Goal: Transaction & Acquisition: Book appointment/travel/reservation

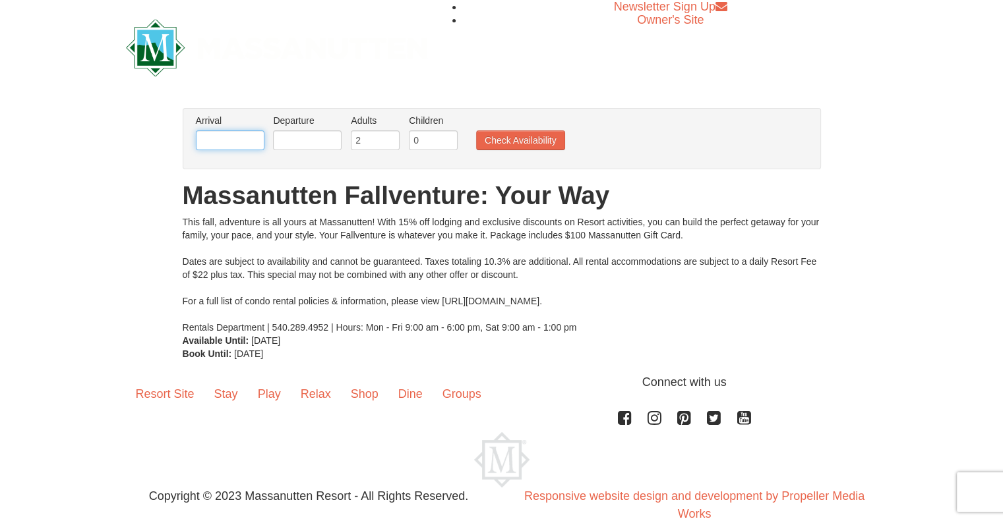
click at [219, 142] on input "text" at bounding box center [230, 141] width 69 height 20
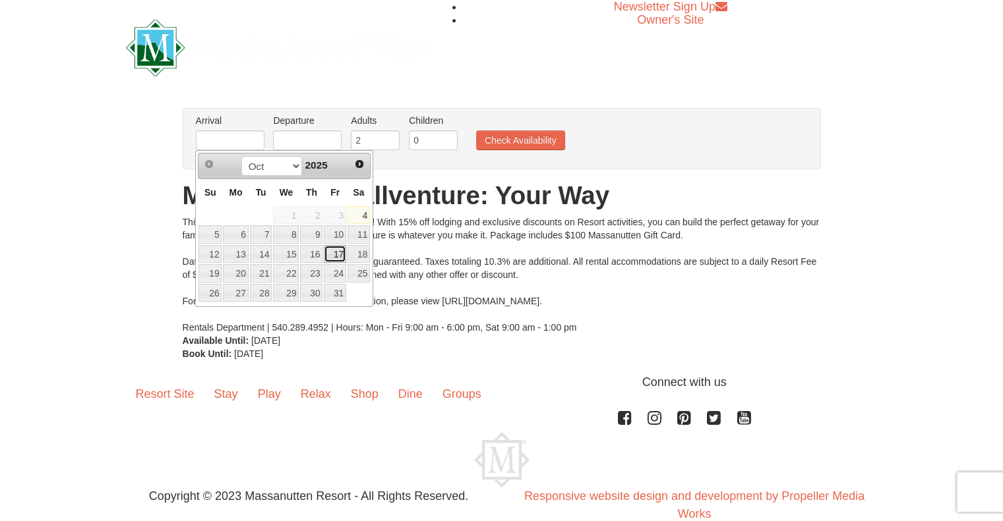
click at [339, 252] on link "17" at bounding box center [335, 254] width 22 height 18
type input "[DATE]"
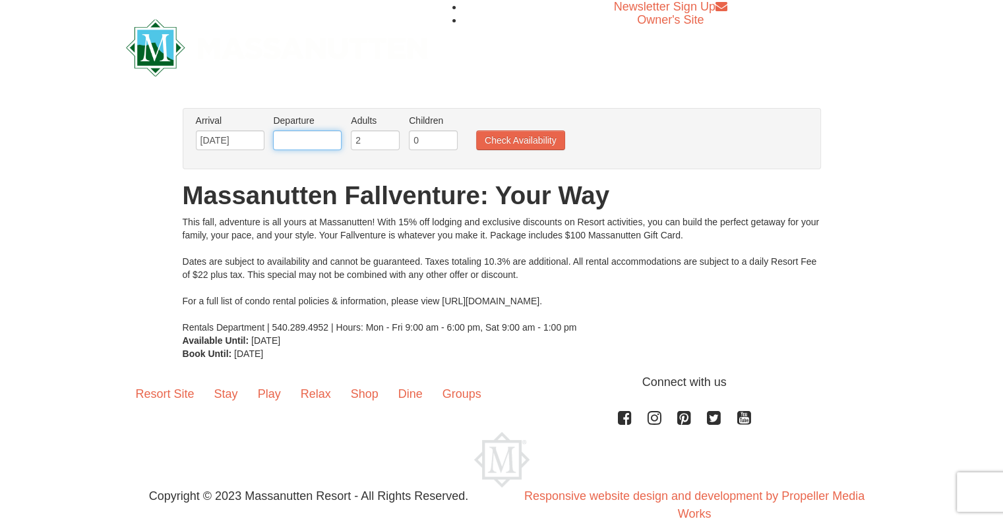
click at [300, 146] on input "text" at bounding box center [307, 141] width 69 height 20
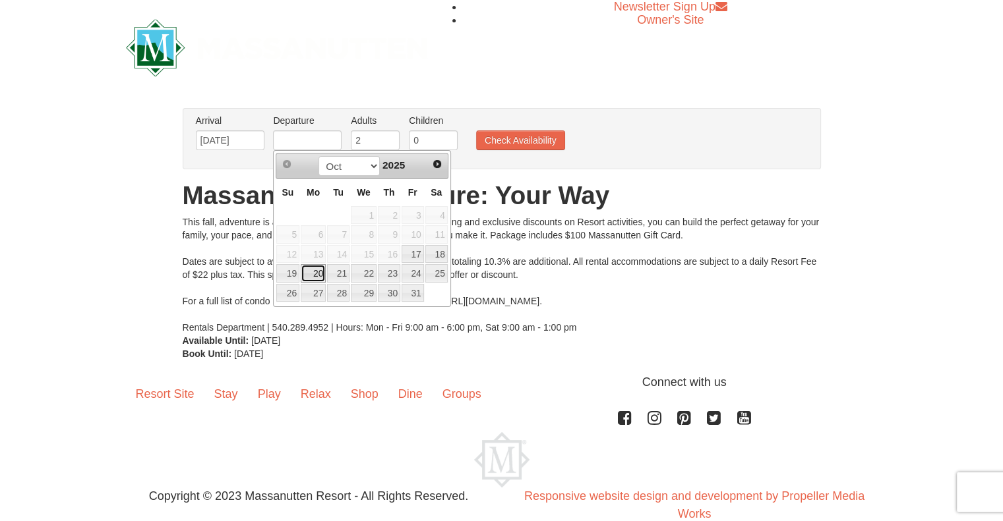
click at [304, 274] on link "20" at bounding box center [313, 273] width 25 height 18
type input "[DATE]"
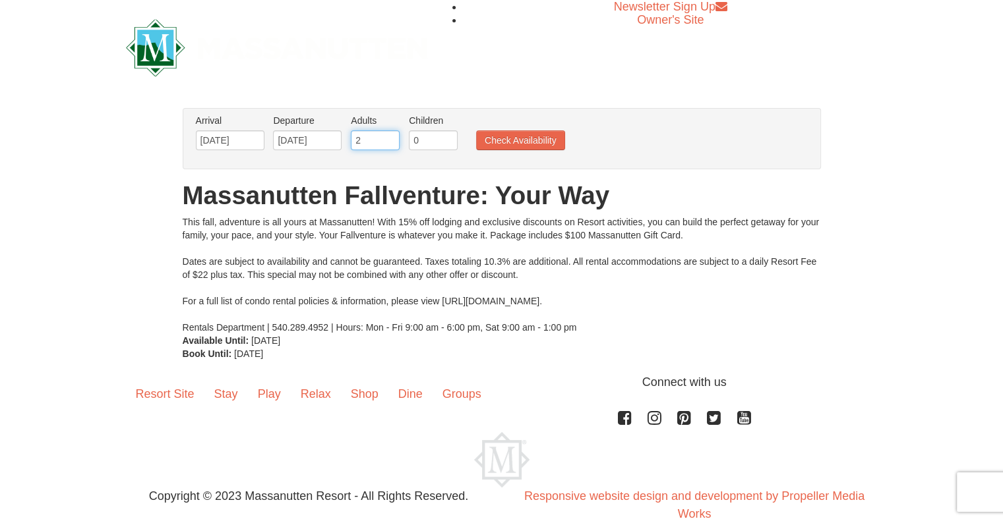
click at [364, 134] on input "2" at bounding box center [375, 141] width 49 height 20
type input "3"
click at [392, 137] on input "3" at bounding box center [375, 141] width 49 height 20
click at [414, 136] on input "0" at bounding box center [433, 141] width 49 height 20
click at [448, 136] on input "1" at bounding box center [433, 141] width 49 height 20
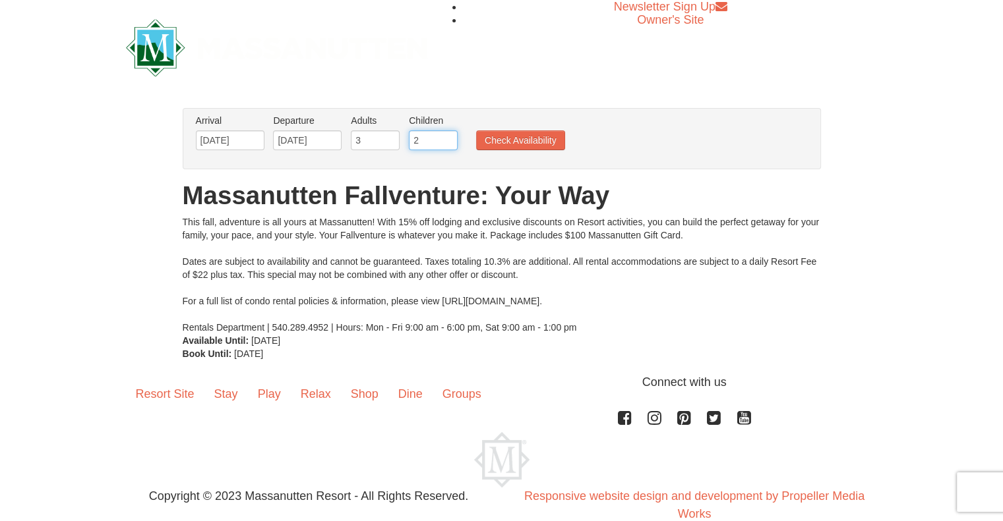
type input "2"
click at [448, 136] on input "2" at bounding box center [433, 141] width 49 height 20
click at [509, 140] on button "Check Availability" at bounding box center [520, 141] width 89 height 20
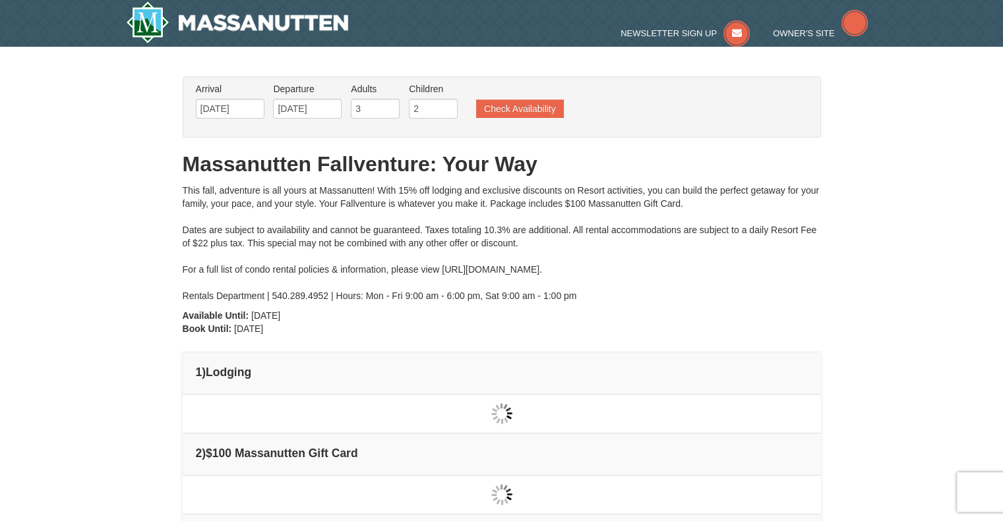
type input "[DATE]"
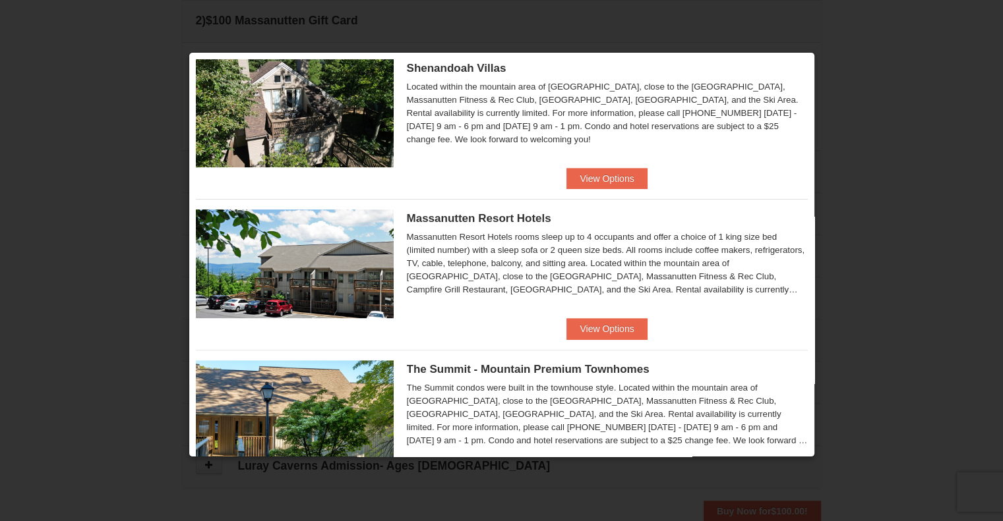
scroll to position [372, 0]
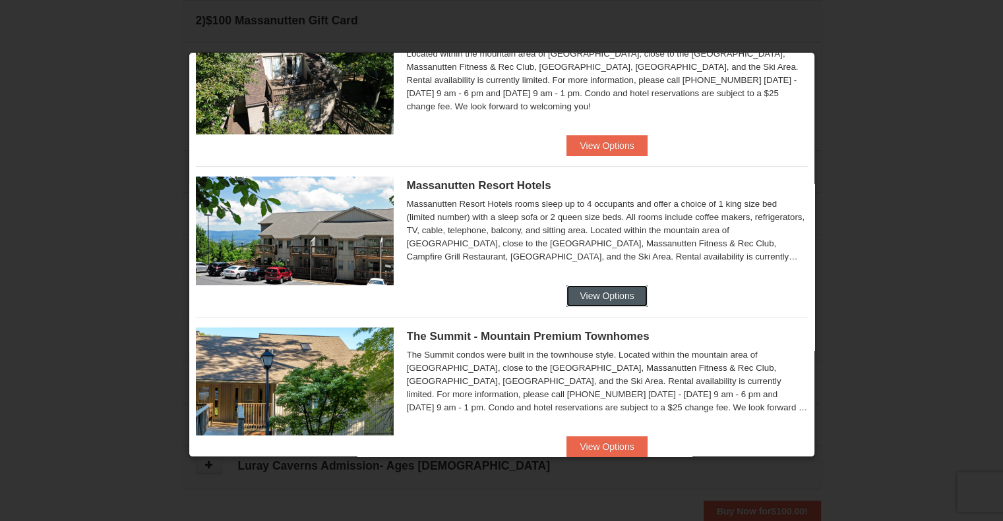
click at [610, 299] on button "View Options" at bounding box center [606, 295] width 80 height 21
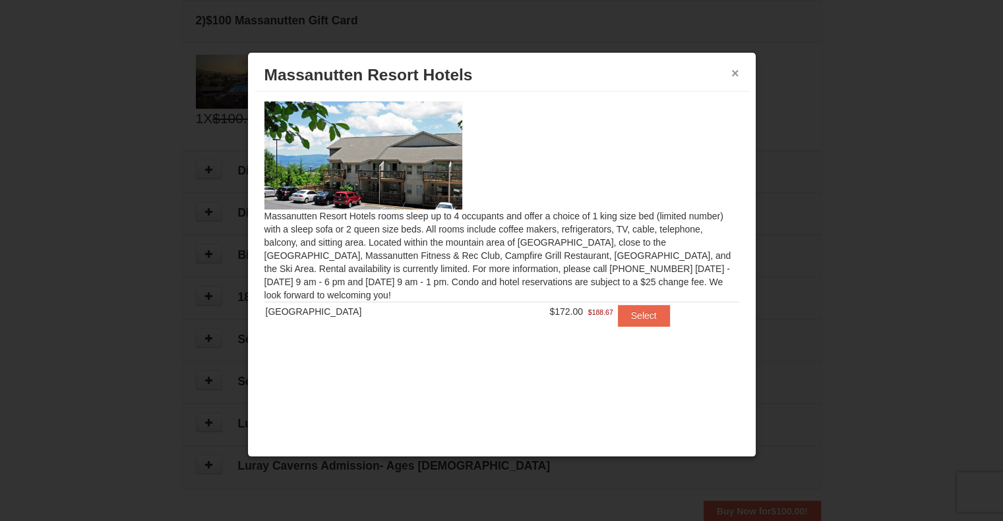
click at [733, 73] on button "×" at bounding box center [735, 73] width 8 height 13
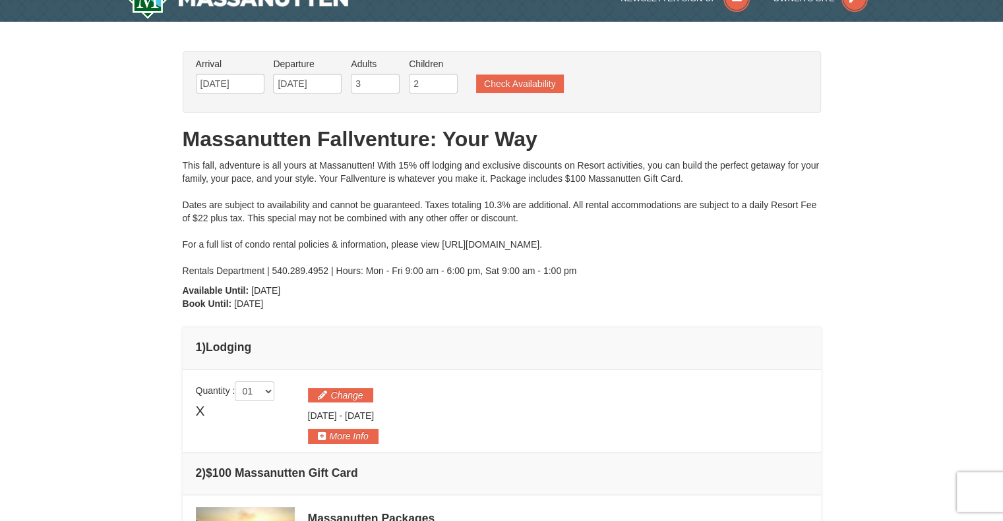
scroll to position [0, 0]
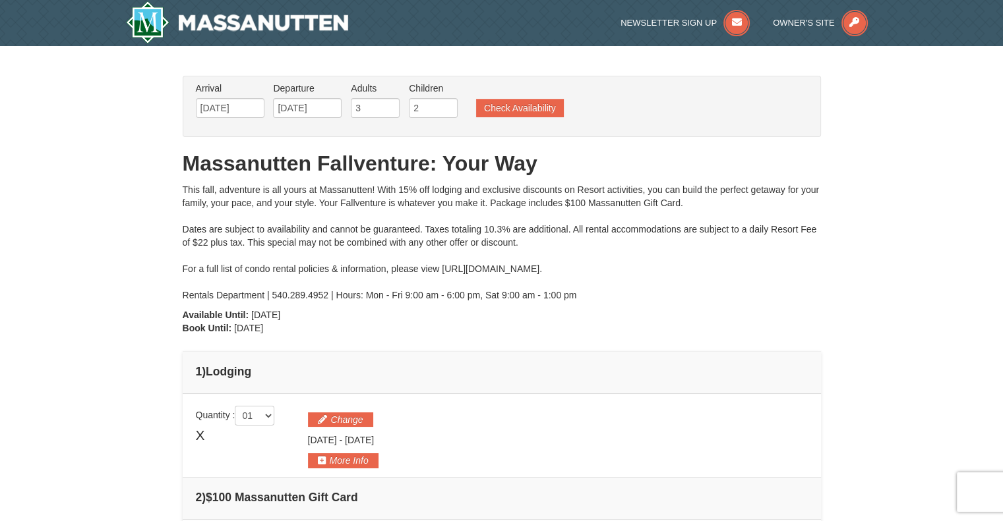
click at [509, 105] on button "Check Availability" at bounding box center [520, 108] width 88 height 18
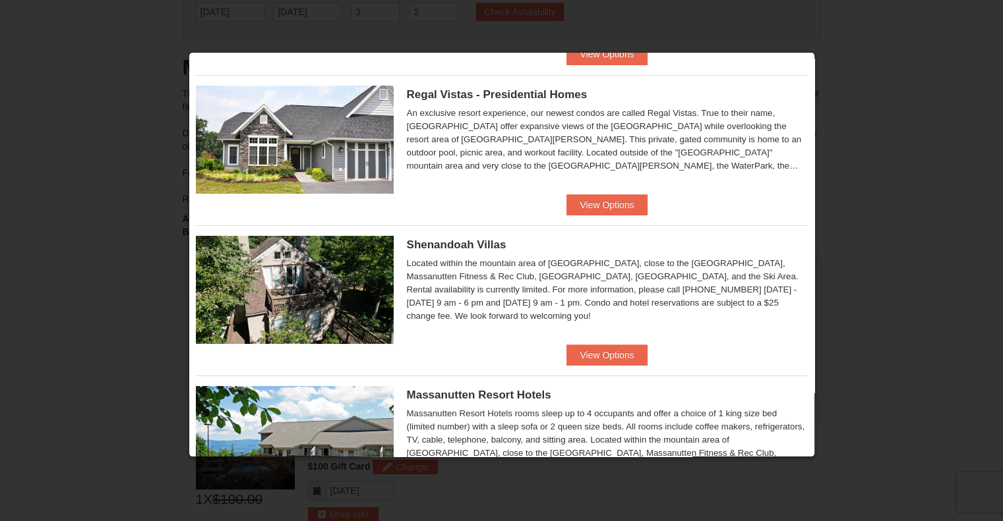
scroll to position [160, 0]
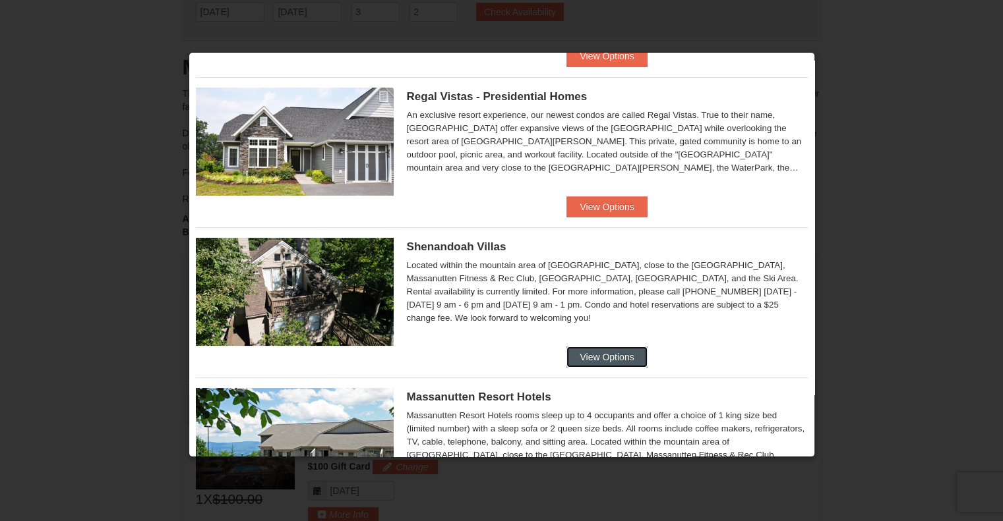
click at [625, 357] on button "View Options" at bounding box center [606, 357] width 80 height 21
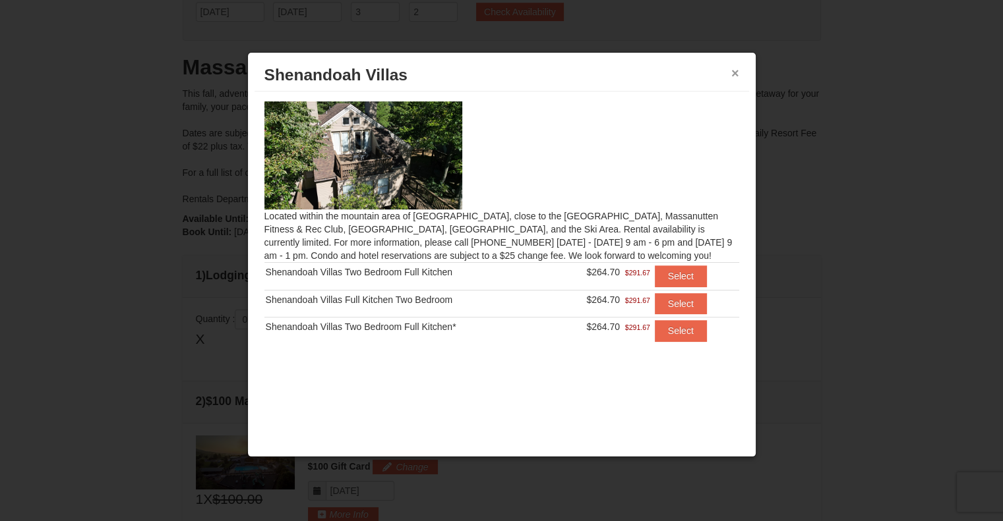
click at [732, 74] on button "×" at bounding box center [735, 73] width 8 height 13
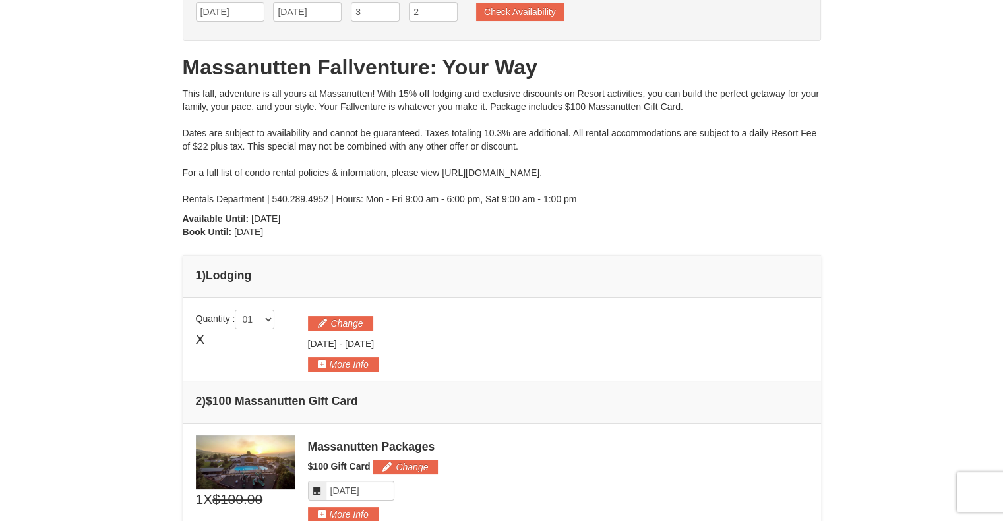
scroll to position [0, 0]
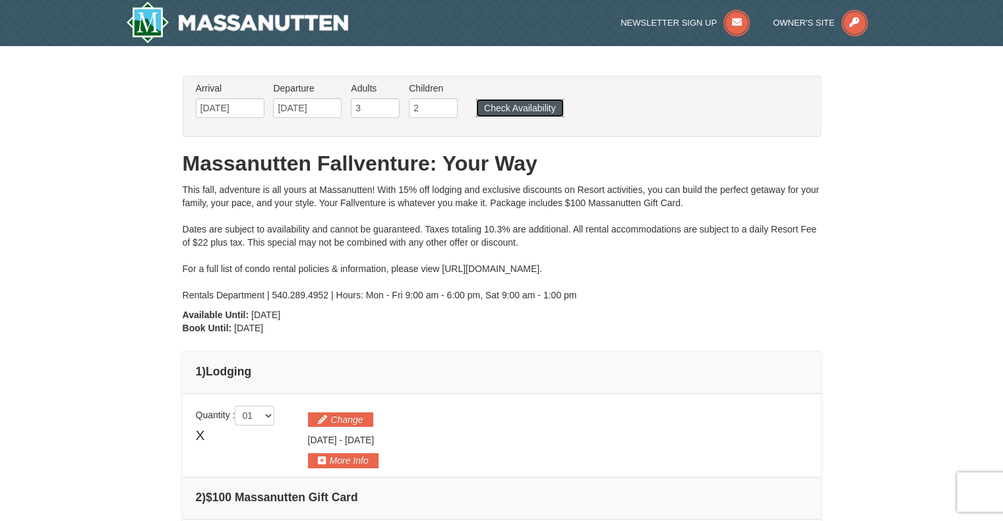
click at [529, 100] on button "Check Availability" at bounding box center [520, 108] width 88 height 18
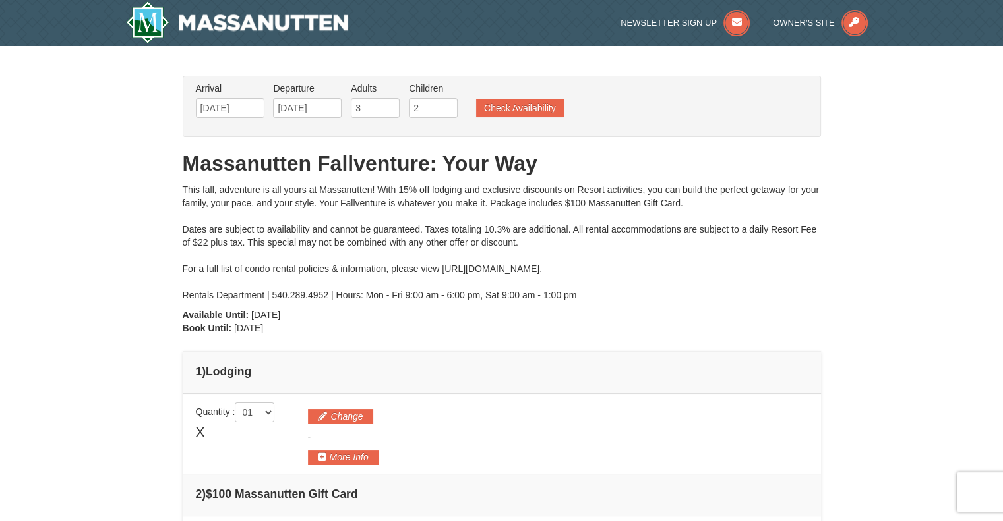
type input "[DATE]"
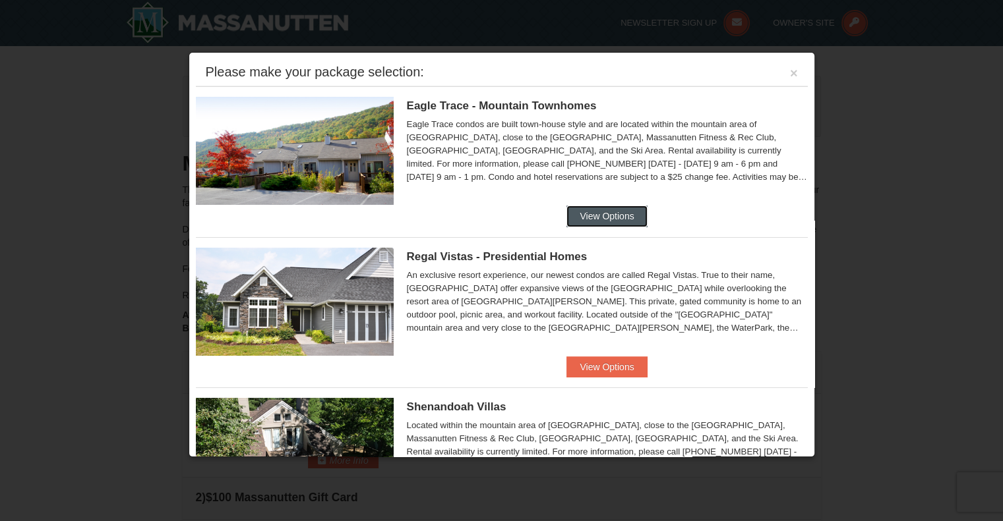
click at [621, 216] on button "View Options" at bounding box center [606, 216] width 80 height 21
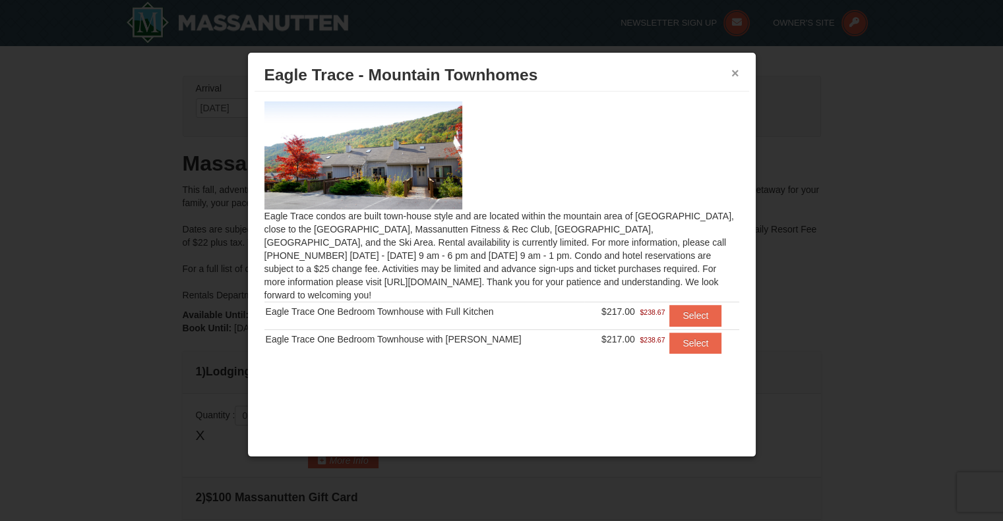
click at [734, 73] on button "×" at bounding box center [735, 73] width 8 height 13
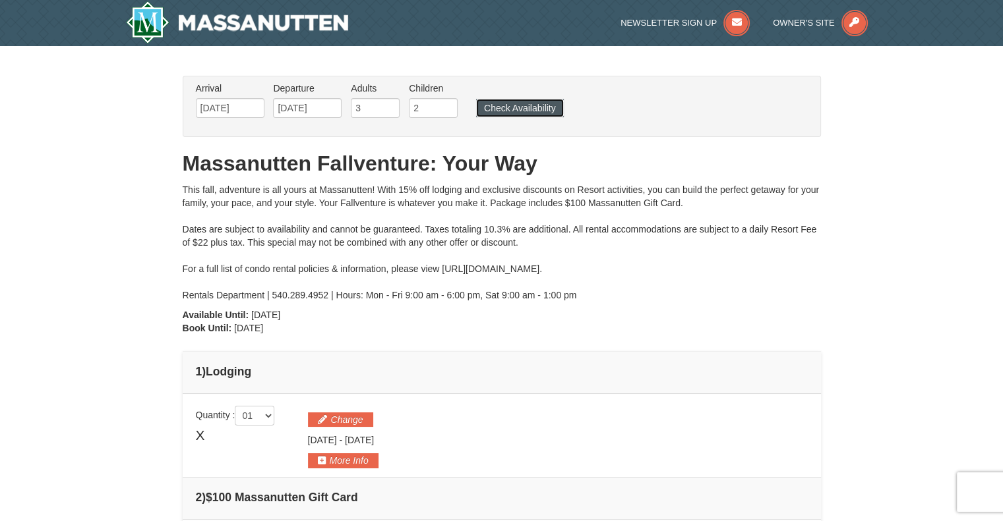
click at [542, 107] on button "Check Availability" at bounding box center [520, 108] width 88 height 18
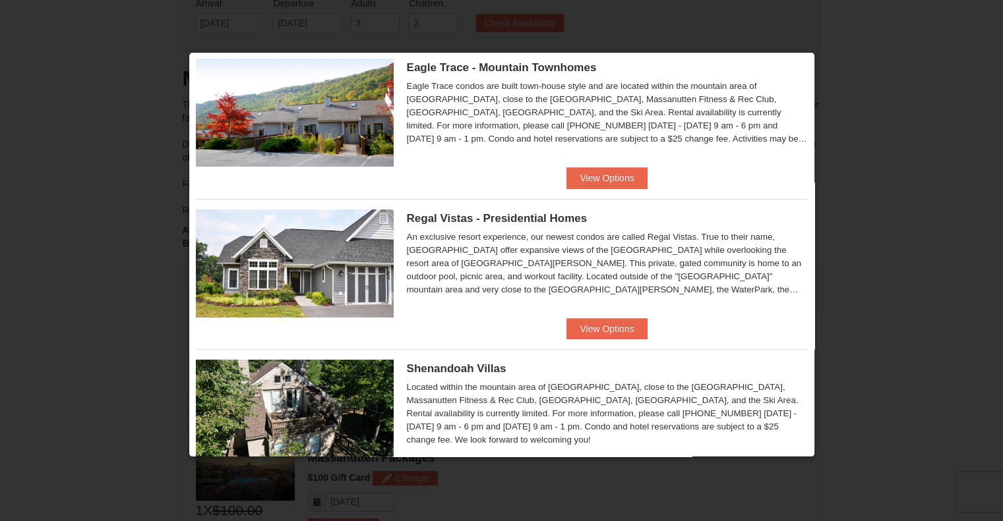
scroll to position [75, 0]
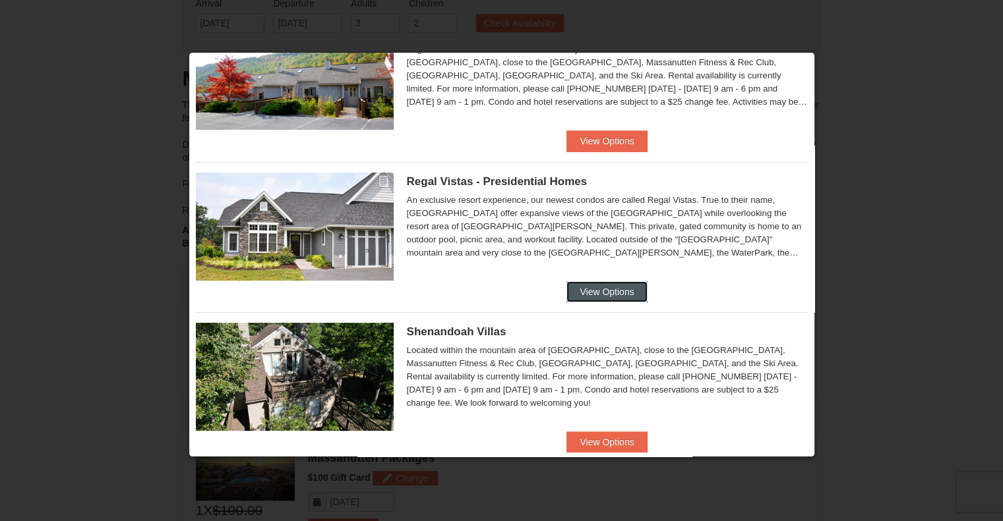
click at [614, 291] on button "View Options" at bounding box center [606, 291] width 80 height 21
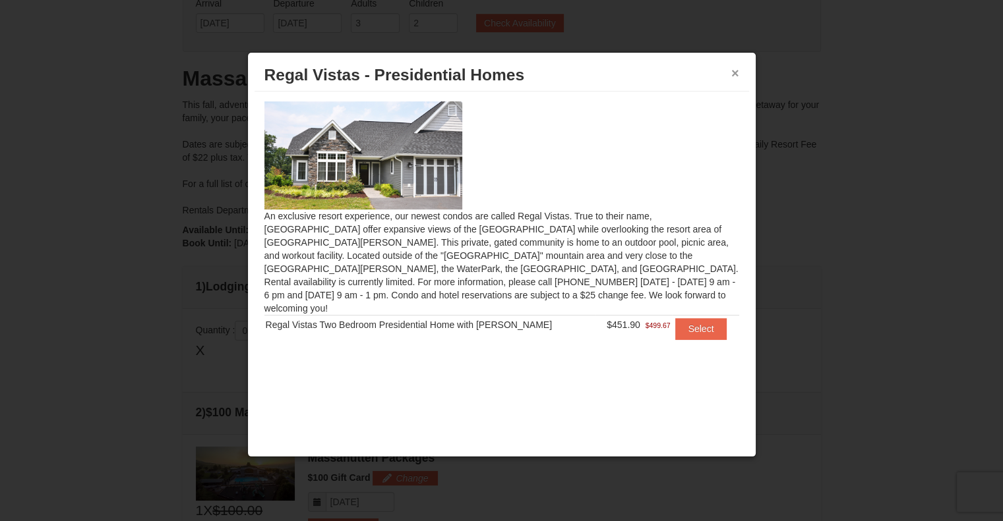
click at [731, 71] on button "×" at bounding box center [735, 73] width 8 height 13
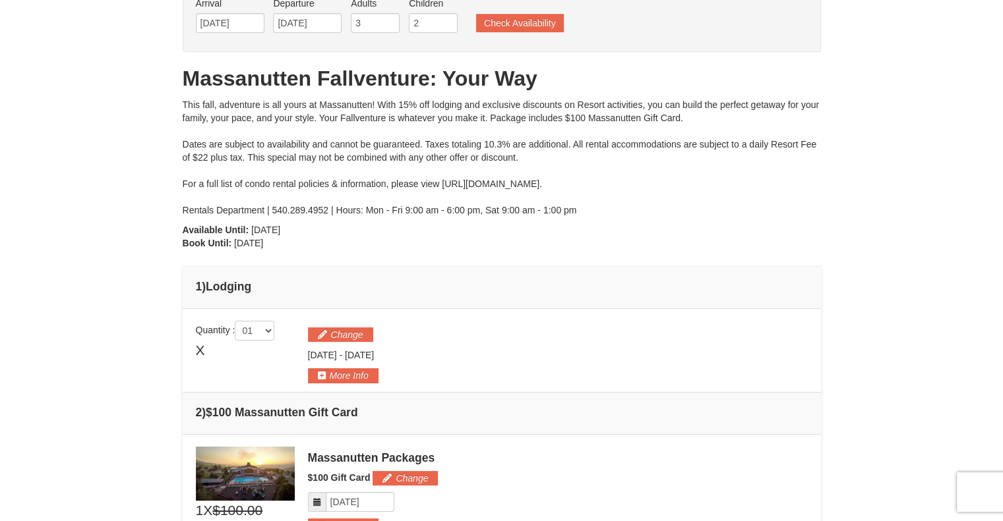
click at [514, 24] on button "Check Availability" at bounding box center [520, 23] width 88 height 18
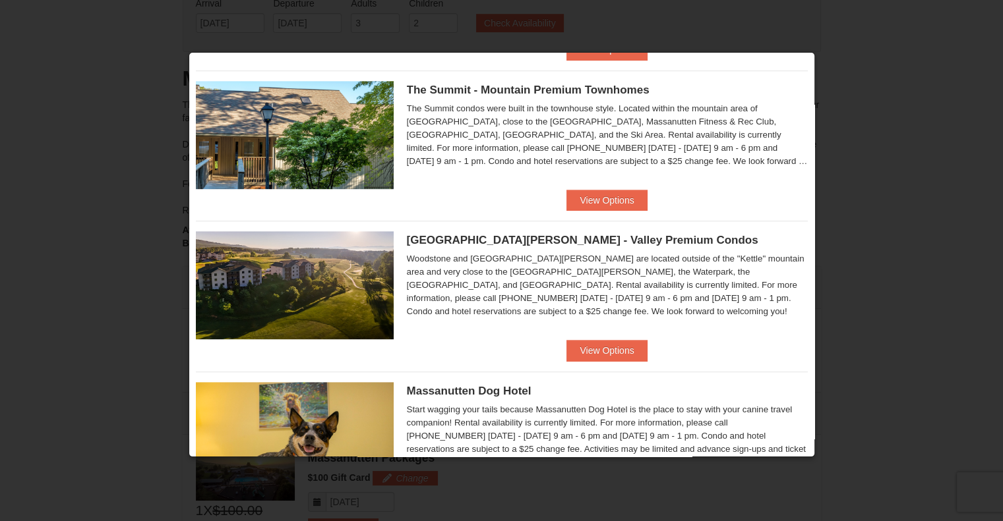
scroll to position [623, 0]
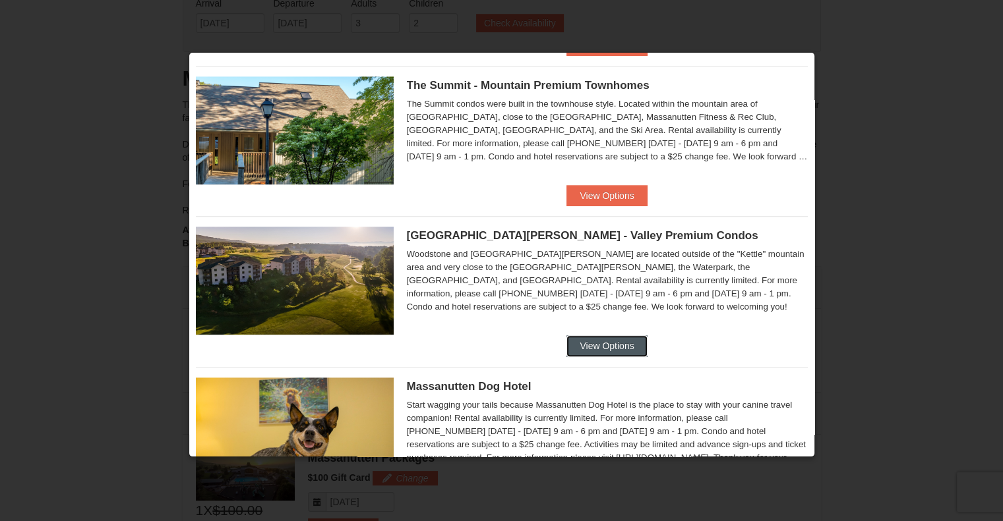
click at [618, 343] on button "View Options" at bounding box center [606, 346] width 80 height 21
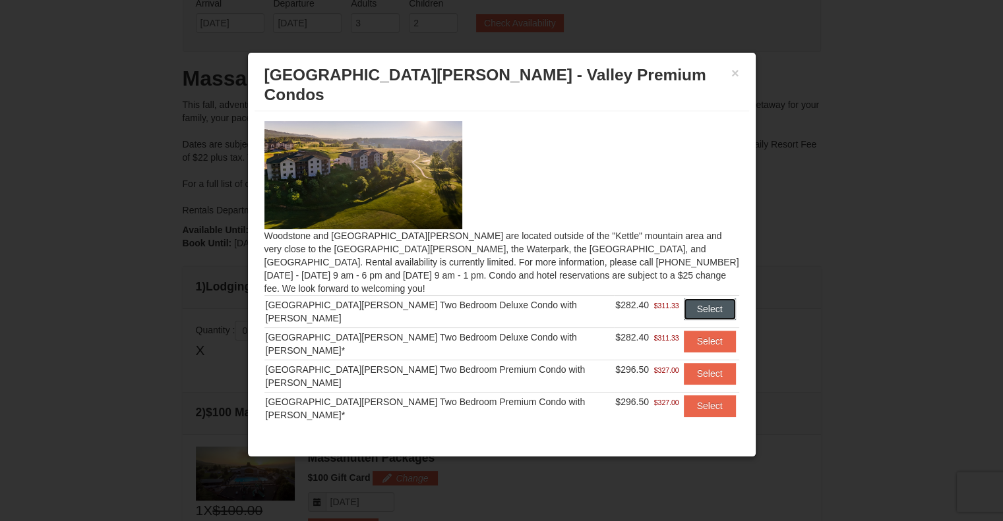
click at [705, 299] on button "Select" at bounding box center [710, 309] width 52 height 21
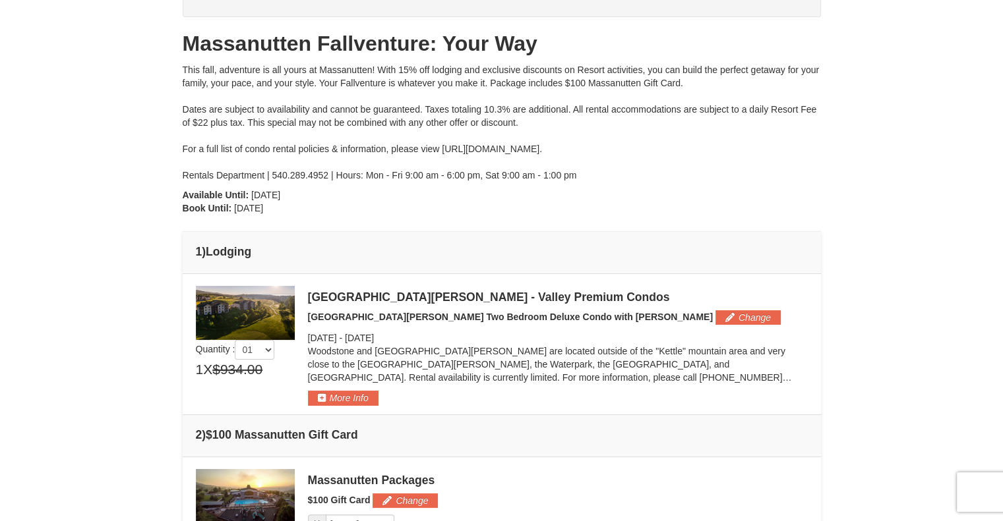
scroll to position [133, 0]
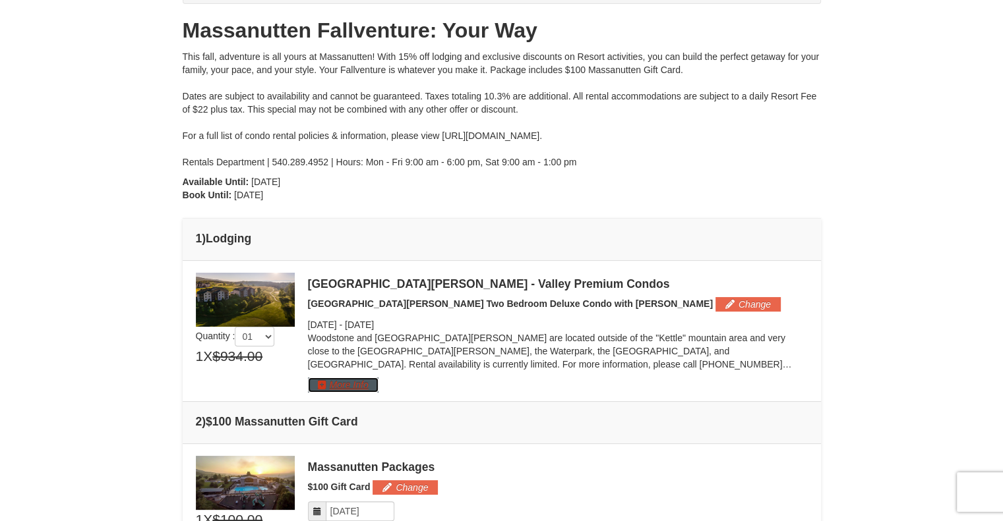
click at [347, 388] on button "More Info" at bounding box center [343, 385] width 71 height 15
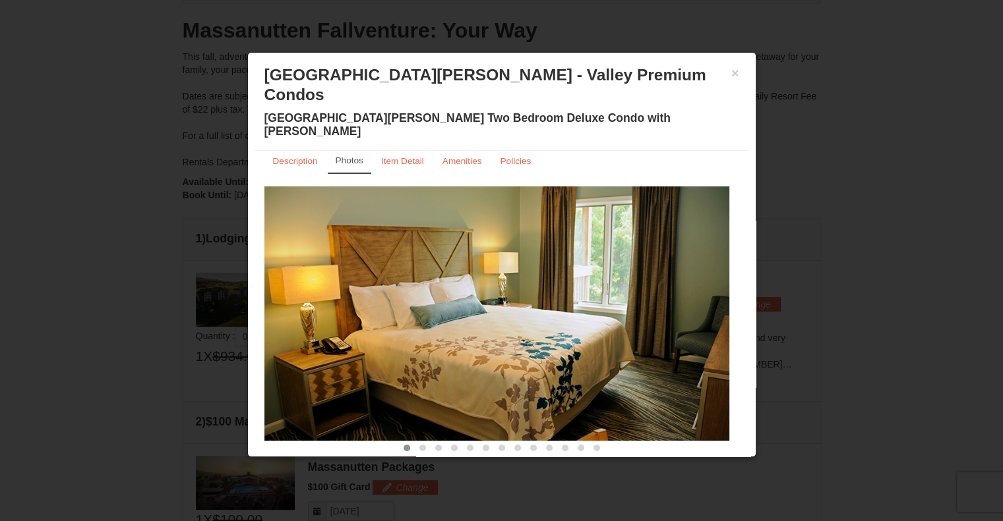
scroll to position [0, 0]
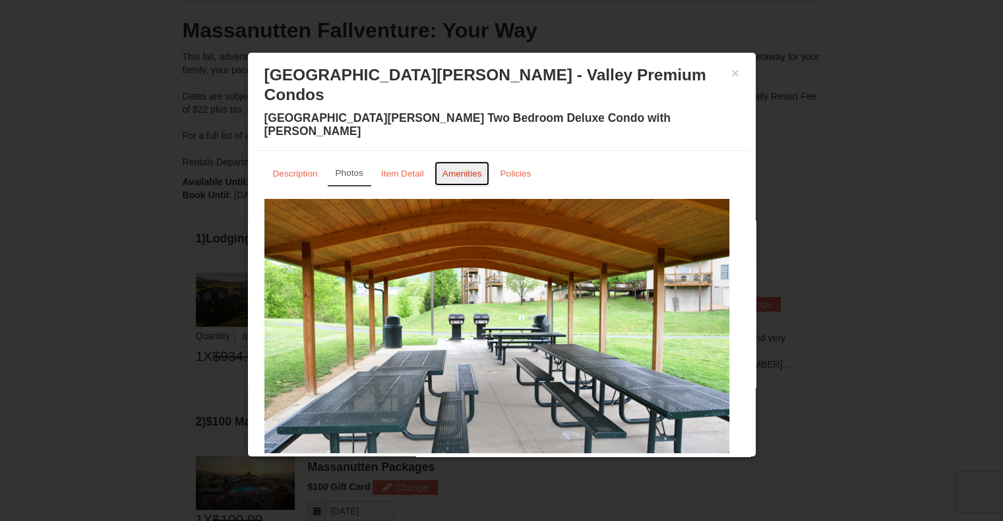
click at [464, 161] on link "Amenities" at bounding box center [462, 174] width 57 height 26
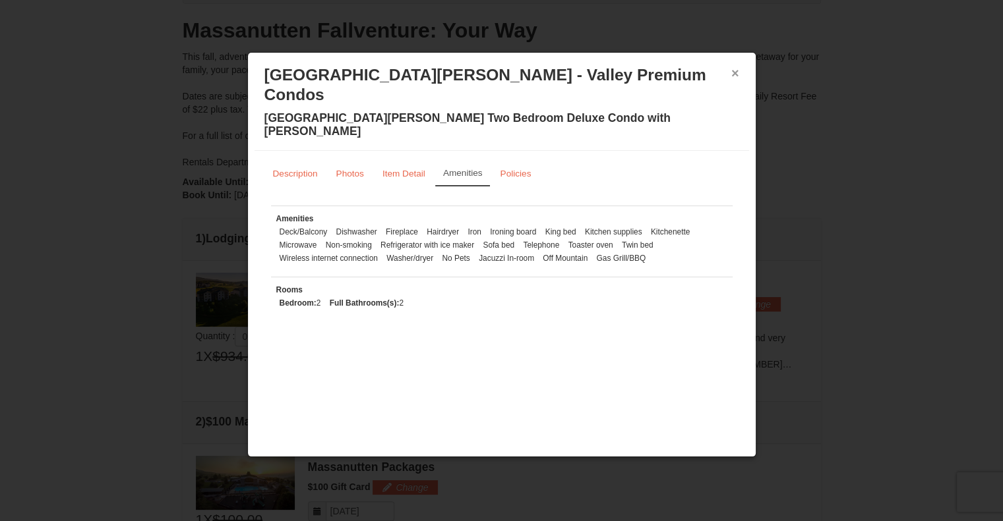
click at [737, 76] on button "×" at bounding box center [735, 73] width 8 height 13
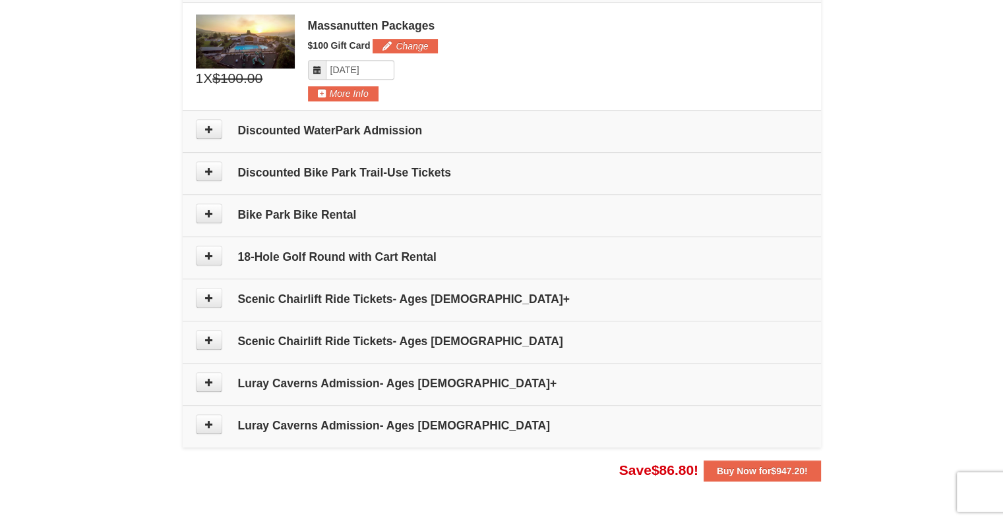
scroll to position [570, 0]
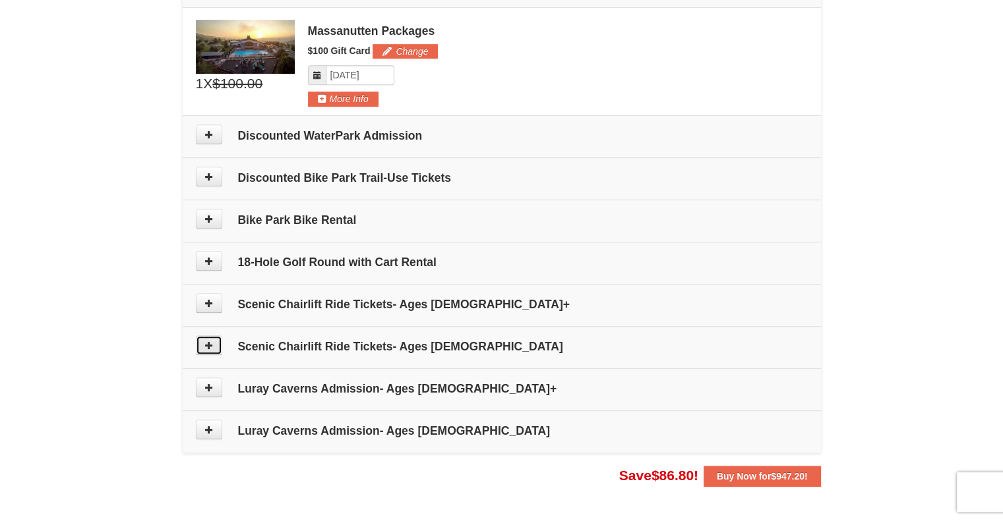
click at [208, 342] on icon at bounding box center [208, 345] width 9 height 9
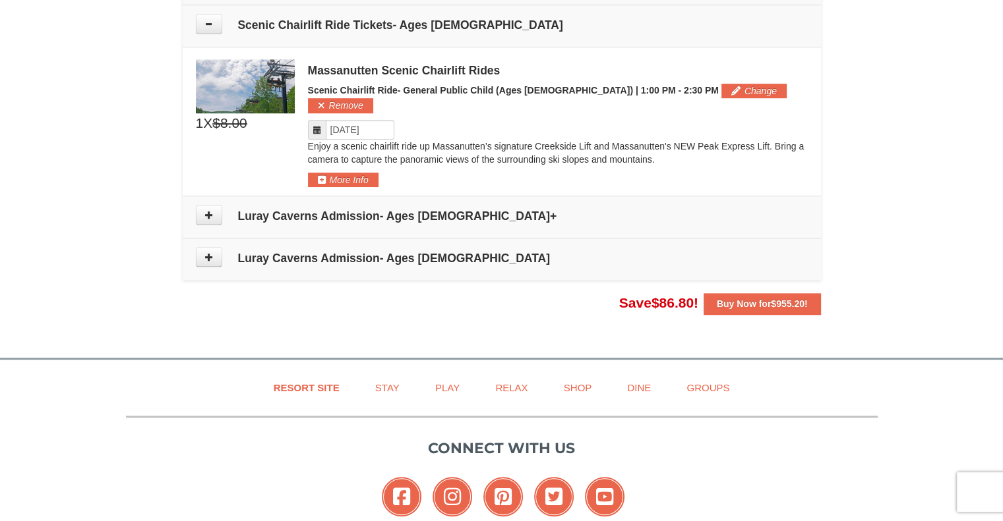
scroll to position [894, 0]
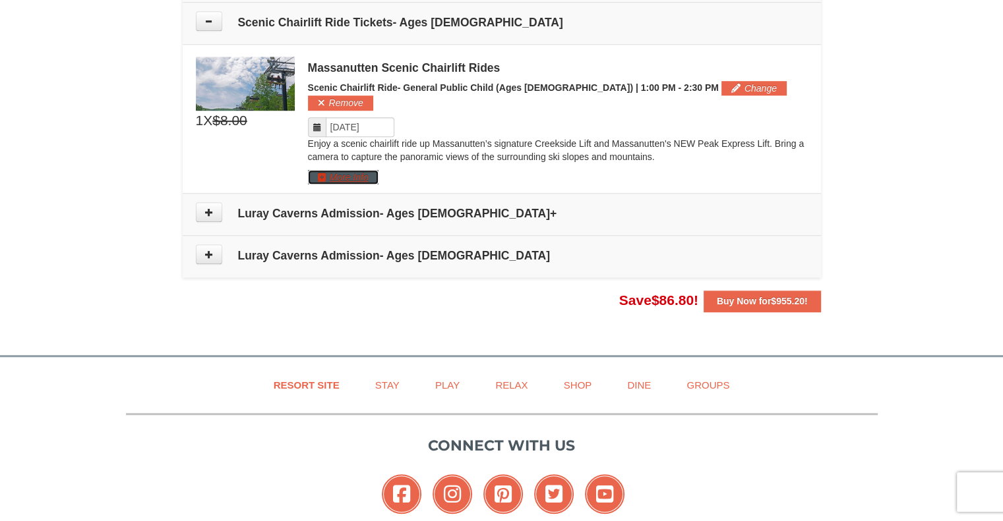
click at [368, 170] on button "More Info" at bounding box center [343, 177] width 71 height 15
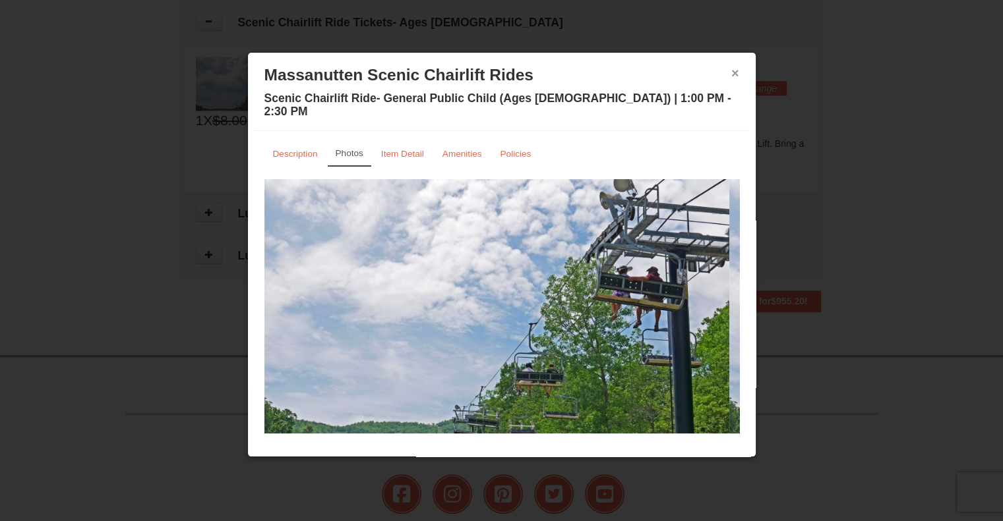
click at [738, 73] on button "×" at bounding box center [735, 73] width 8 height 13
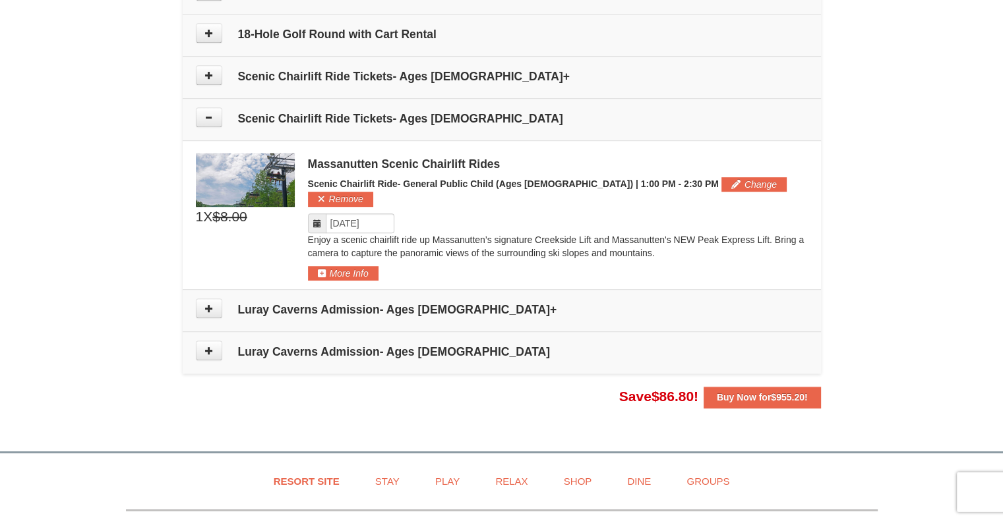
scroll to position [796, 0]
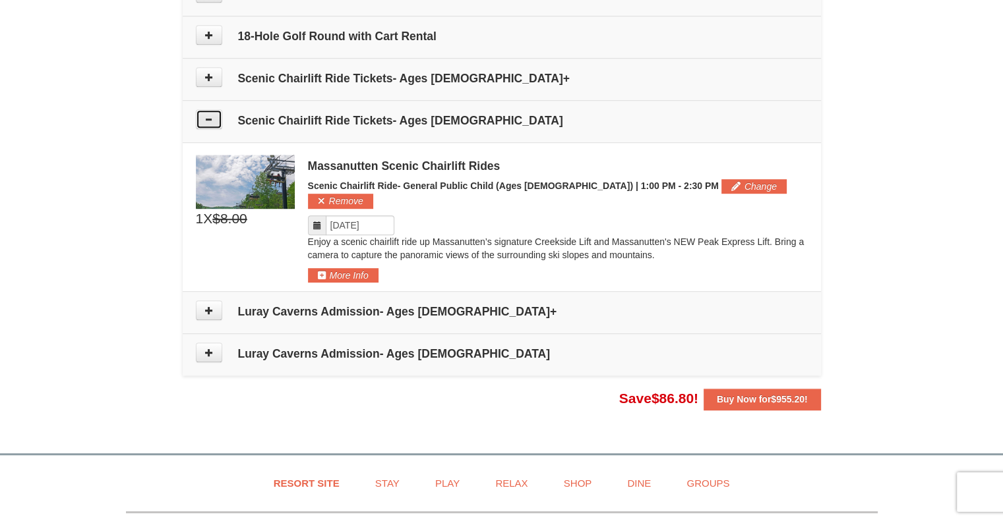
click at [208, 116] on icon at bounding box center [208, 119] width 9 height 9
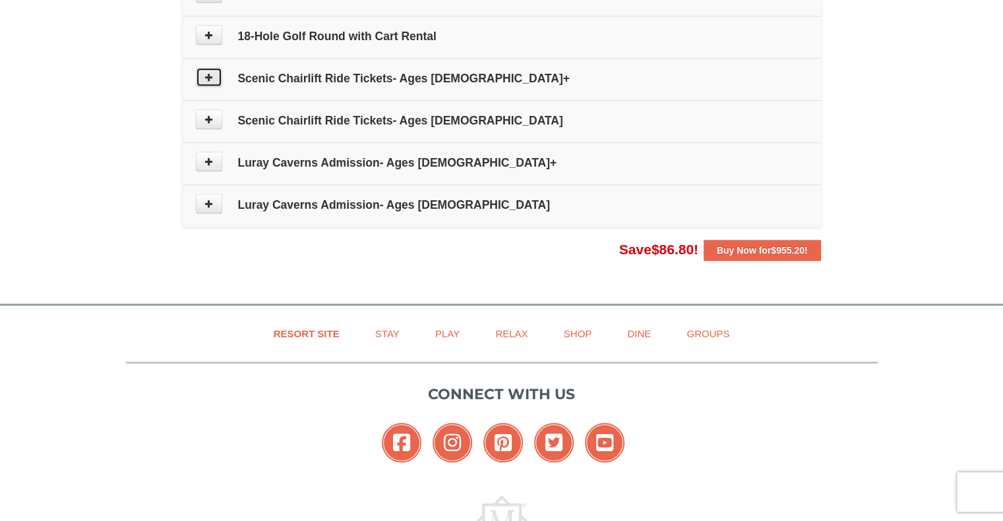
click at [210, 76] on icon at bounding box center [208, 77] width 9 height 9
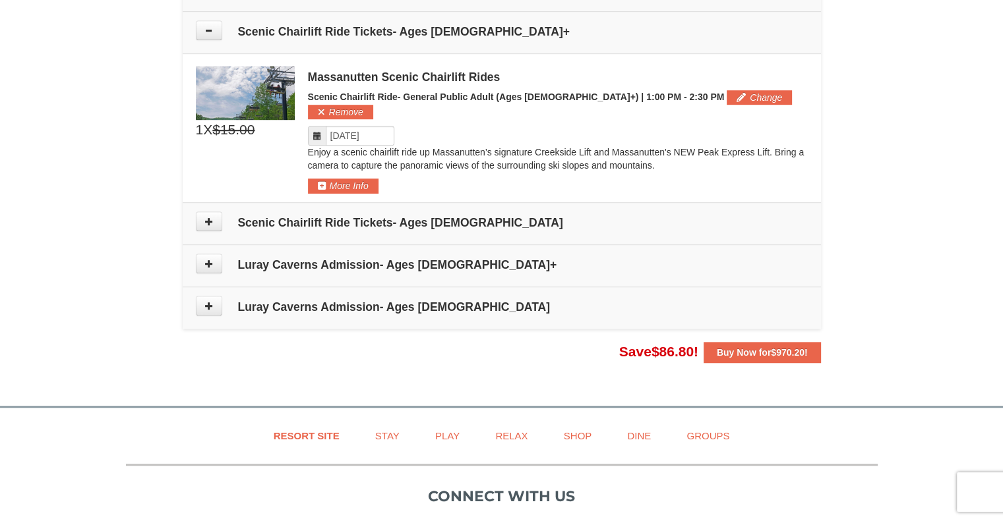
scroll to position [852, 0]
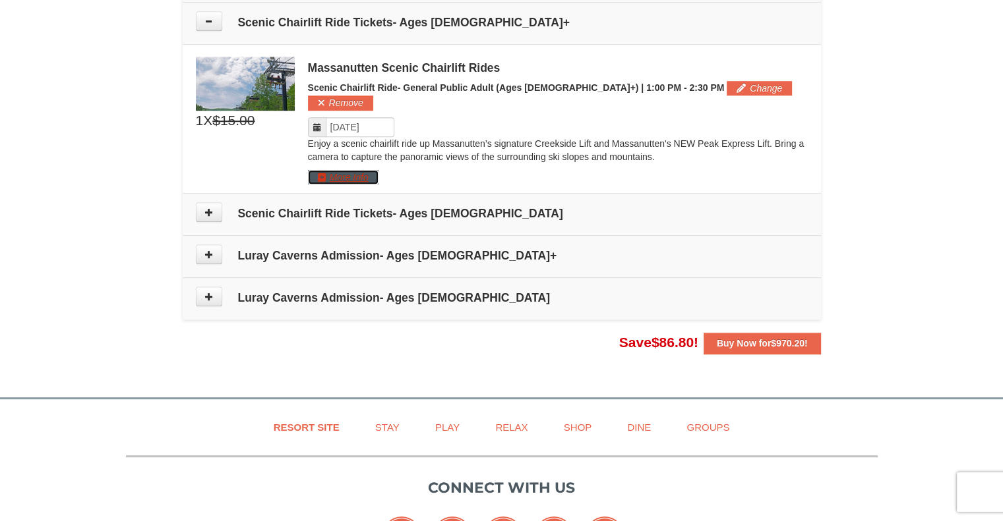
click at [351, 170] on button "More Info" at bounding box center [343, 177] width 71 height 15
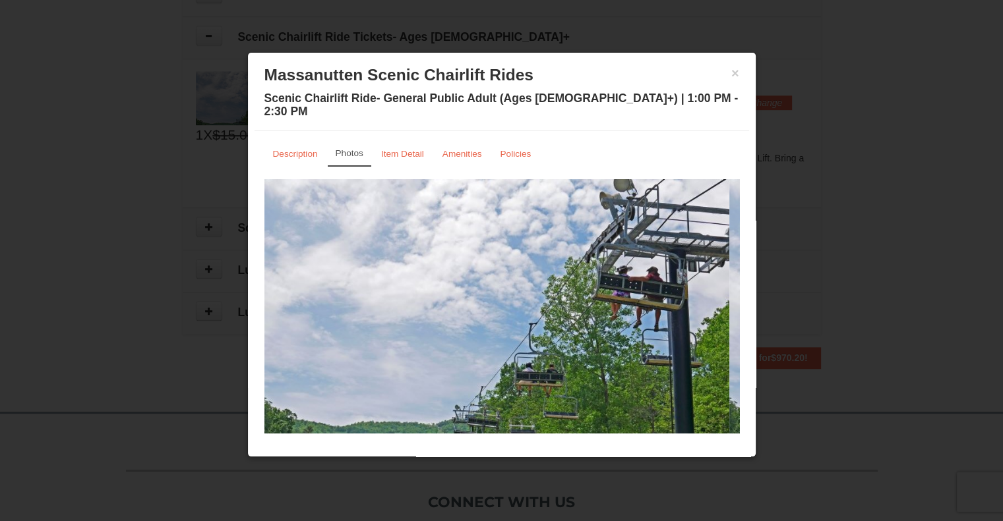
scroll to position [829, 0]
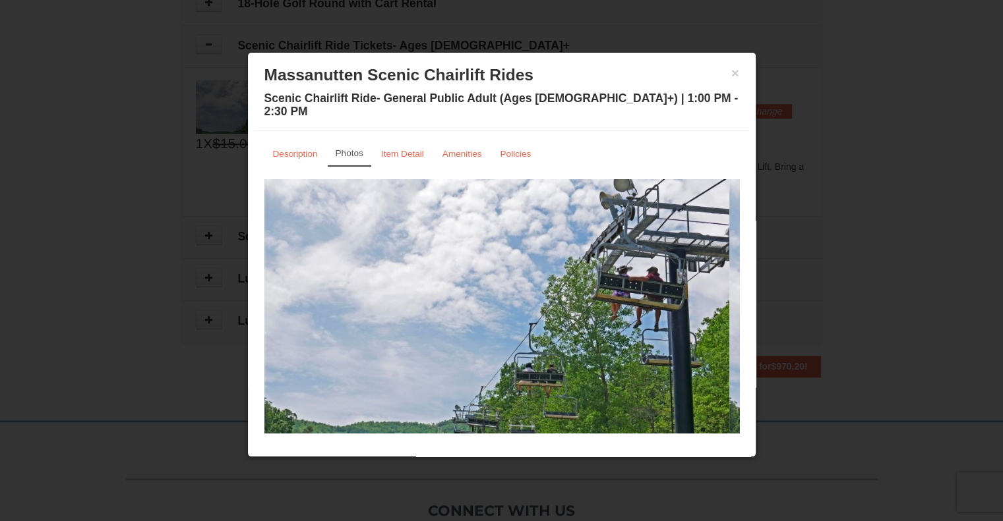
click at [735, 68] on button "×" at bounding box center [735, 73] width 8 height 13
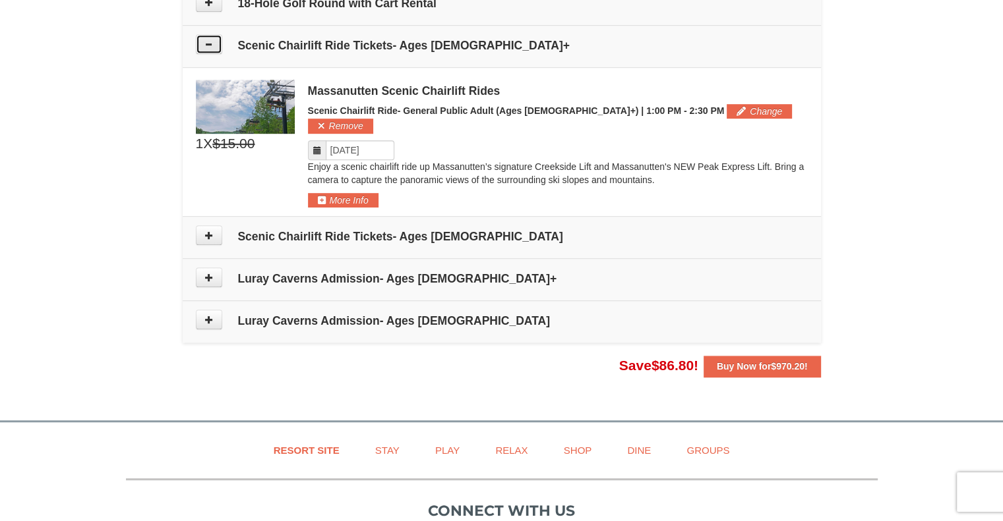
click at [208, 42] on icon at bounding box center [208, 44] width 9 height 9
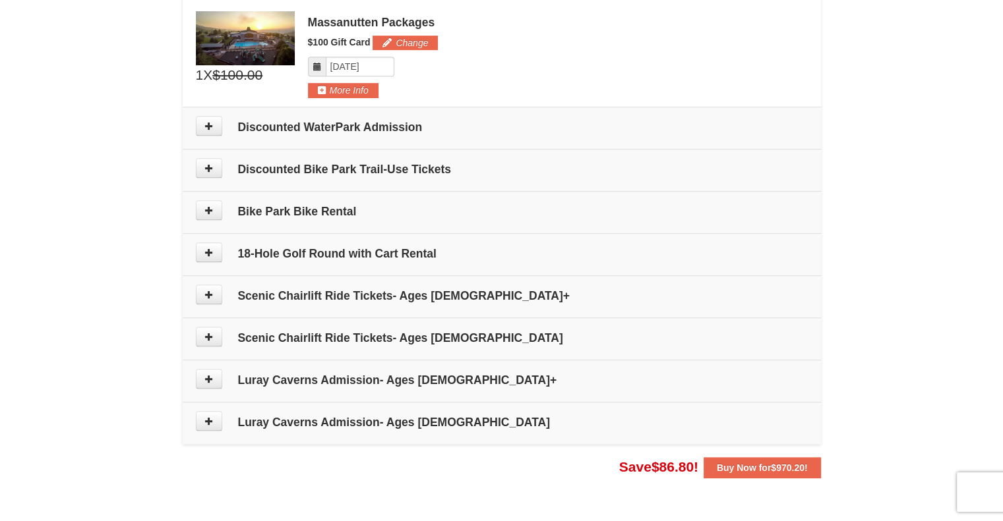
scroll to position [579, 0]
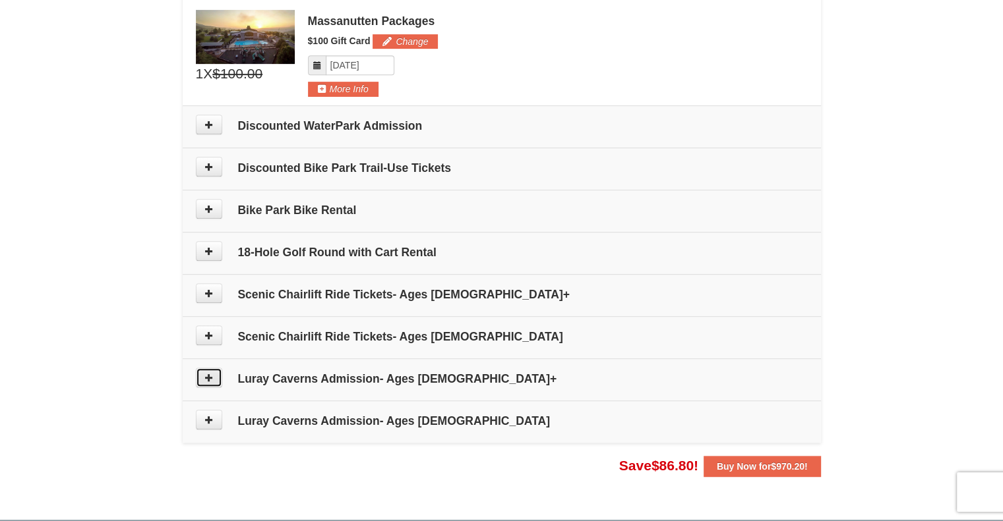
click at [207, 378] on icon at bounding box center [208, 377] width 9 height 9
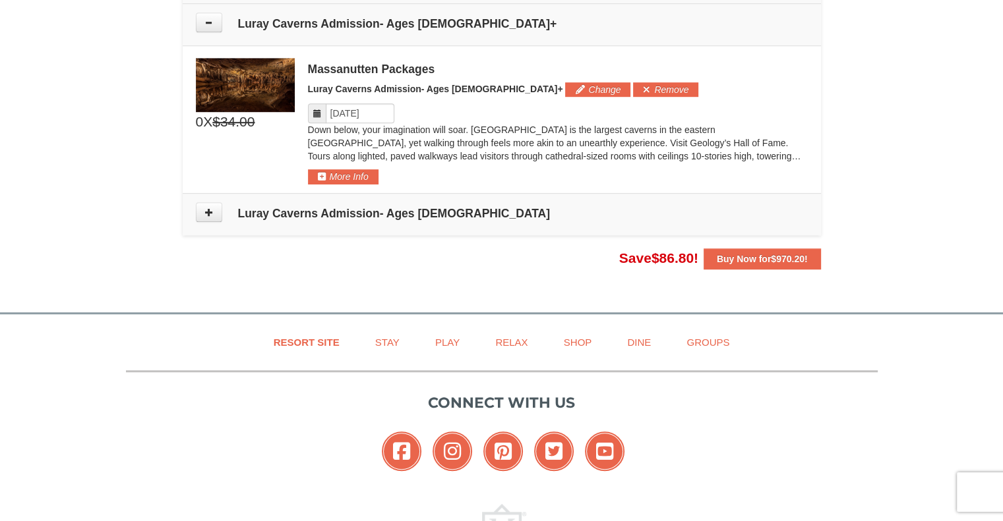
scroll to position [936, 0]
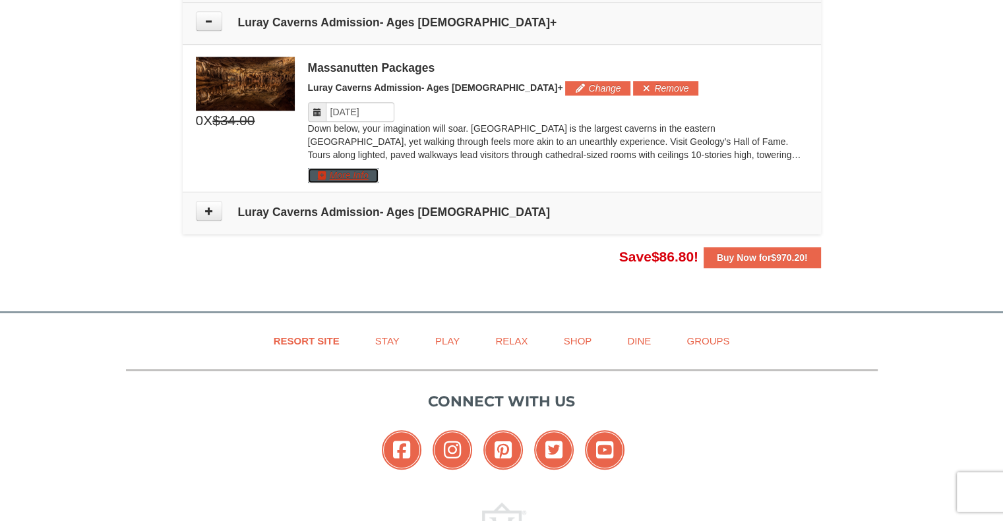
click at [365, 171] on button "More Info" at bounding box center [343, 175] width 71 height 15
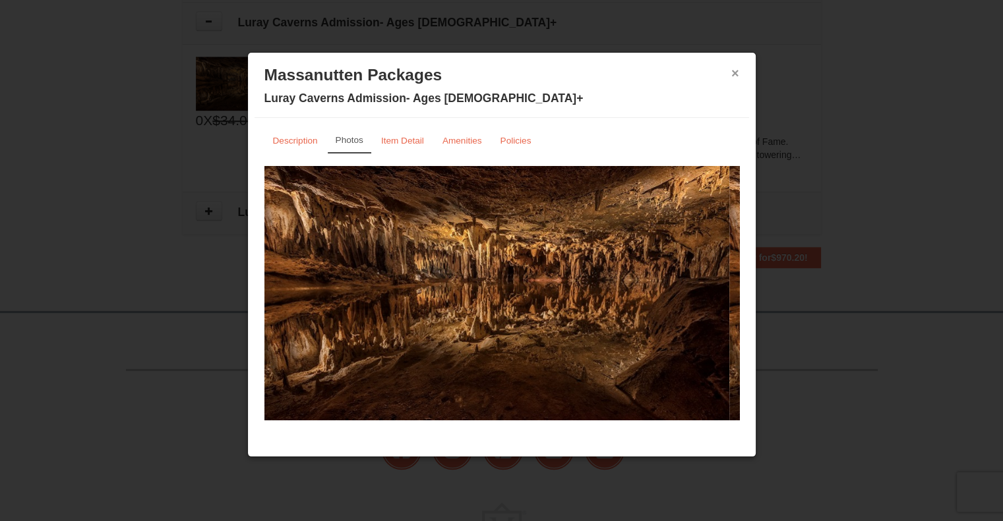
click at [734, 73] on button "×" at bounding box center [735, 73] width 8 height 13
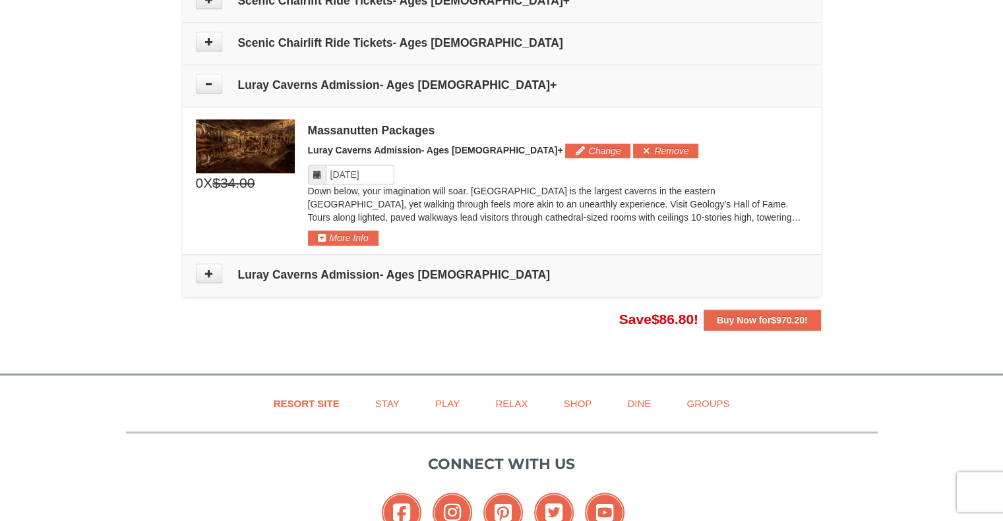
scroll to position [849, 0]
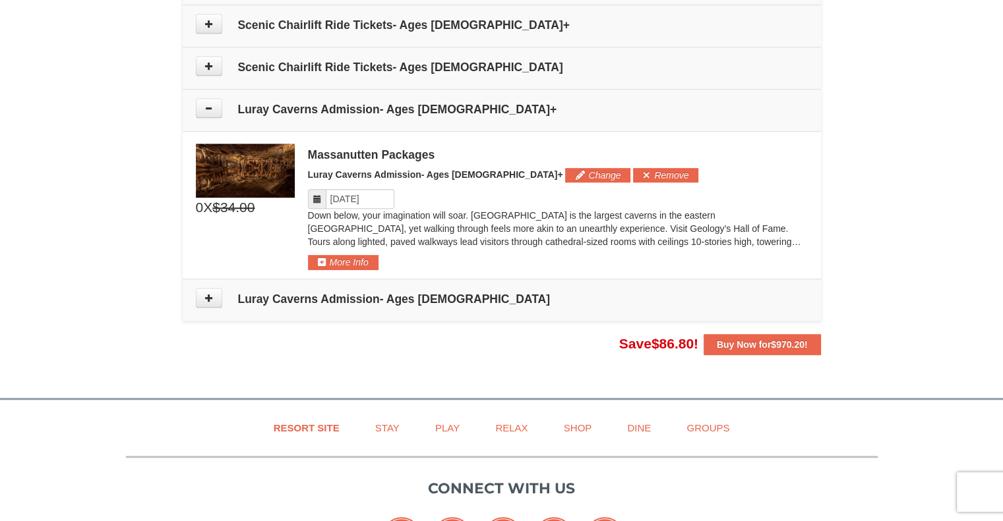
click at [211, 111] on button at bounding box center [209, 108] width 26 height 20
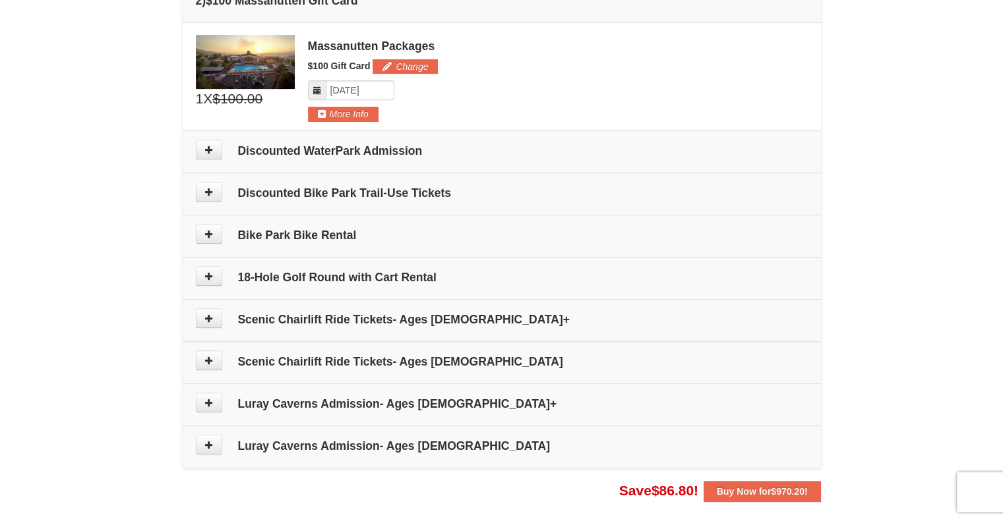
click at [220, 156] on button at bounding box center [209, 150] width 26 height 20
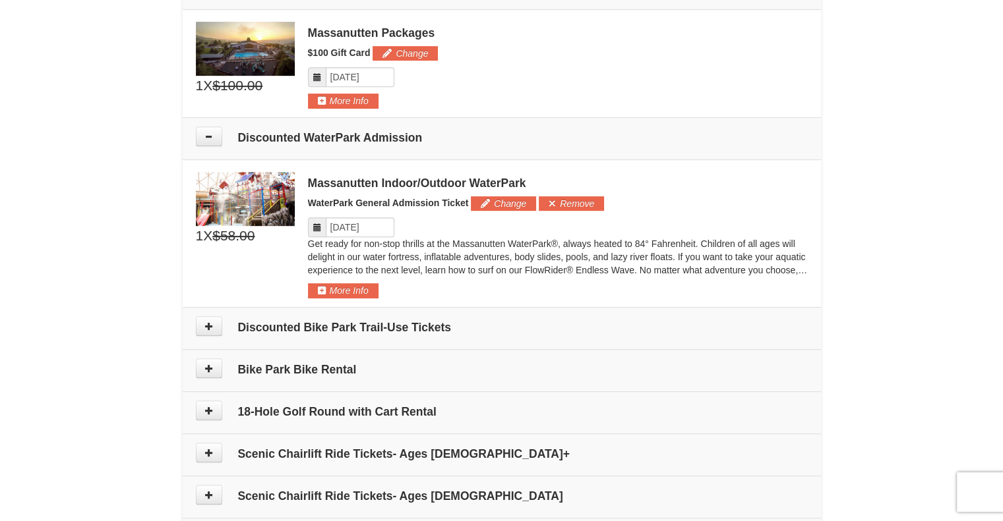
scroll to position [547, 0]
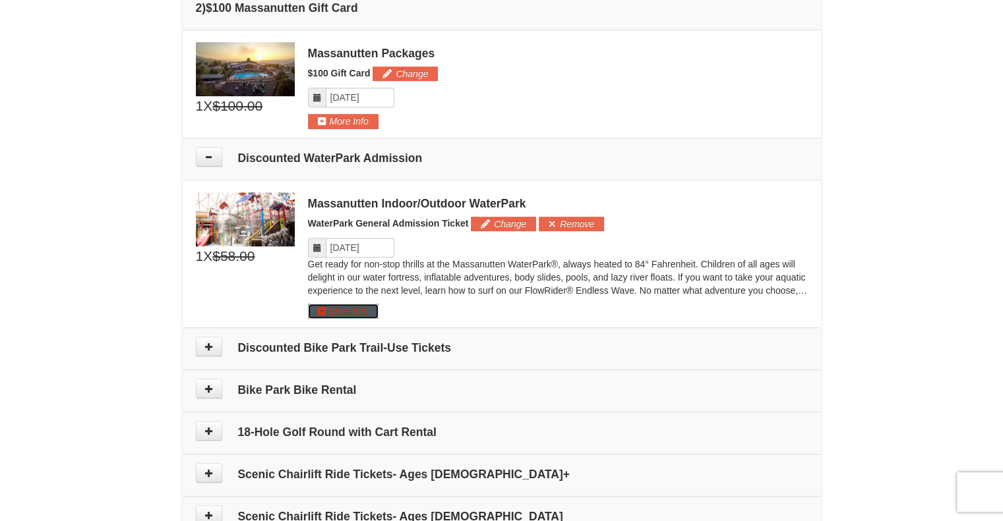
click at [351, 307] on button "More Info" at bounding box center [343, 311] width 71 height 15
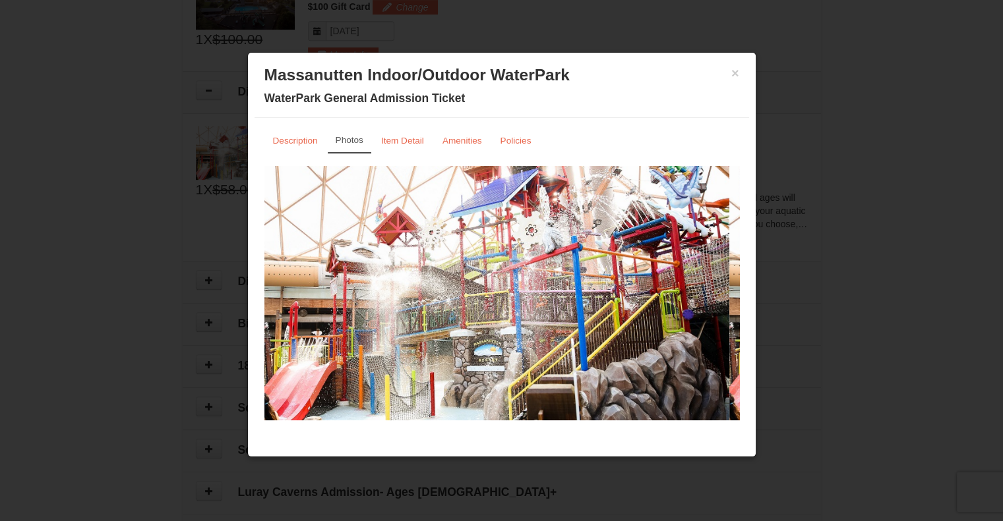
scroll to position [602, 0]
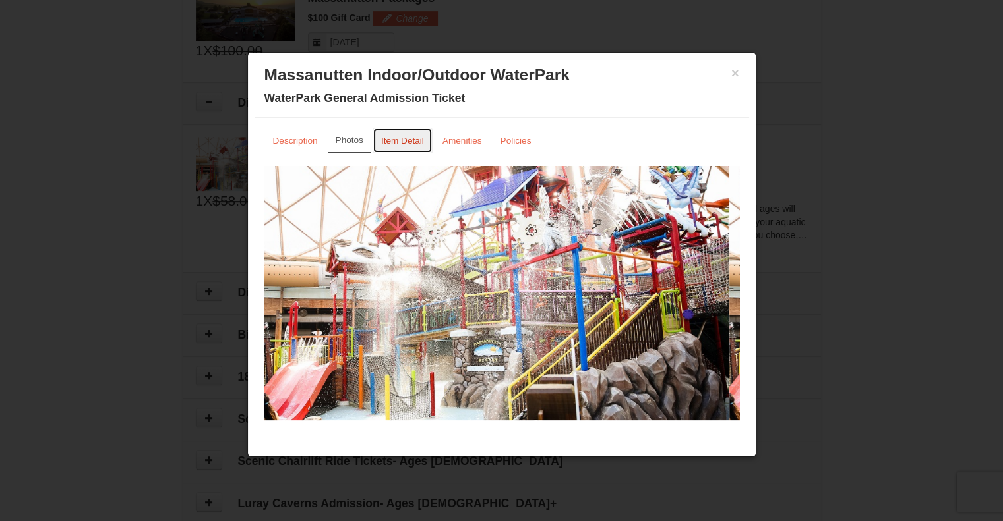
click at [396, 143] on small "Item Detail" at bounding box center [402, 141] width 43 height 10
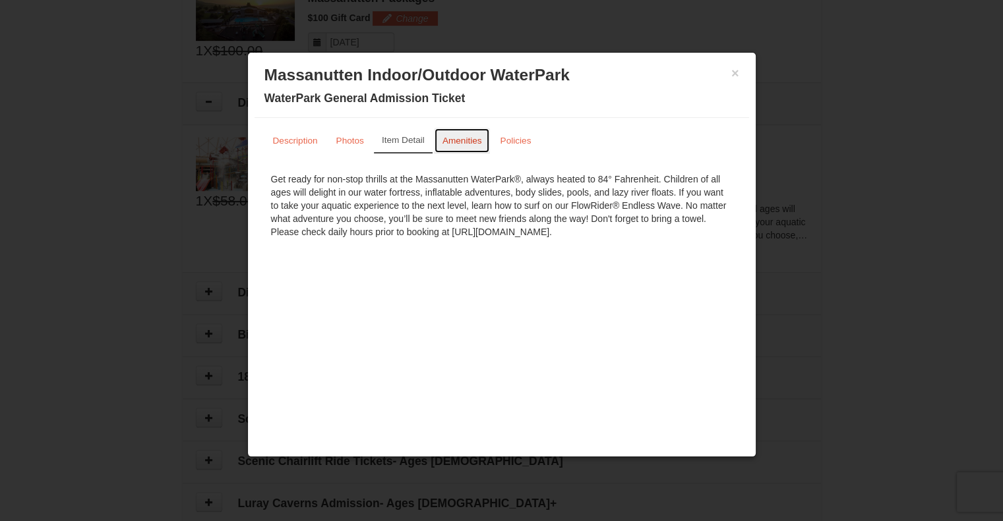
click at [474, 137] on small "Amenities" at bounding box center [462, 141] width 40 height 10
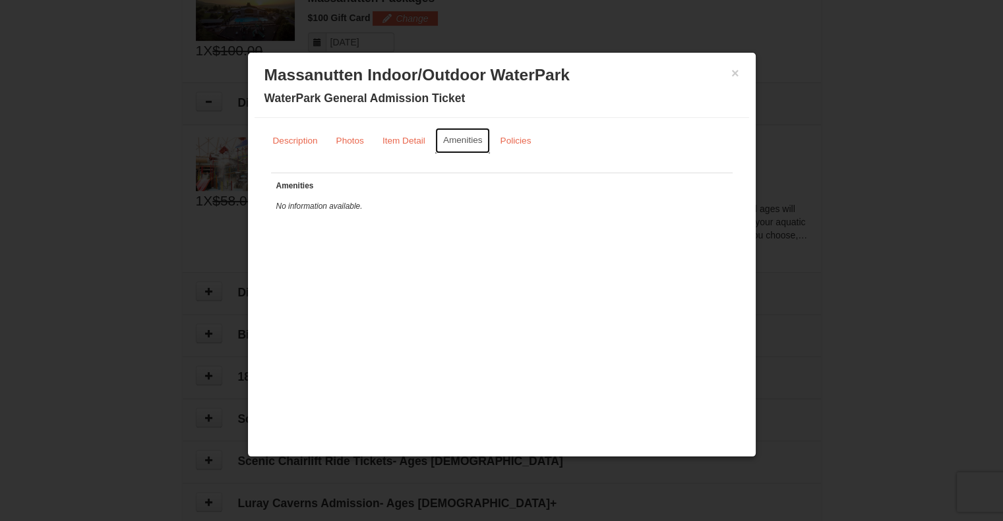
click at [517, 140] on small "Policies" at bounding box center [515, 141] width 31 height 10
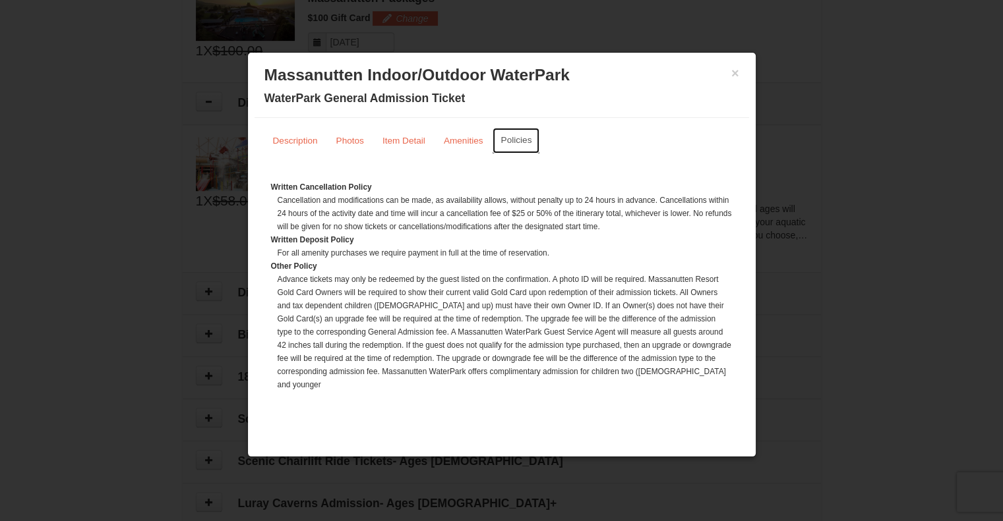
click at [285, 141] on small "Description" at bounding box center [295, 141] width 45 height 10
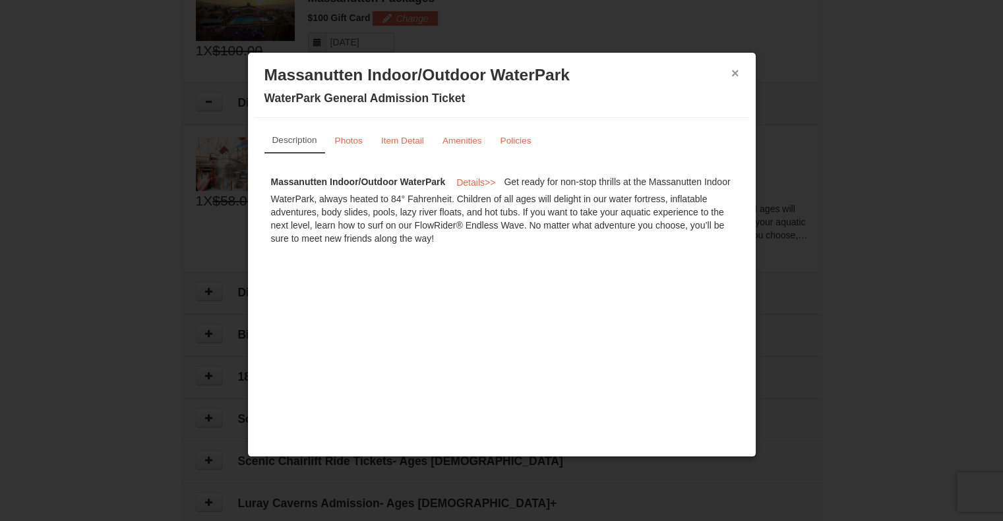
click at [733, 73] on button "×" at bounding box center [735, 73] width 8 height 13
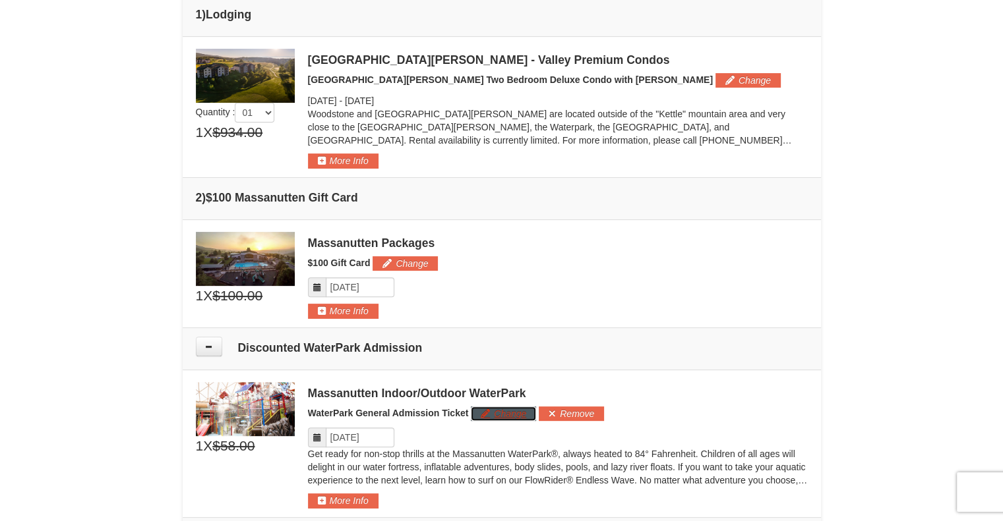
click at [508, 415] on button "Change" at bounding box center [503, 414] width 65 height 15
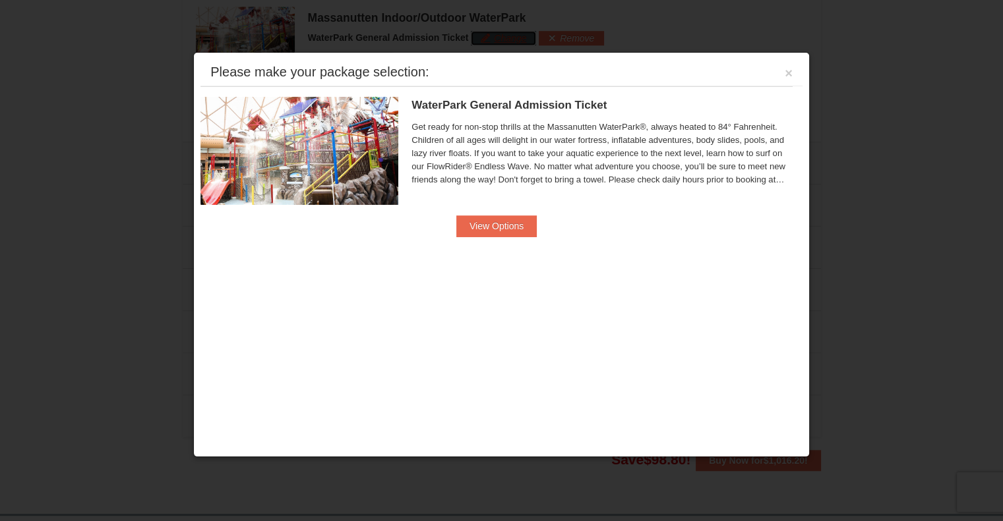
scroll to position [738, 0]
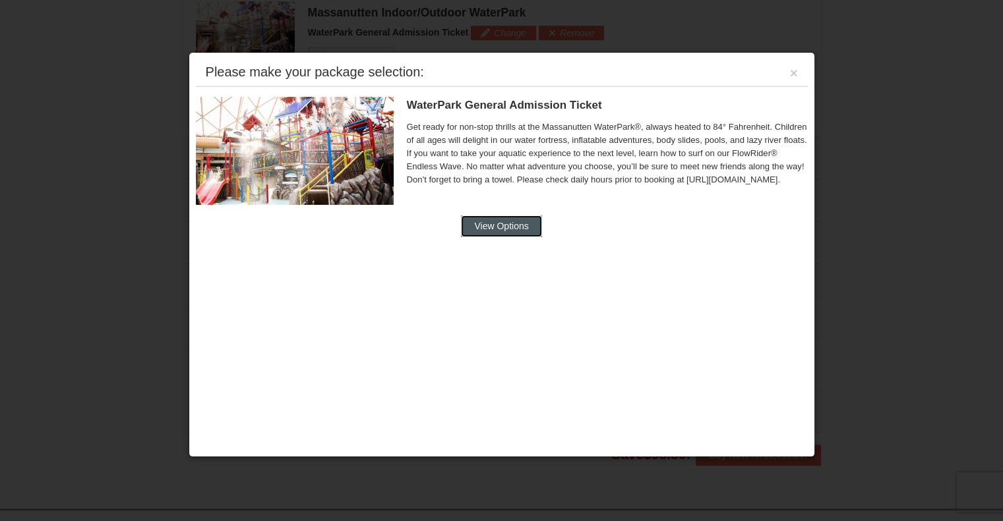
click at [521, 222] on button "View Options" at bounding box center [501, 226] width 80 height 21
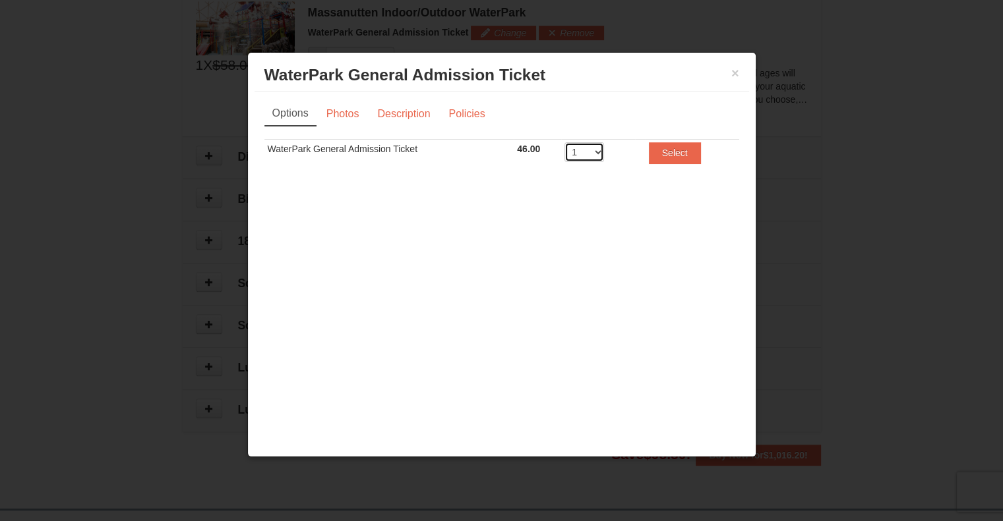
click at [592, 156] on select "1 2 3 4 5 6 7 8" at bounding box center [584, 152] width 40 height 20
select select "5"
click at [564, 142] on select "1 2 3 4 5 6 7 8" at bounding box center [584, 152] width 40 height 20
click at [684, 152] on button "Select" at bounding box center [675, 152] width 52 height 21
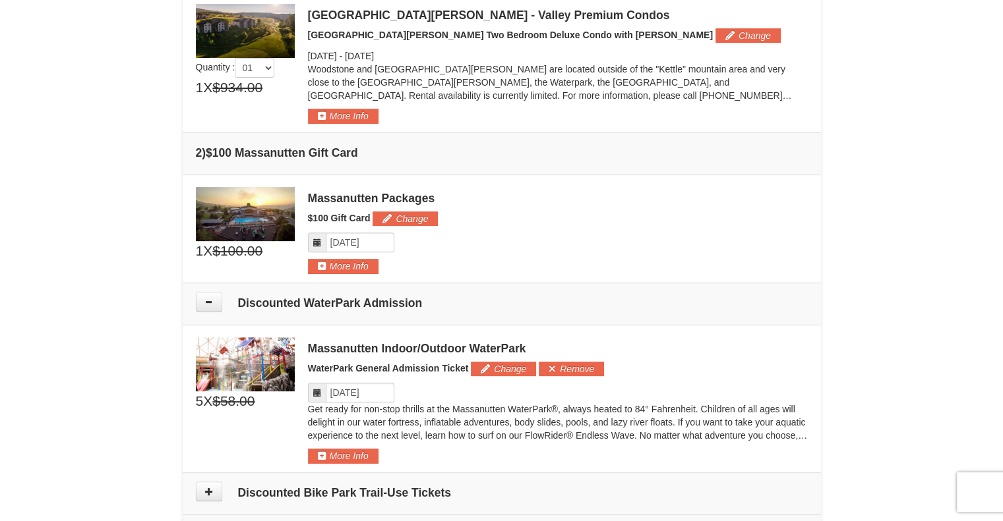
scroll to position [404, 0]
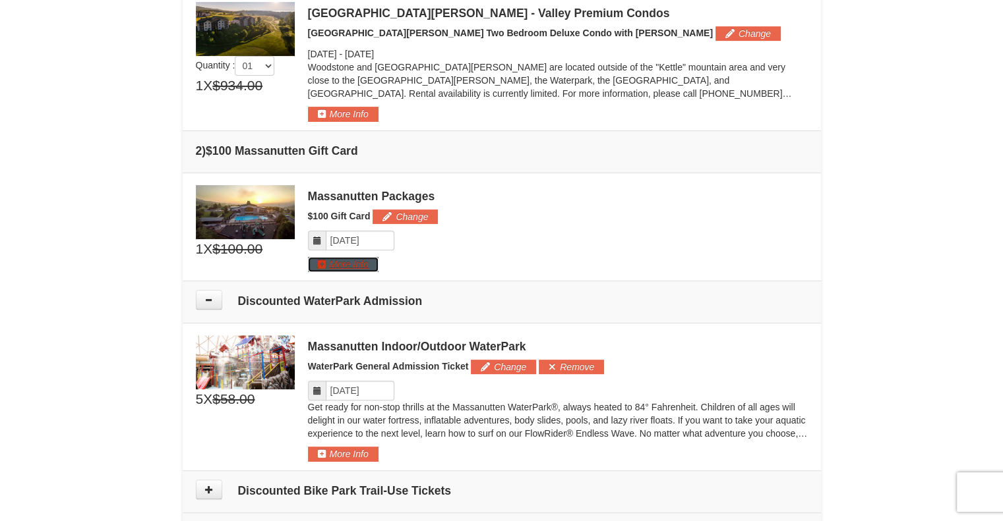
click at [355, 264] on button "More Info" at bounding box center [343, 264] width 71 height 15
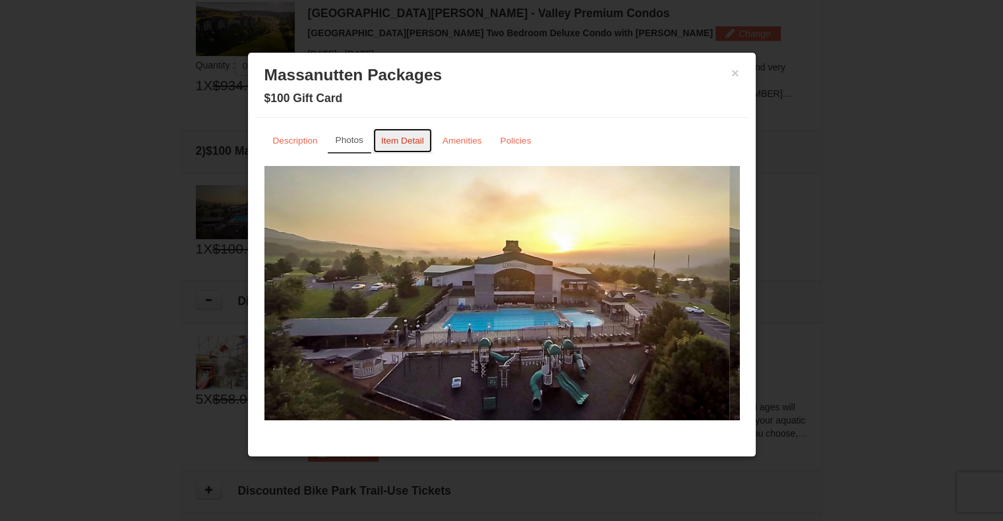
click at [411, 145] on small "Item Detail" at bounding box center [402, 141] width 43 height 10
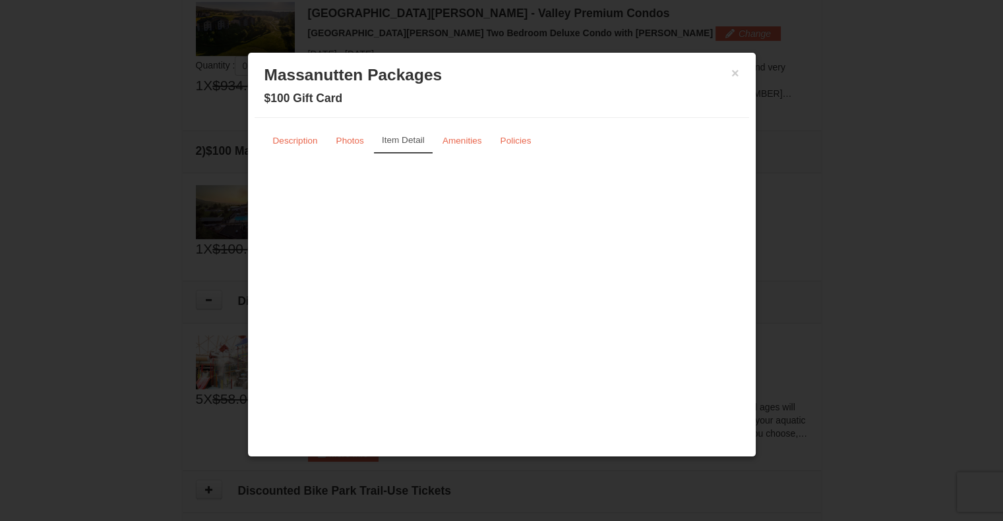
click at [464, 142] on small "Amenities" at bounding box center [462, 141] width 40 height 10
click at [519, 141] on small "Policies" at bounding box center [515, 141] width 31 height 10
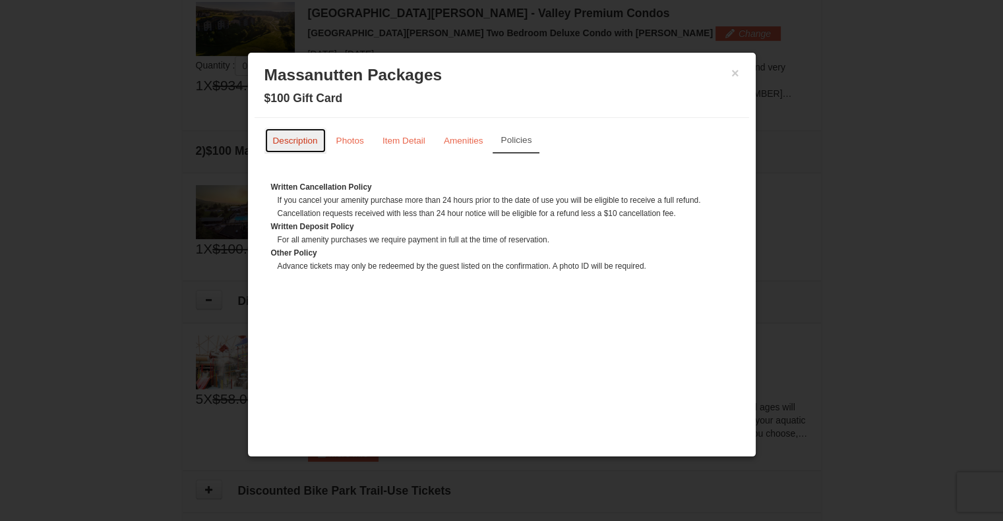
click at [292, 139] on small "Description" at bounding box center [295, 141] width 45 height 10
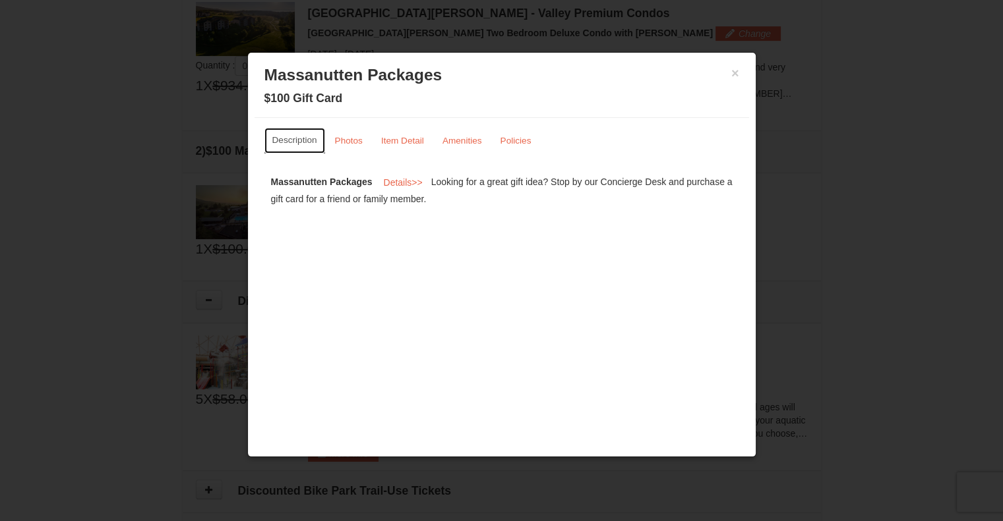
click at [732, 73] on button "×" at bounding box center [735, 73] width 8 height 13
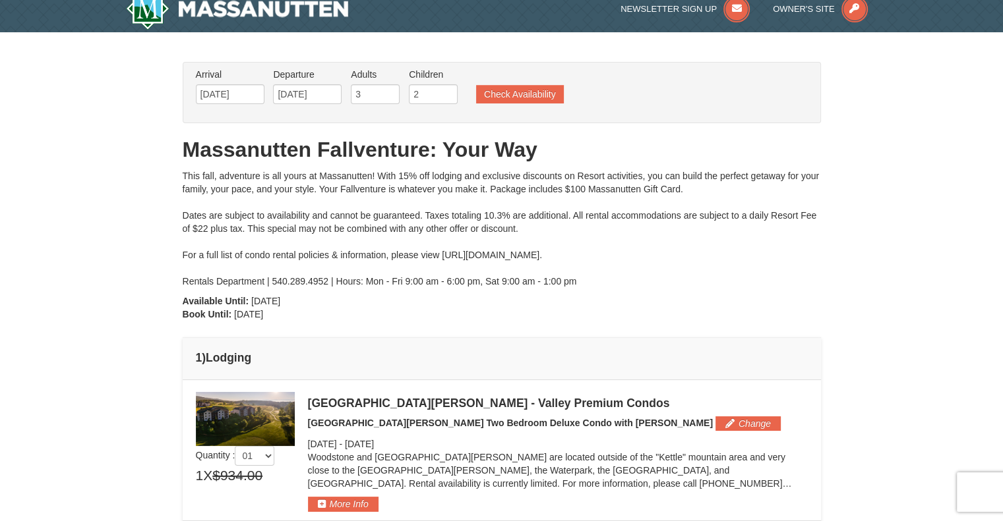
scroll to position [0, 0]
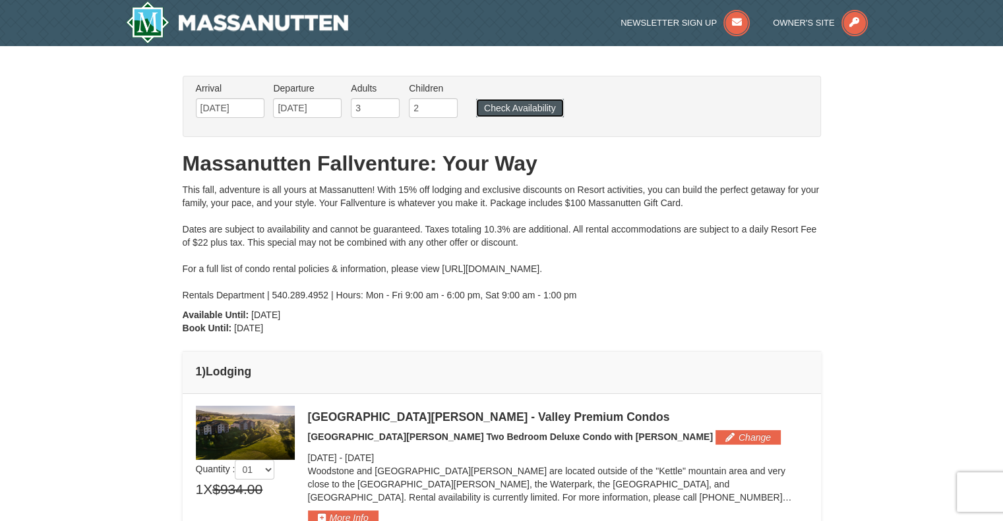
click at [525, 110] on button "Check Availability" at bounding box center [520, 108] width 88 height 18
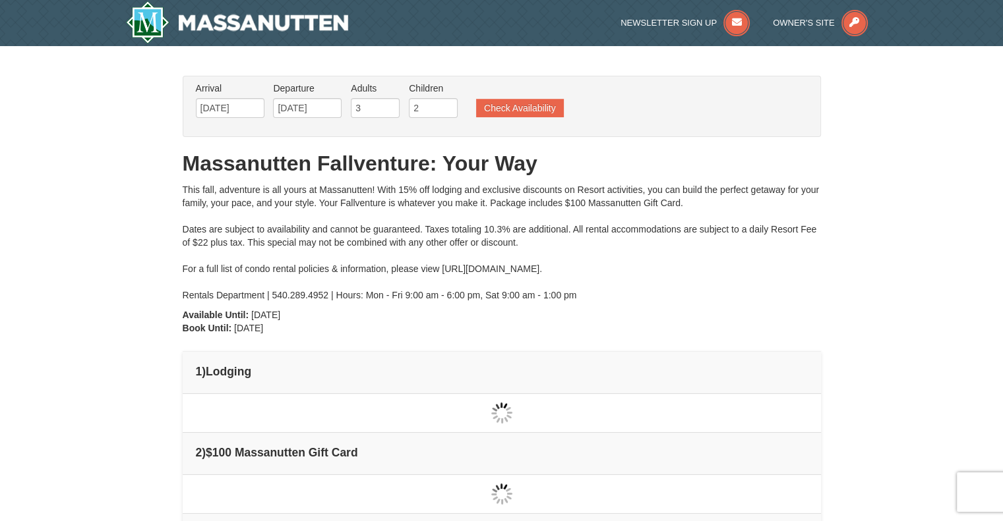
type input "[DATE]"
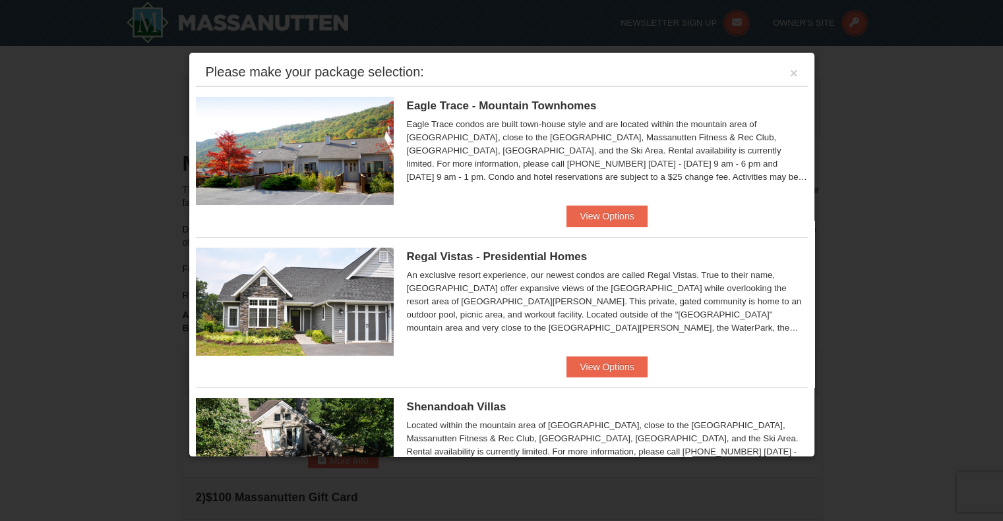
click at [790, 73] on button "×" at bounding box center [794, 73] width 8 height 13
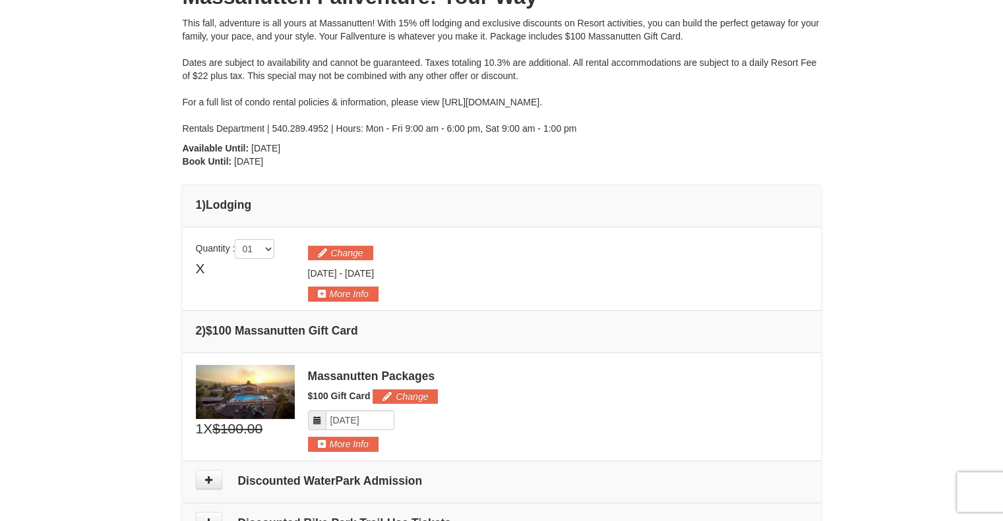
scroll to position [171, 0]
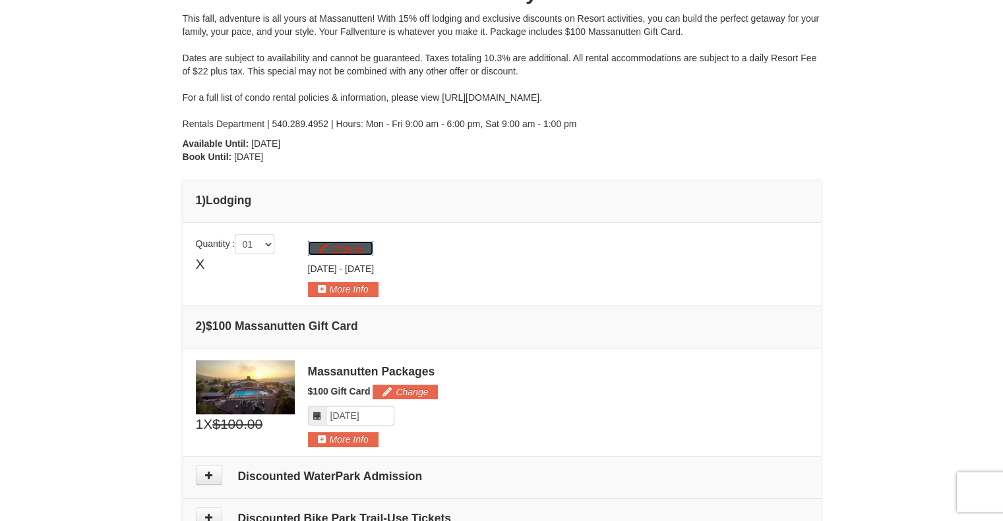
click at [359, 245] on button "Change" at bounding box center [340, 248] width 65 height 15
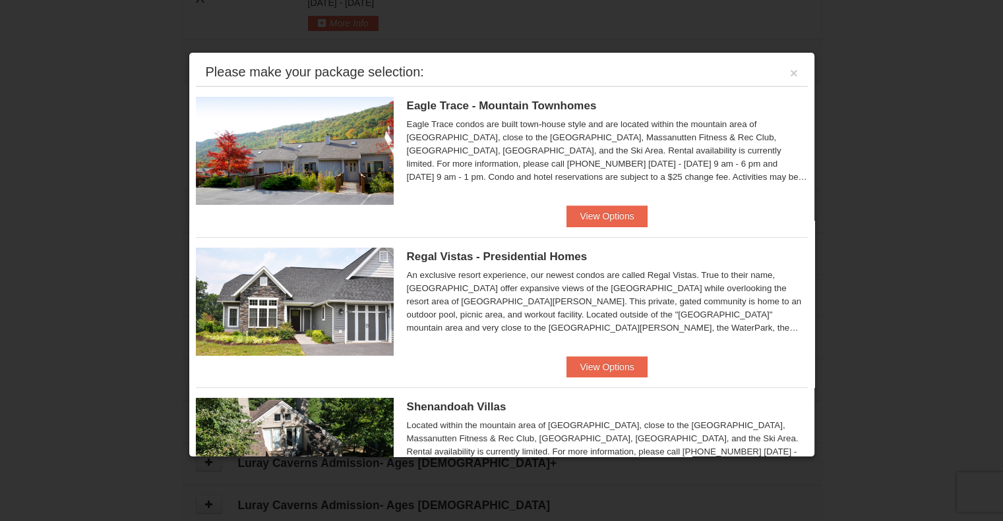
scroll to position [442, 0]
click at [616, 372] on button "View Options" at bounding box center [606, 367] width 80 height 21
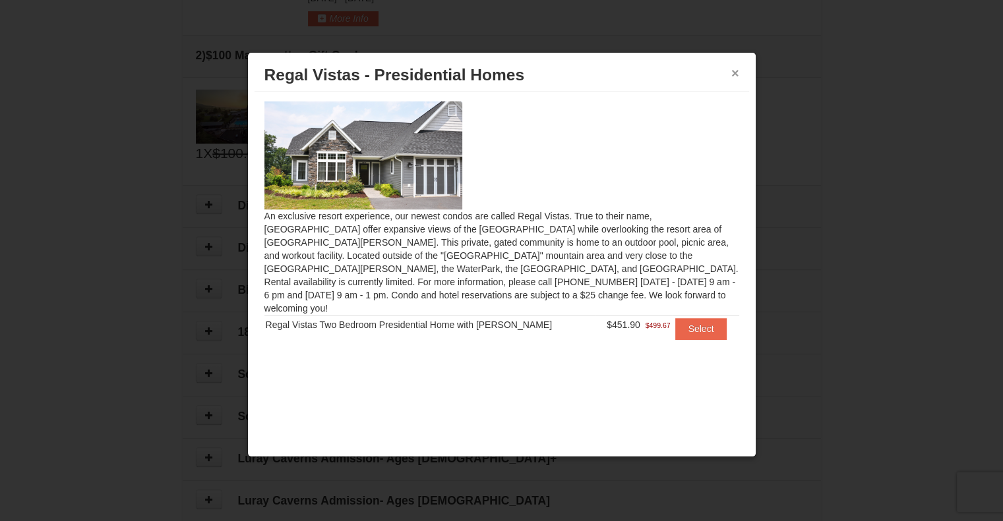
click at [734, 73] on button "×" at bounding box center [735, 73] width 8 height 13
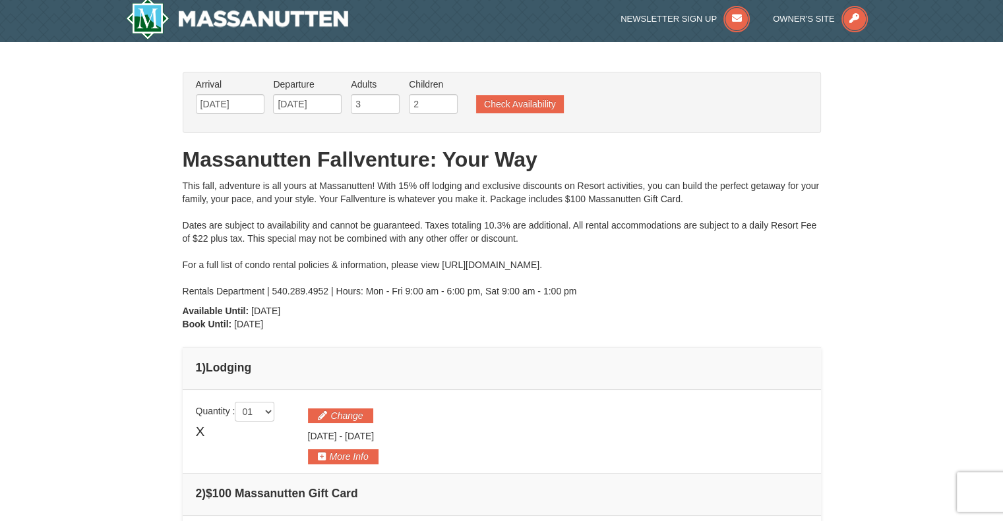
scroll to position [0, 0]
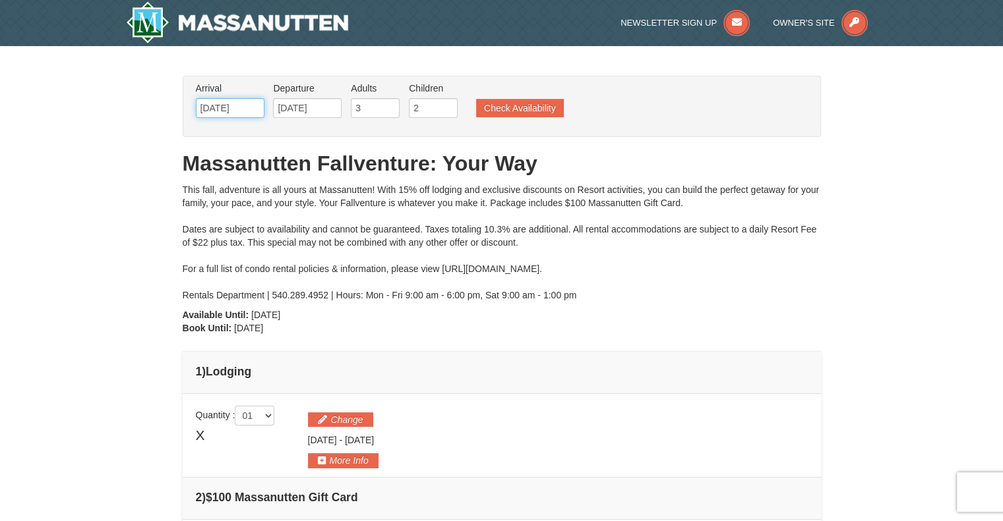
click at [235, 112] on input "10/17/2025" at bounding box center [230, 108] width 69 height 20
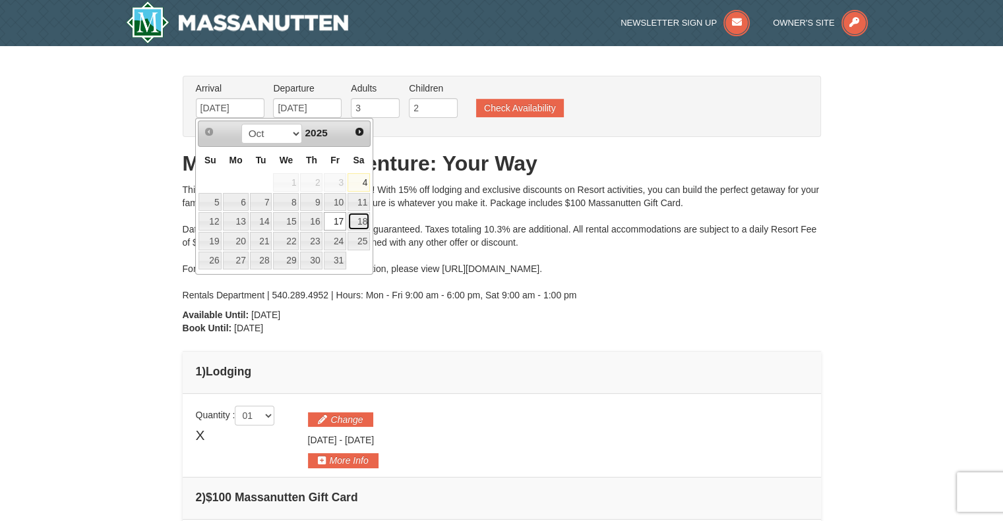
click at [359, 223] on link "18" at bounding box center [358, 221] width 22 height 18
type input "[DATE]"
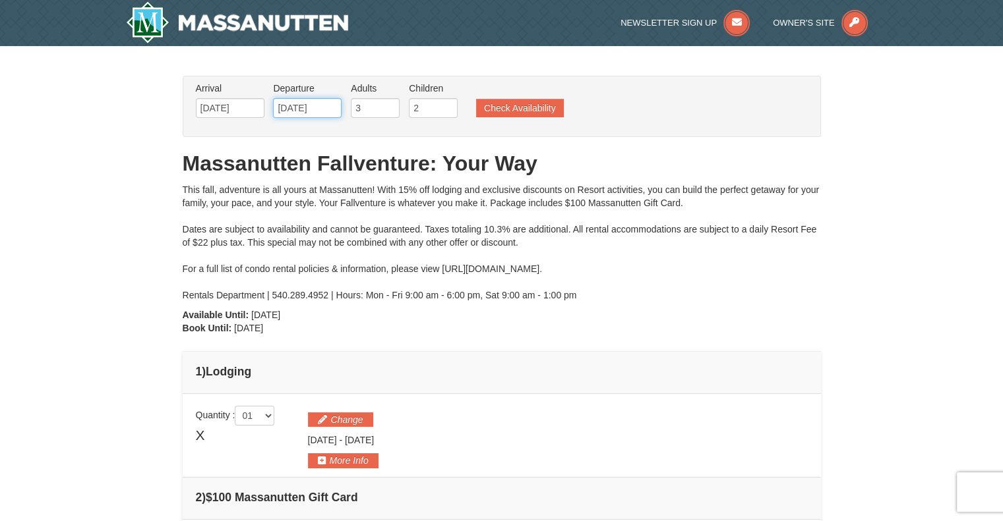
click at [324, 110] on input "[DATE]" at bounding box center [307, 108] width 69 height 20
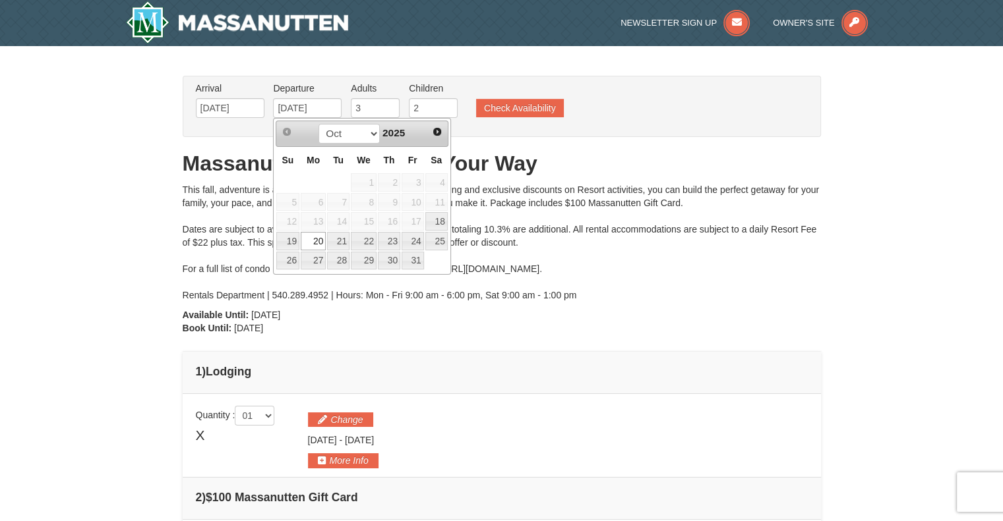
click at [641, 114] on ul "Arrival Please format dates MM/DD/YYYY Please format dates MM/DD/YYYY 10/18/202…" at bounding box center [494, 103] width 604 height 43
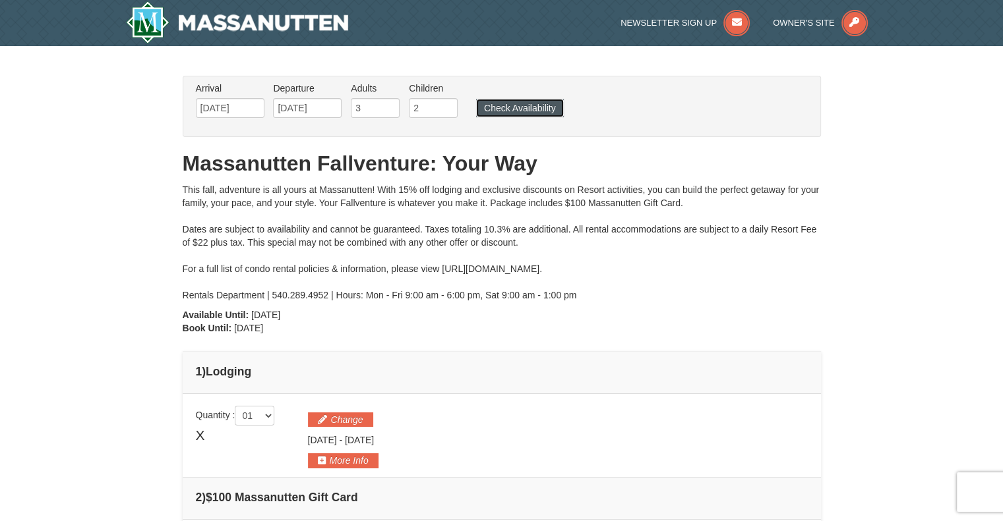
click at [519, 112] on button "Check Availability" at bounding box center [520, 108] width 88 height 18
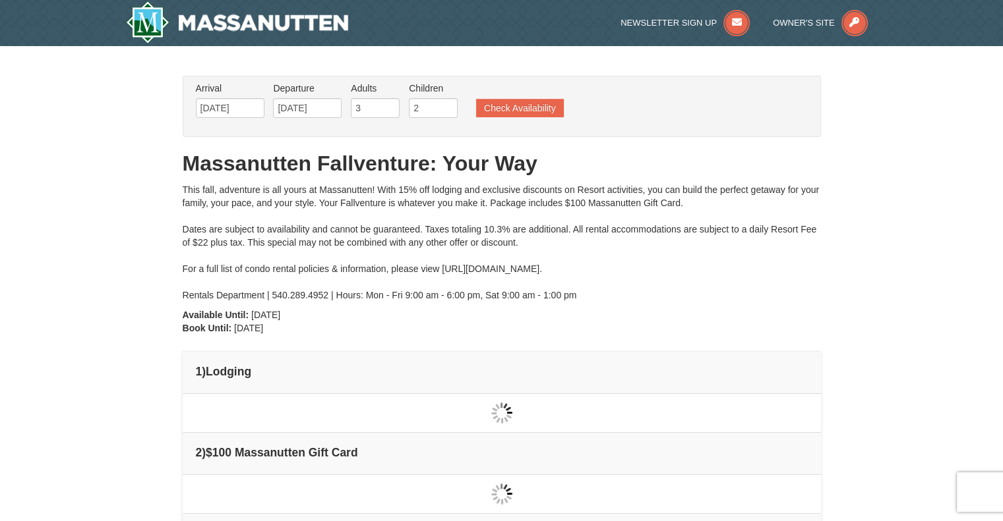
type input "[DATE]"
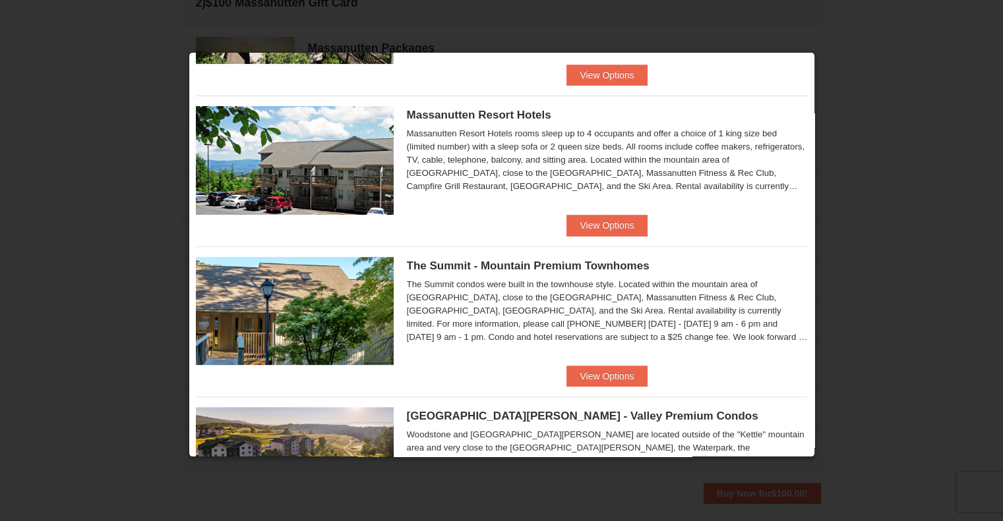
scroll to position [446, 0]
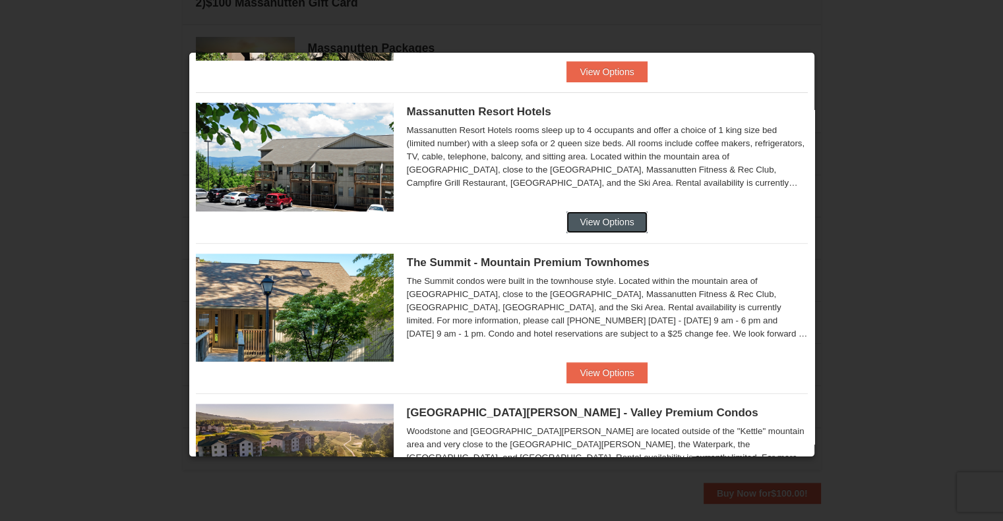
click at [606, 223] on button "View Options" at bounding box center [606, 222] width 80 height 21
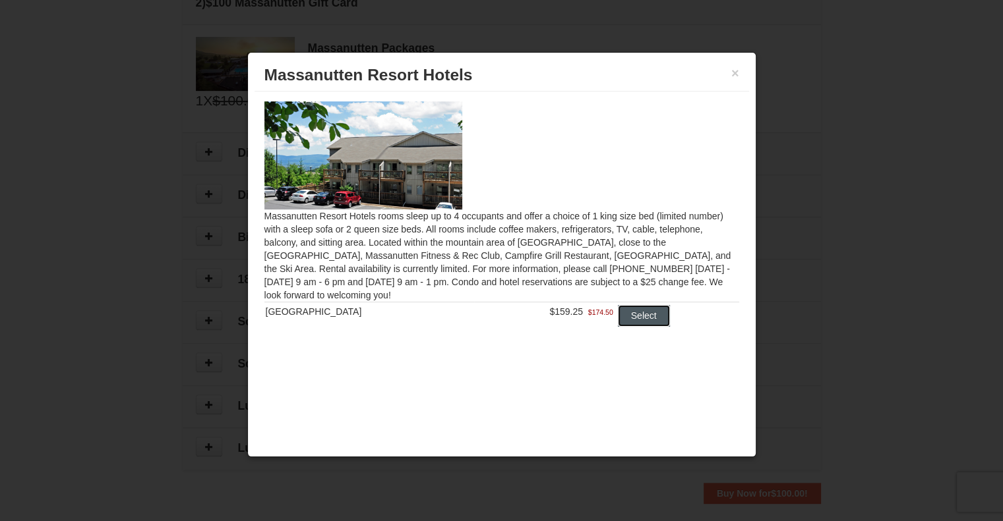
click at [635, 320] on button "Select" at bounding box center [644, 315] width 52 height 21
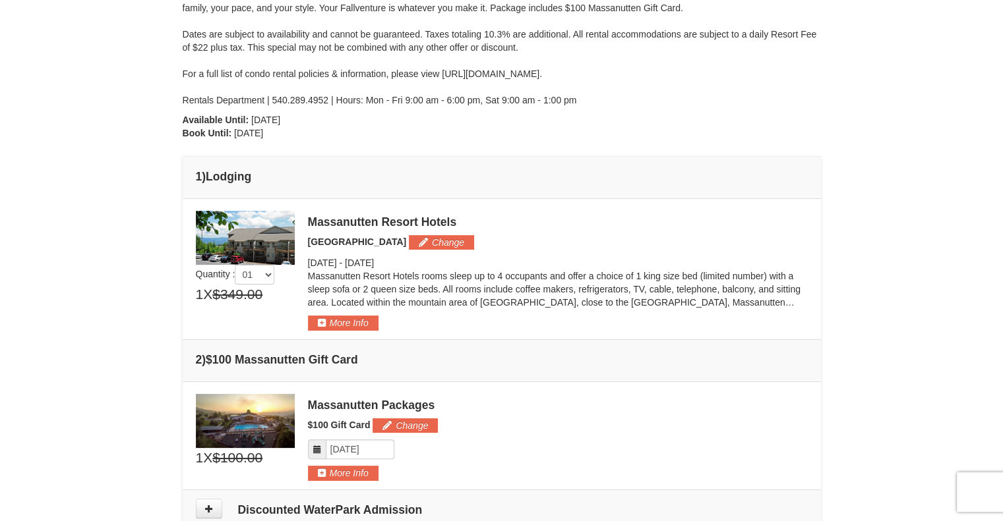
scroll to position [195, 0]
click at [438, 239] on button "Change" at bounding box center [441, 242] width 65 height 15
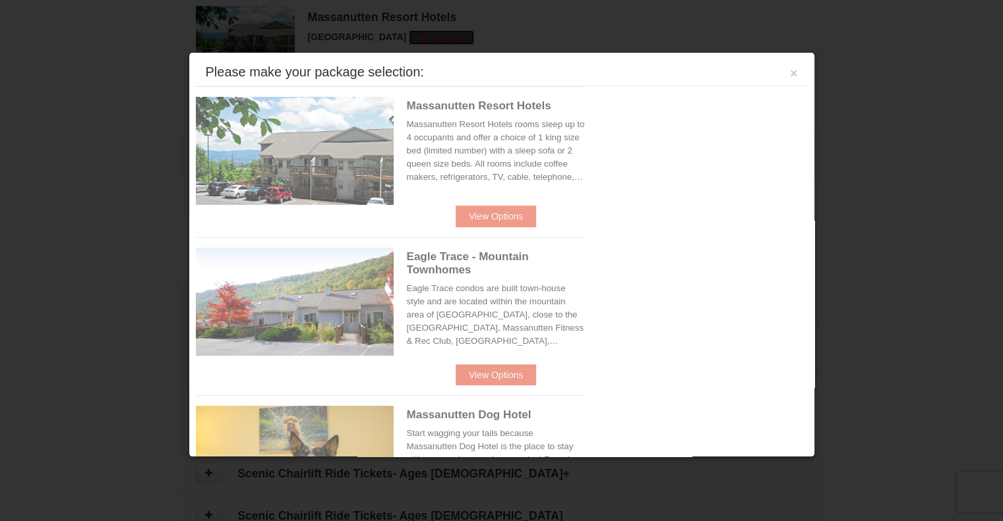
scroll to position [405, 0]
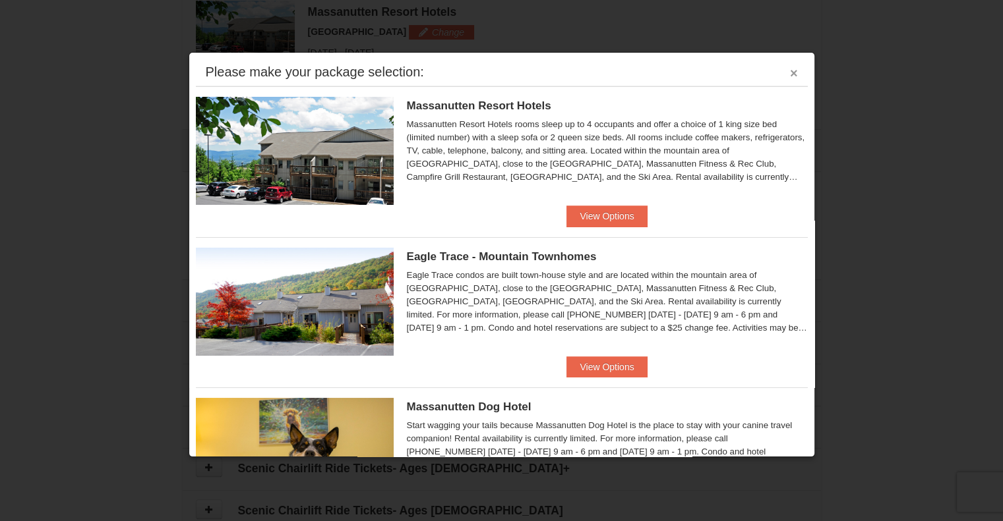
click at [790, 73] on button "×" at bounding box center [794, 73] width 8 height 13
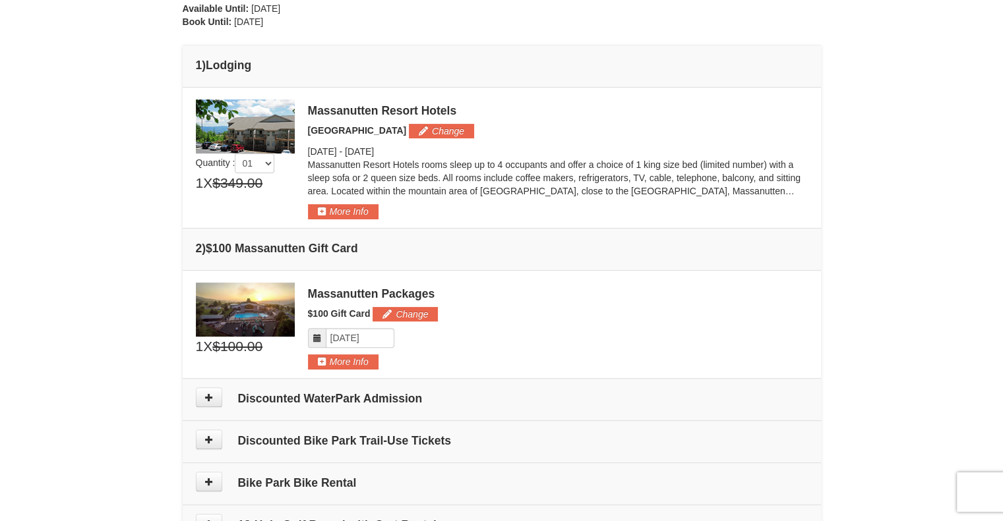
scroll to position [306, 0]
click at [323, 214] on button "More Info" at bounding box center [343, 212] width 71 height 15
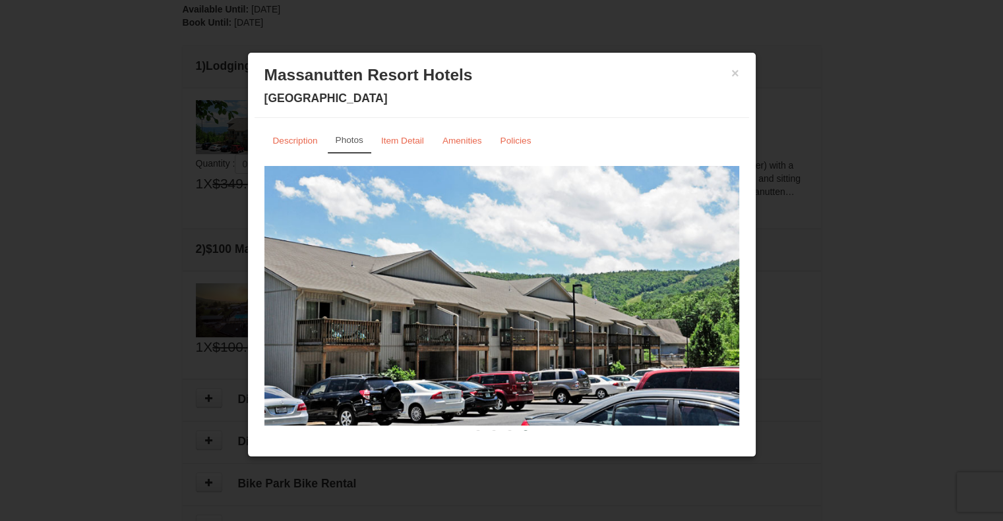
scroll to position [18, 0]
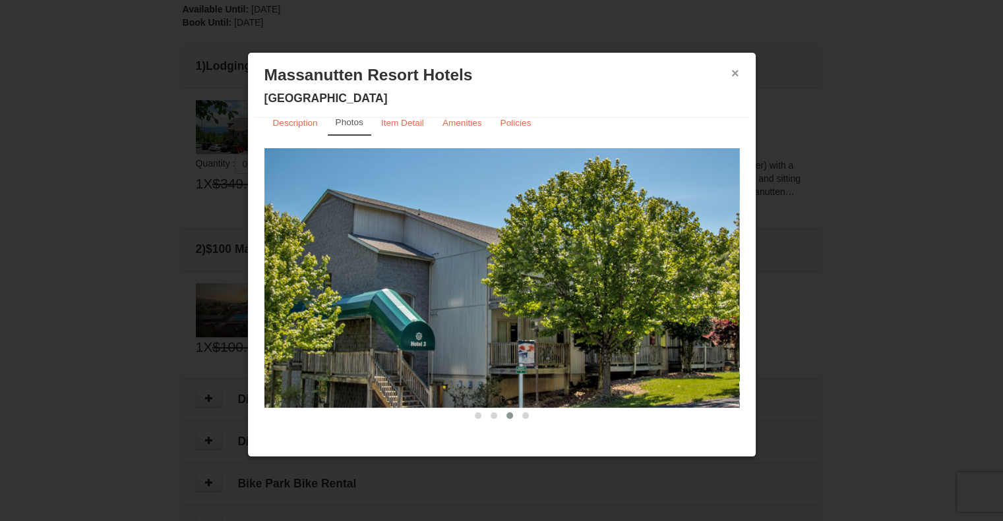
click at [734, 74] on button "×" at bounding box center [735, 73] width 8 height 13
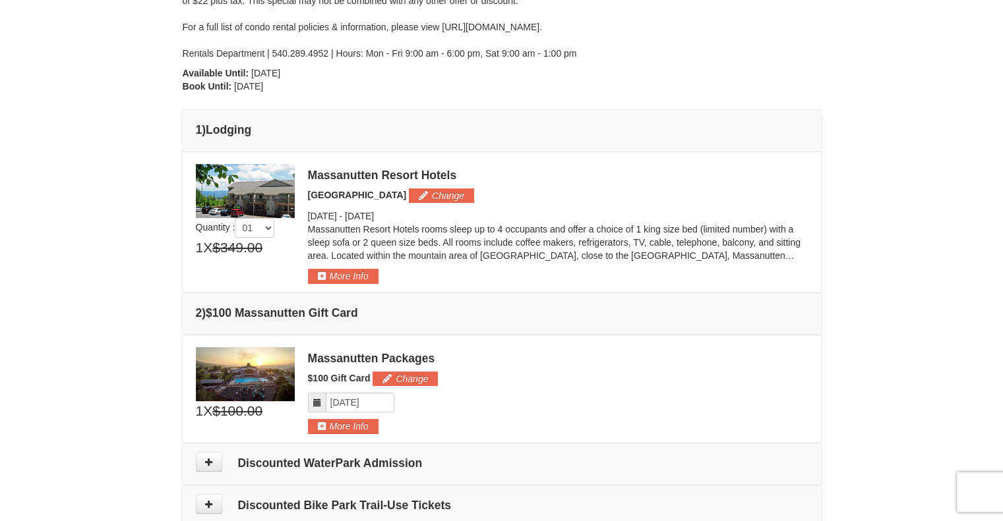
click at [434, 200] on button "Change" at bounding box center [441, 196] width 65 height 15
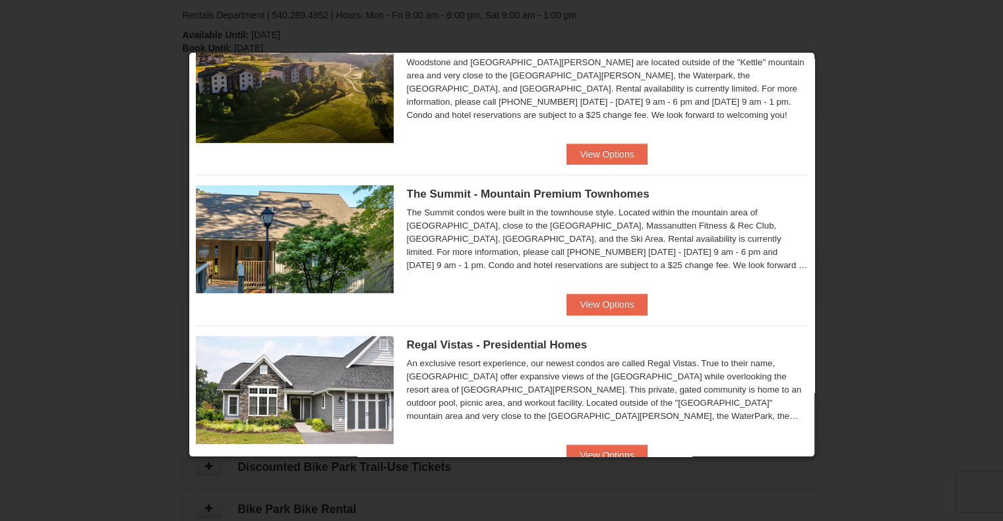
scroll to position [701, 0]
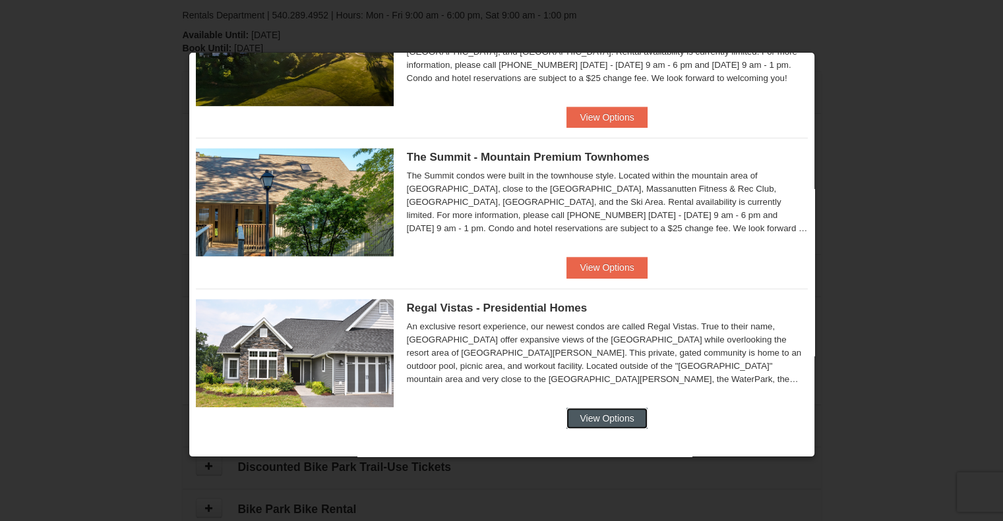
click at [613, 414] on button "View Options" at bounding box center [606, 418] width 80 height 21
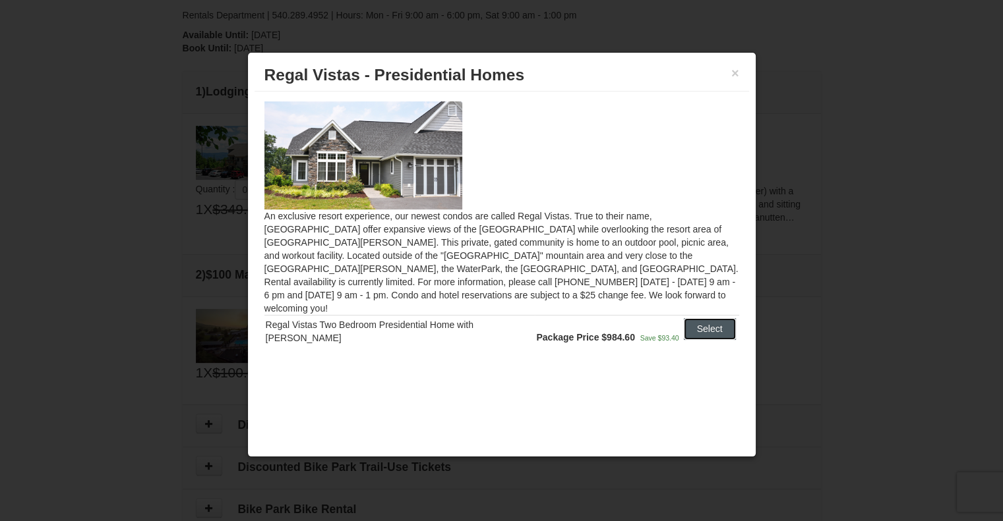
click at [699, 318] on button "Select" at bounding box center [710, 328] width 52 height 21
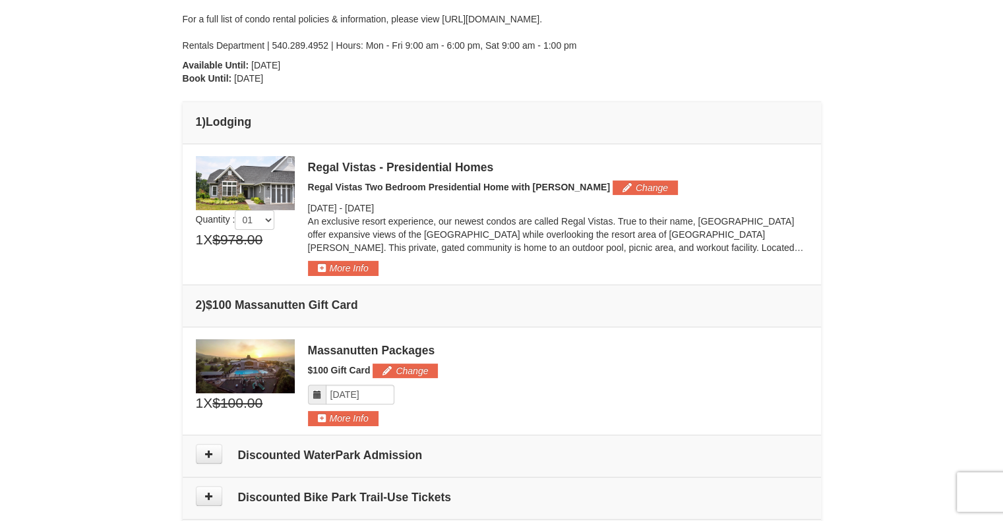
scroll to position [191, 0]
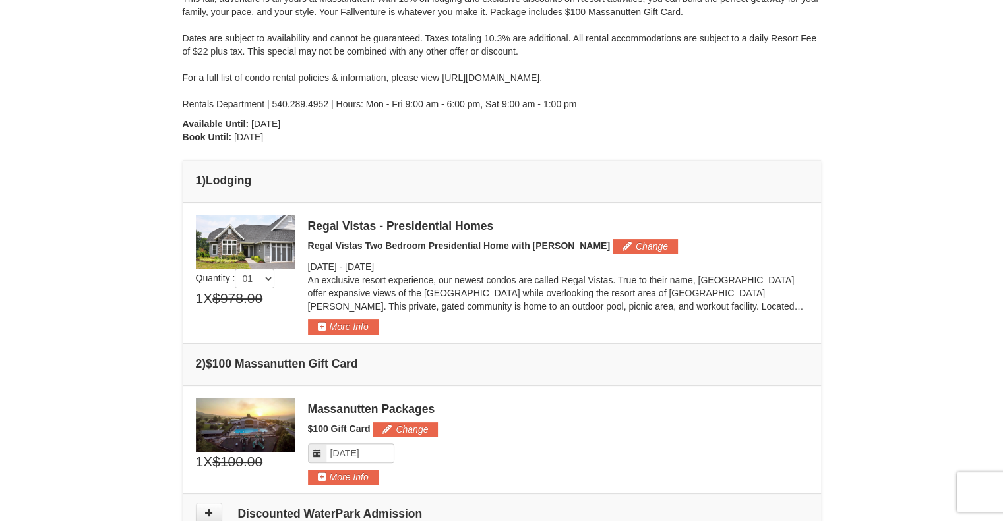
click at [923, 421] on div "× From: To: Adults: 3 Children: 2 Change Arrival Please format dates MM/DD/YYYY…" at bounding box center [501, 375] width 1003 height 1040
click at [355, 325] on button "More Info" at bounding box center [343, 327] width 71 height 15
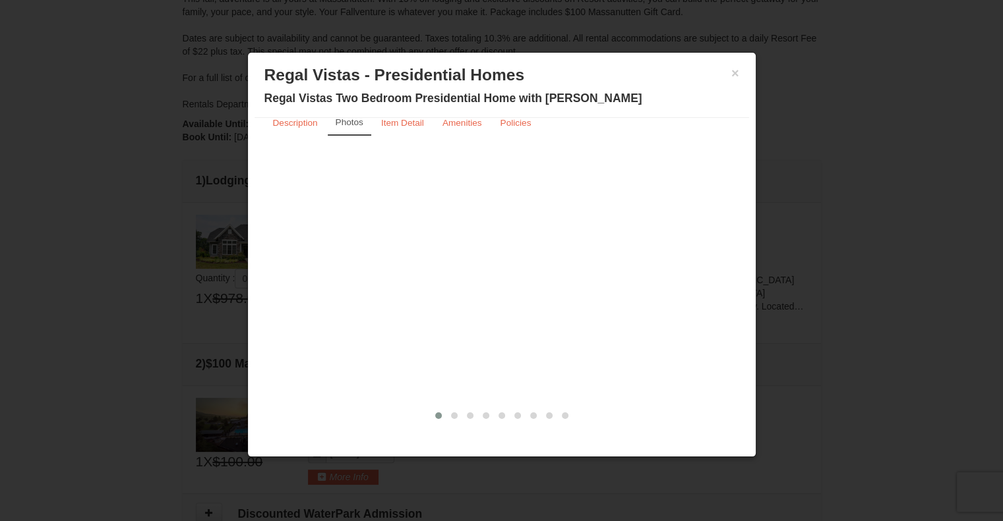
scroll to position [0, 0]
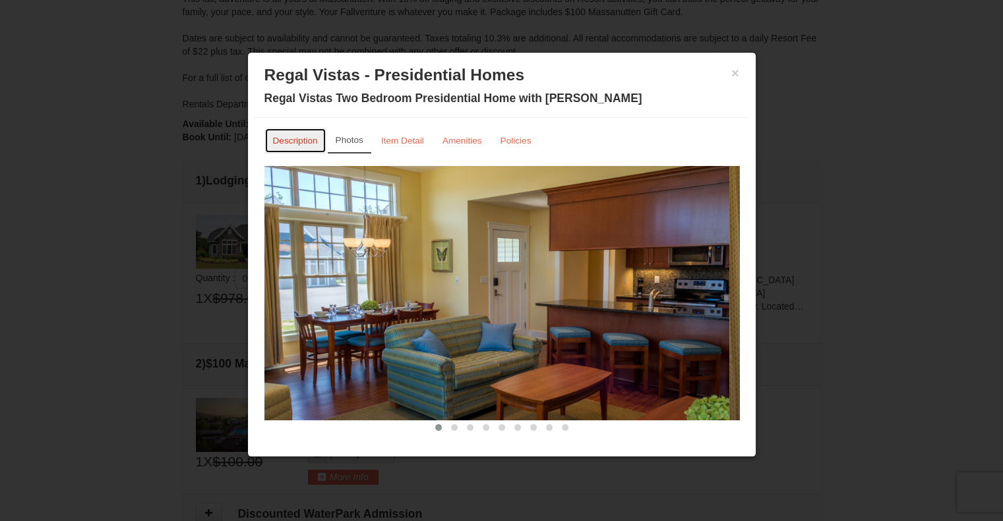
click at [293, 144] on small "Description" at bounding box center [295, 141] width 45 height 10
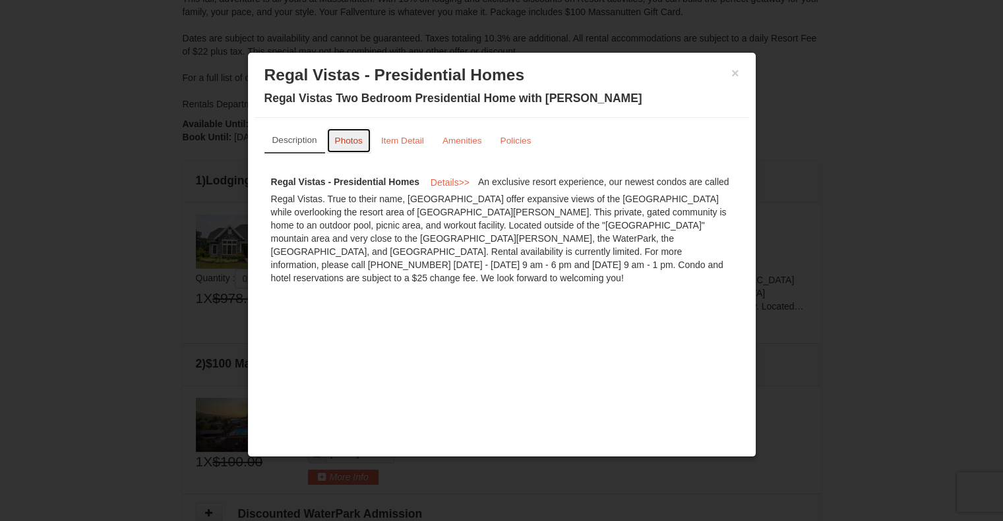
click at [357, 142] on small "Photos" at bounding box center [349, 141] width 28 height 10
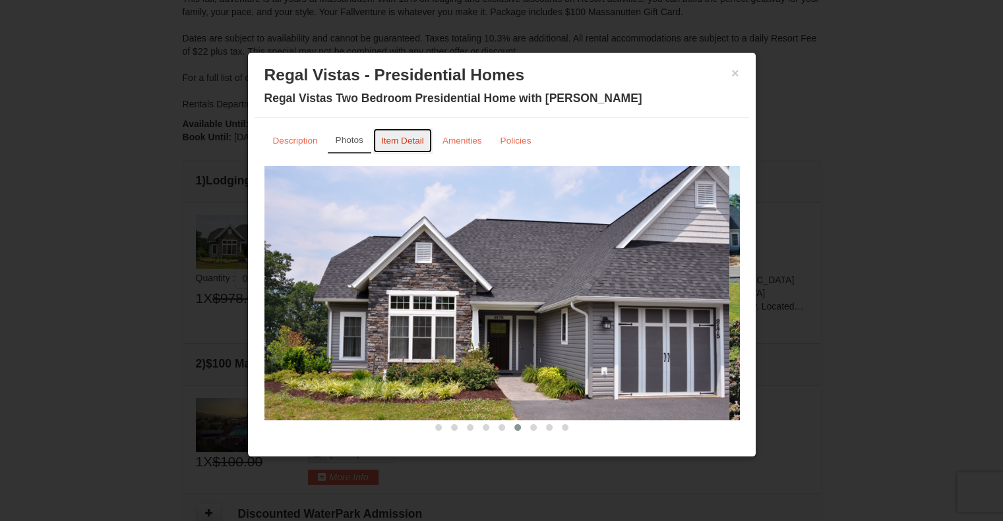
click at [401, 141] on small "Item Detail" at bounding box center [402, 141] width 43 height 10
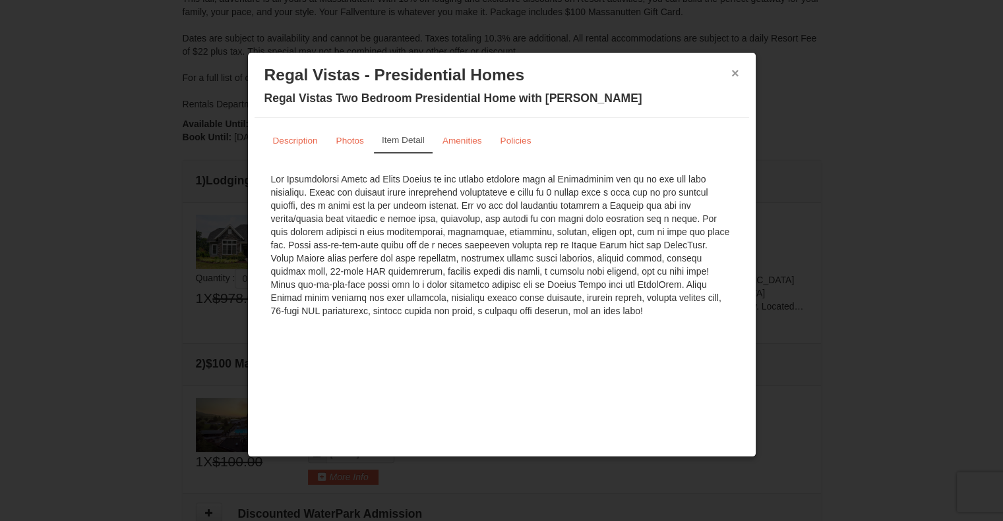
click at [731, 69] on button "×" at bounding box center [735, 73] width 8 height 13
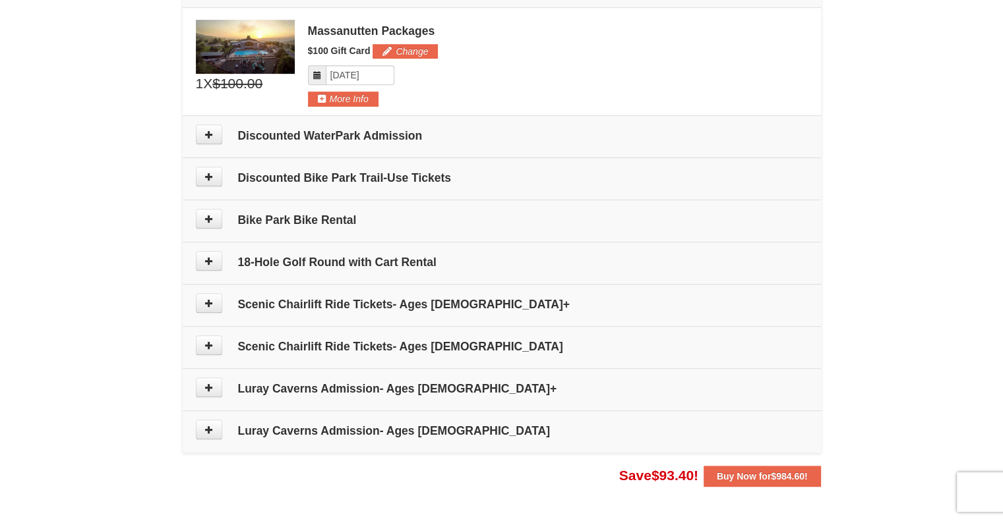
scroll to position [571, 0]
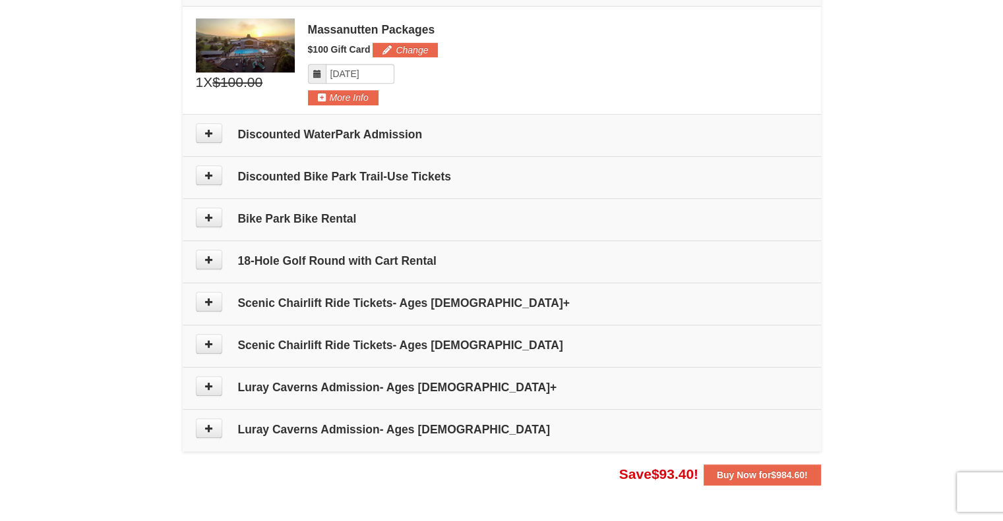
click at [205, 129] on icon at bounding box center [208, 133] width 9 height 9
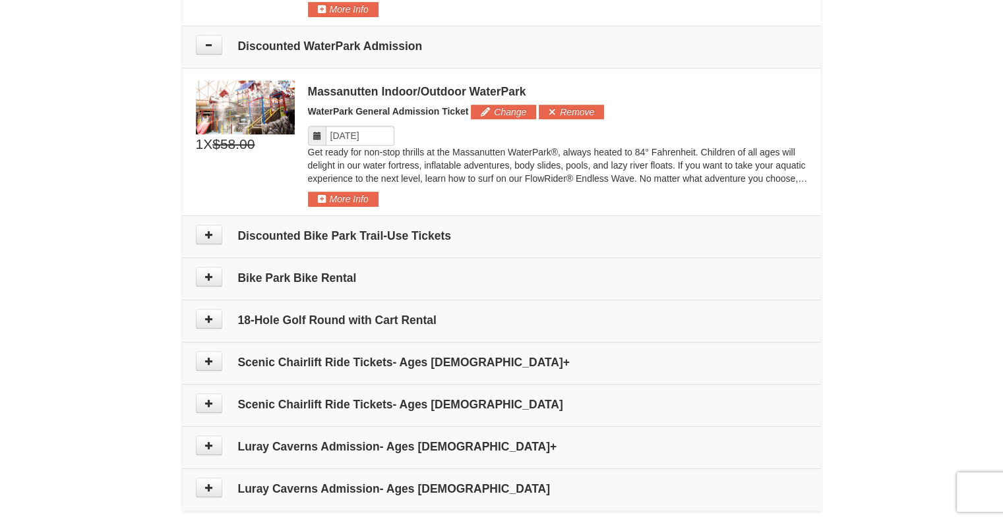
scroll to position [684, 0]
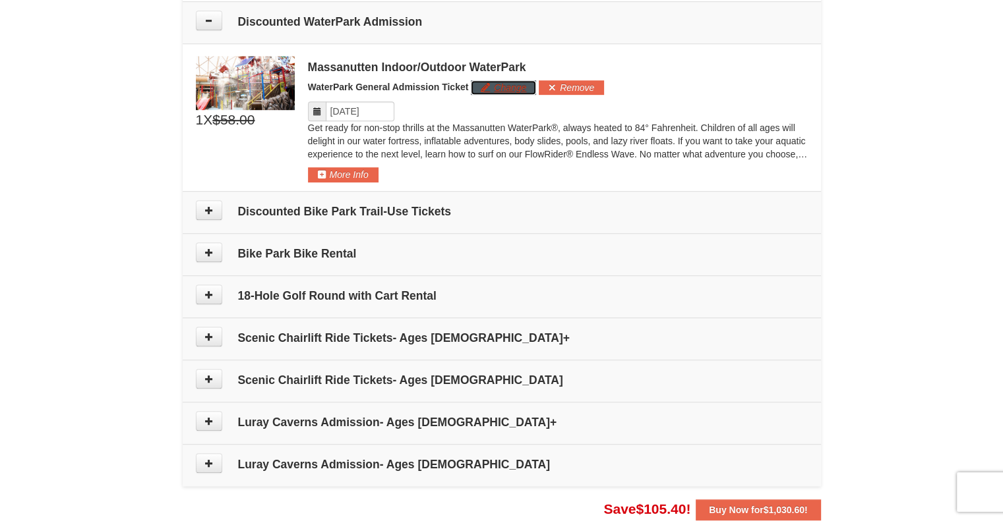
click at [504, 89] on button "Change" at bounding box center [503, 87] width 65 height 15
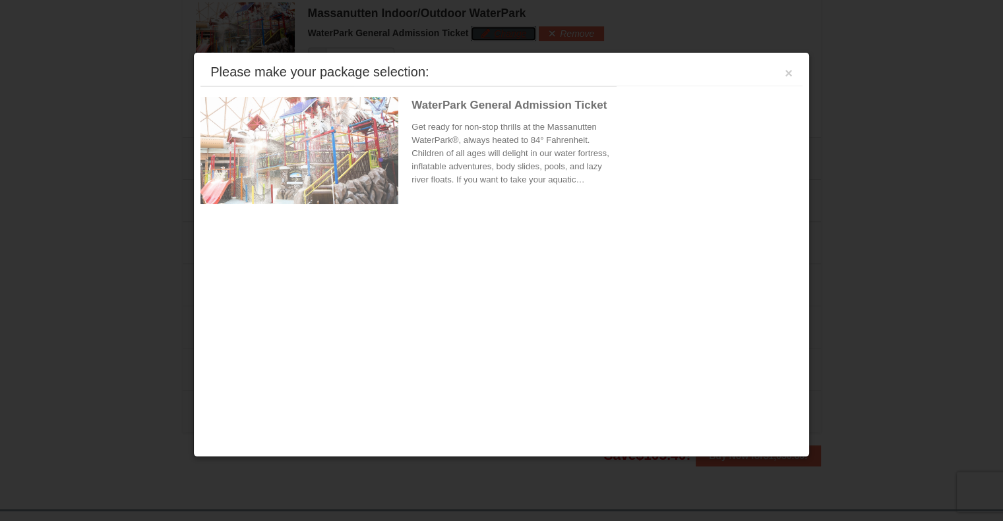
scroll to position [738, 0]
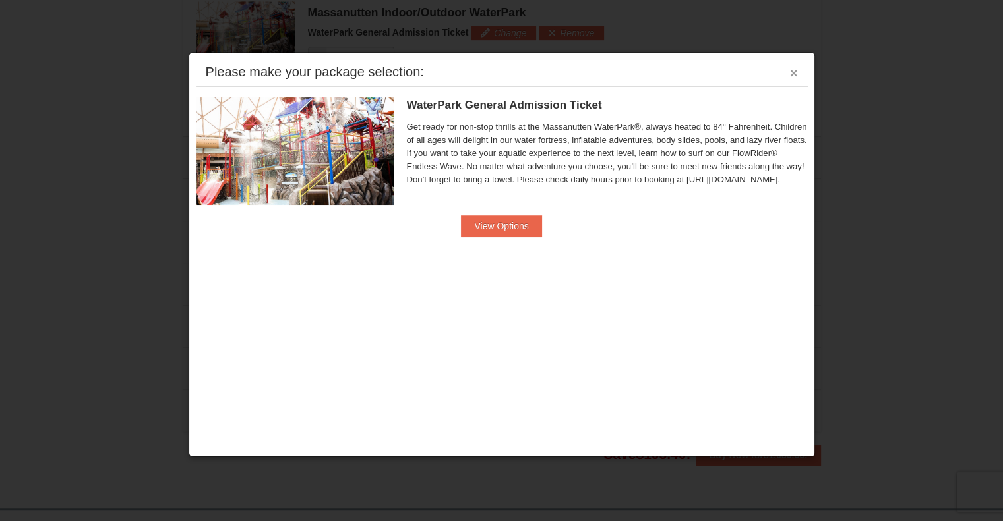
click at [790, 69] on button "×" at bounding box center [794, 73] width 8 height 13
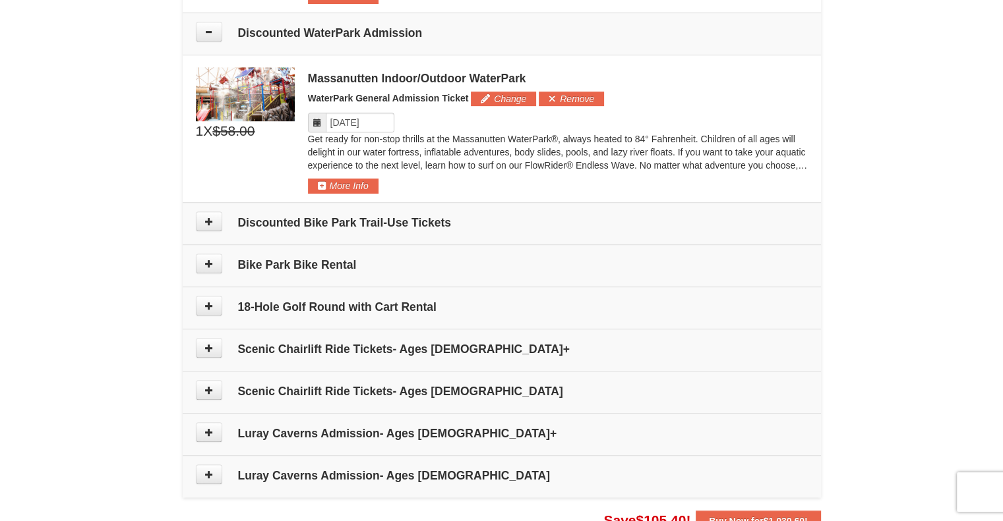
scroll to position [662, 0]
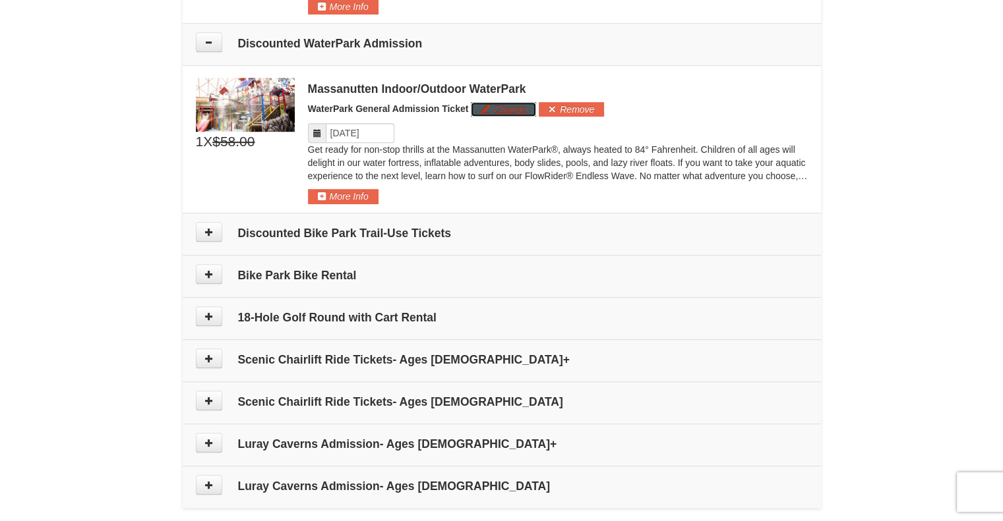
click at [509, 111] on button "Change" at bounding box center [503, 109] width 65 height 15
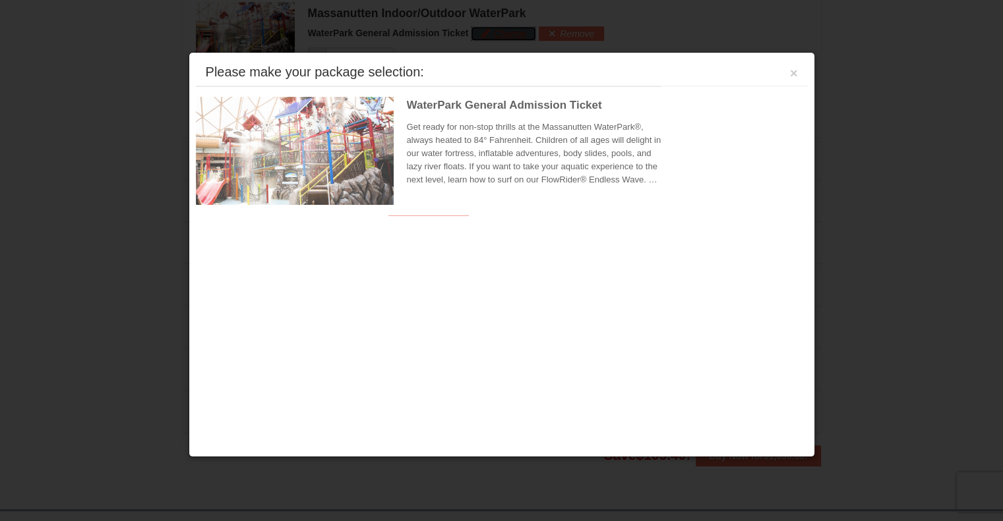
scroll to position [738, 0]
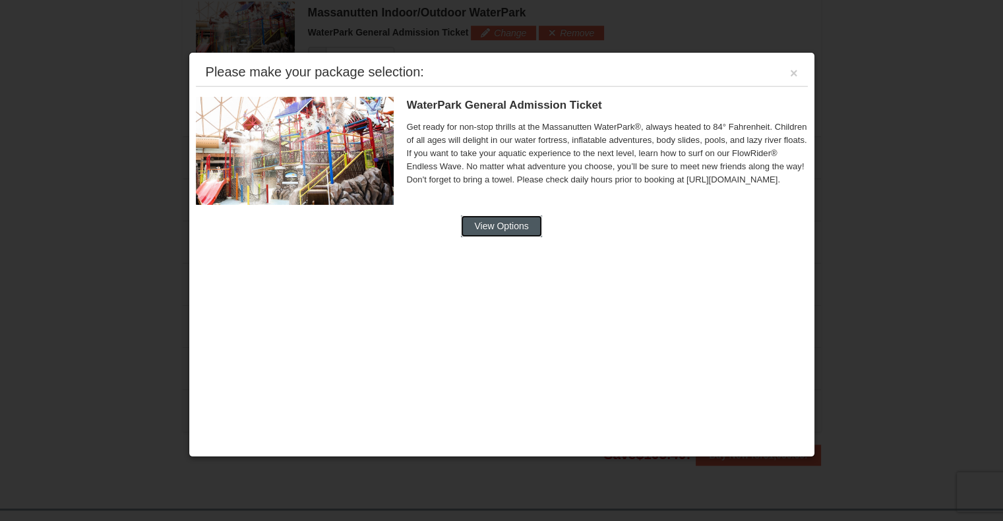
click at [496, 224] on button "View Options" at bounding box center [501, 226] width 80 height 21
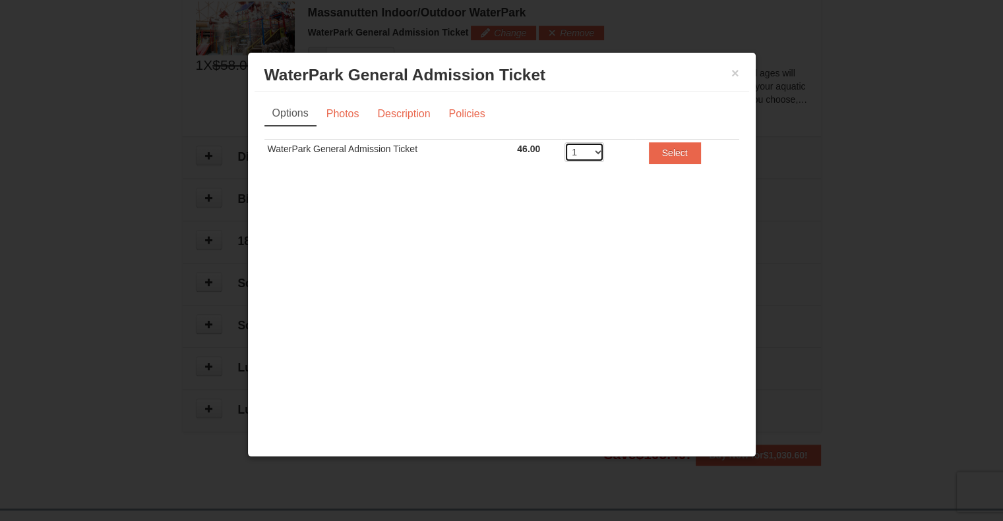
click at [591, 151] on select "1 2 3 4 5 6 7 8" at bounding box center [584, 152] width 40 height 20
select select "5"
click at [564, 142] on select "1 2 3 4 5 6 7 8" at bounding box center [584, 152] width 40 height 20
click at [688, 152] on button "Select" at bounding box center [675, 152] width 52 height 21
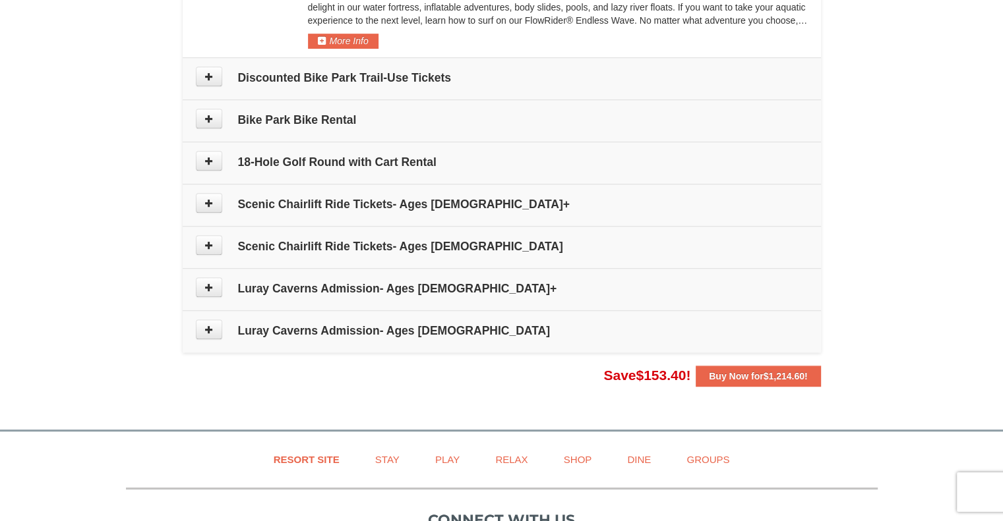
scroll to position [809, 0]
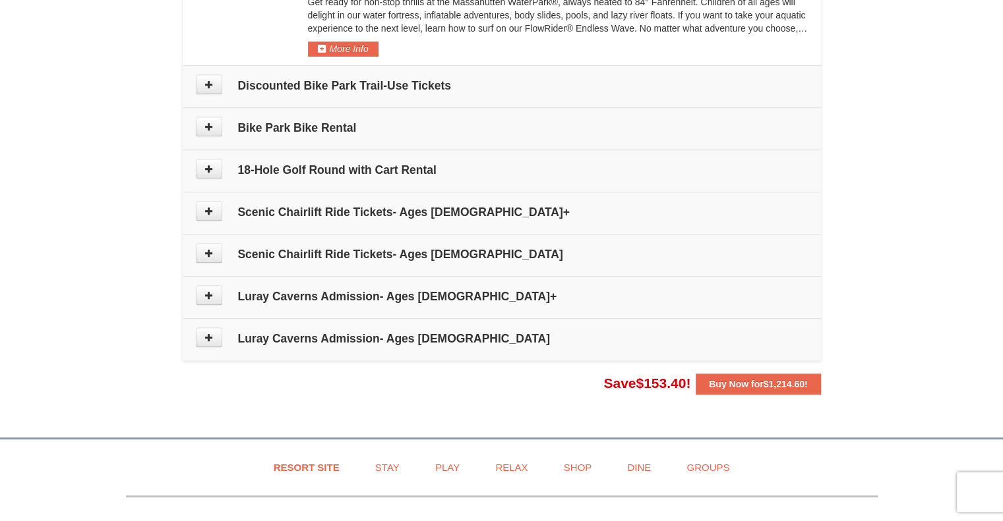
click at [220, 293] on button at bounding box center [209, 295] width 26 height 20
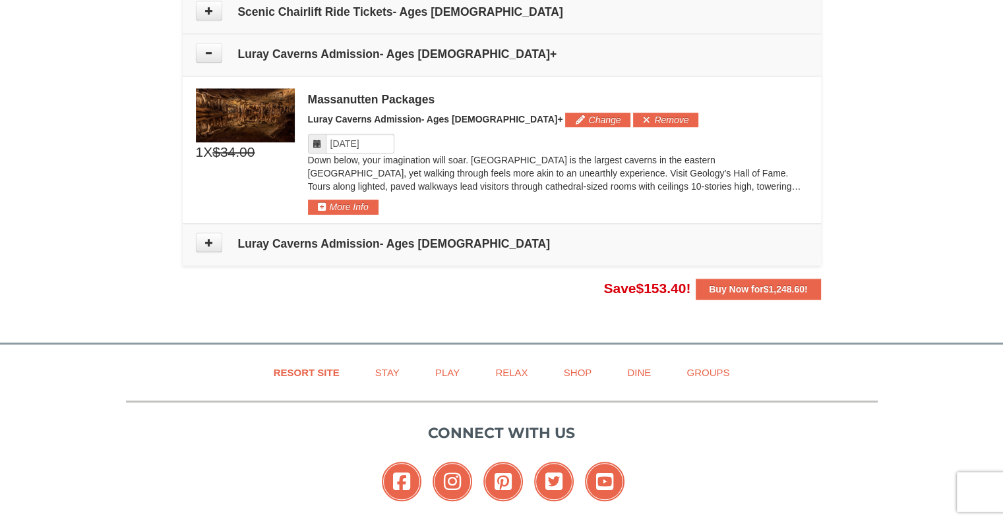
scroll to position [1041, 0]
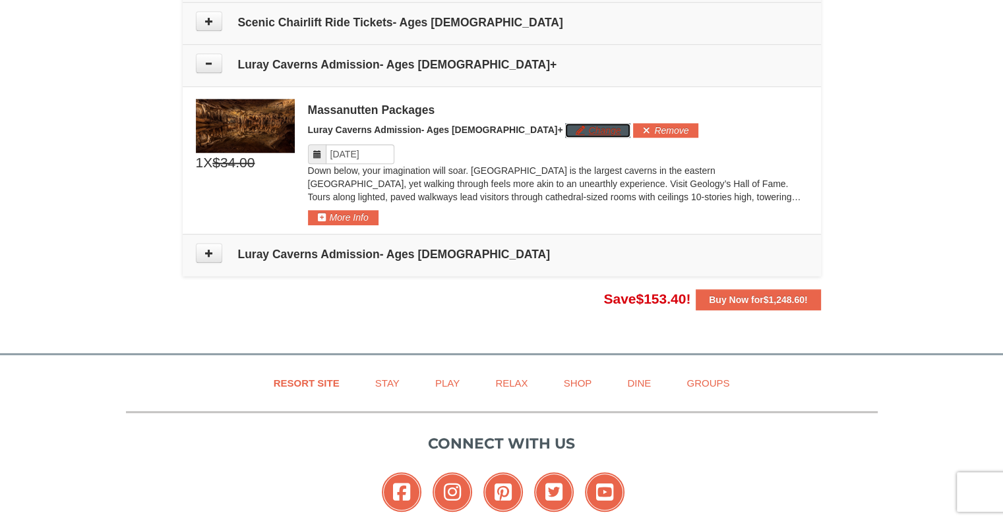
click at [565, 130] on button "Change" at bounding box center [597, 130] width 65 height 15
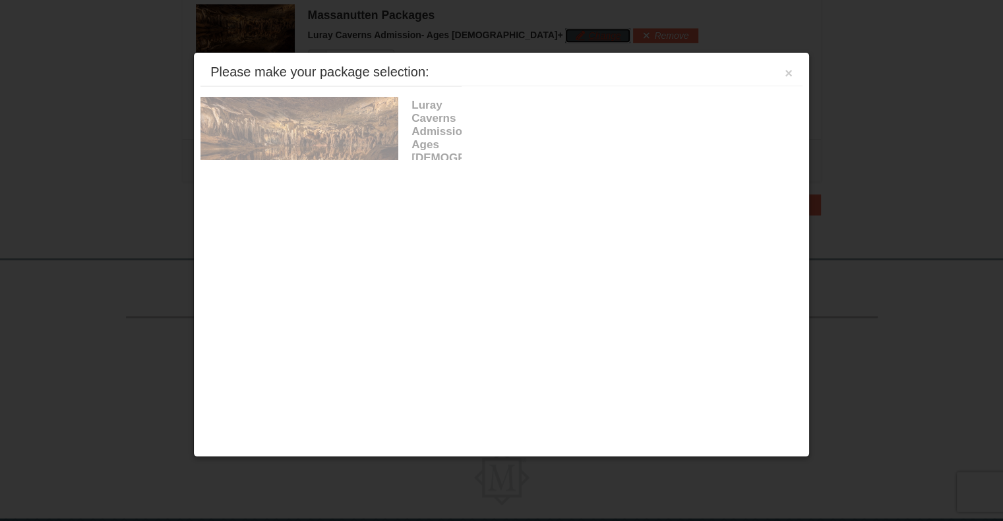
scroll to position [1137, 0]
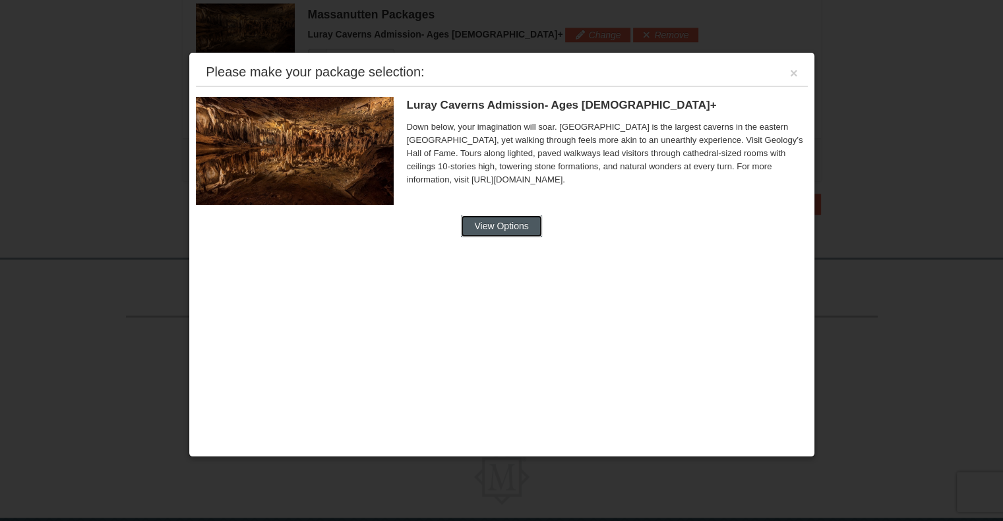
click at [489, 226] on button "View Options" at bounding box center [501, 226] width 80 height 21
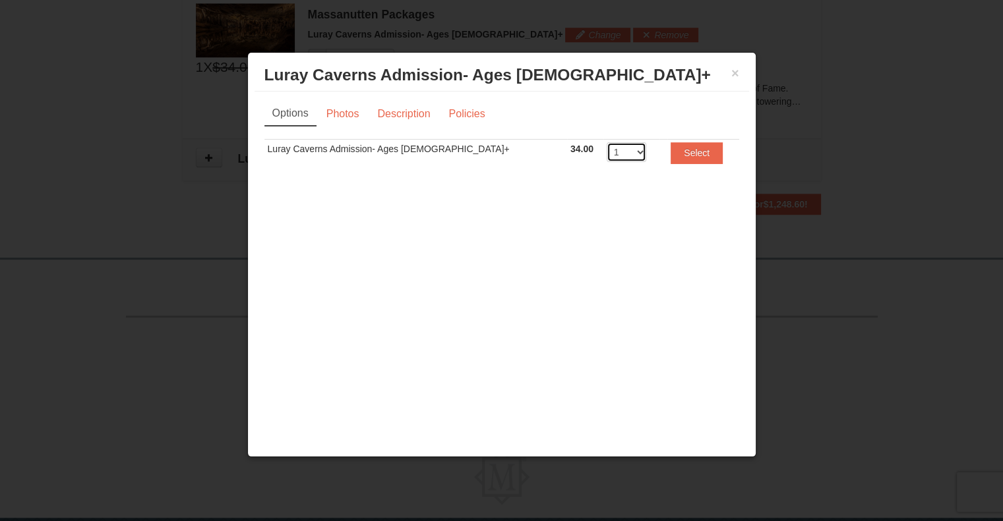
click at [606, 152] on select "1 2 3 4 5 6 7 8 9 10 11 12 13 14 15 16 17 18 19 20" at bounding box center [626, 152] width 40 height 20
select select "5"
click at [606, 142] on select "1 2 3 4 5 6 7 8 9 10 11 12 13 14 15 16 17 18 19 20" at bounding box center [626, 152] width 40 height 20
click at [679, 151] on button "Select" at bounding box center [696, 152] width 52 height 21
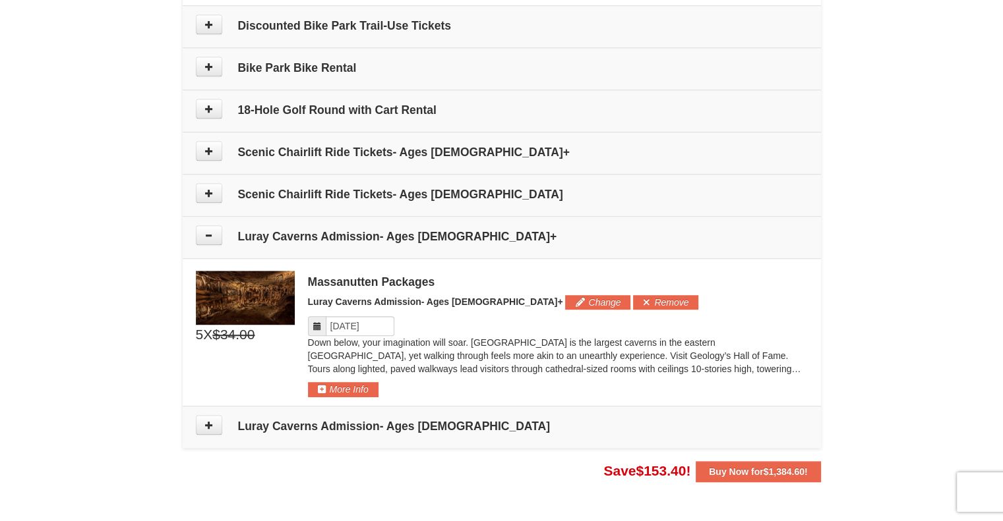
scroll to position [878, 0]
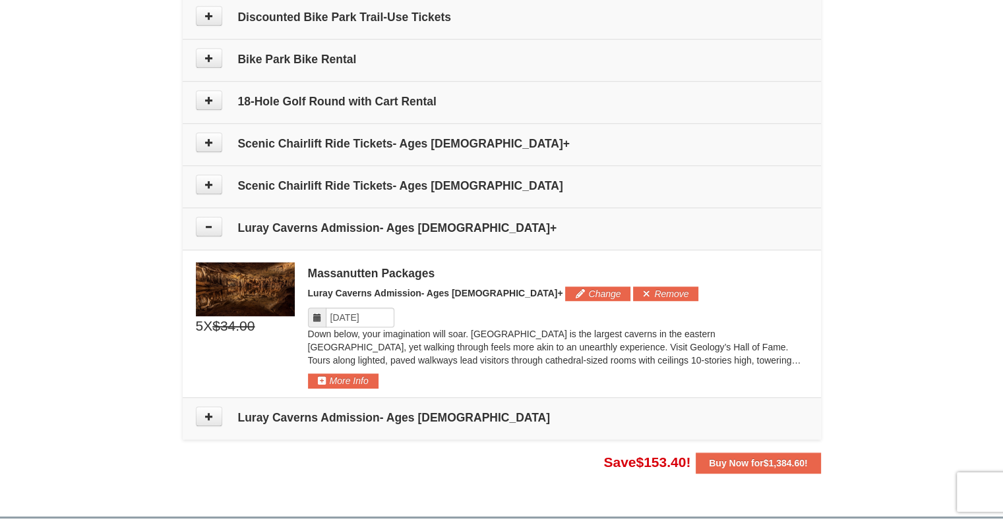
click at [332, 378] on button "More Info" at bounding box center [343, 381] width 71 height 15
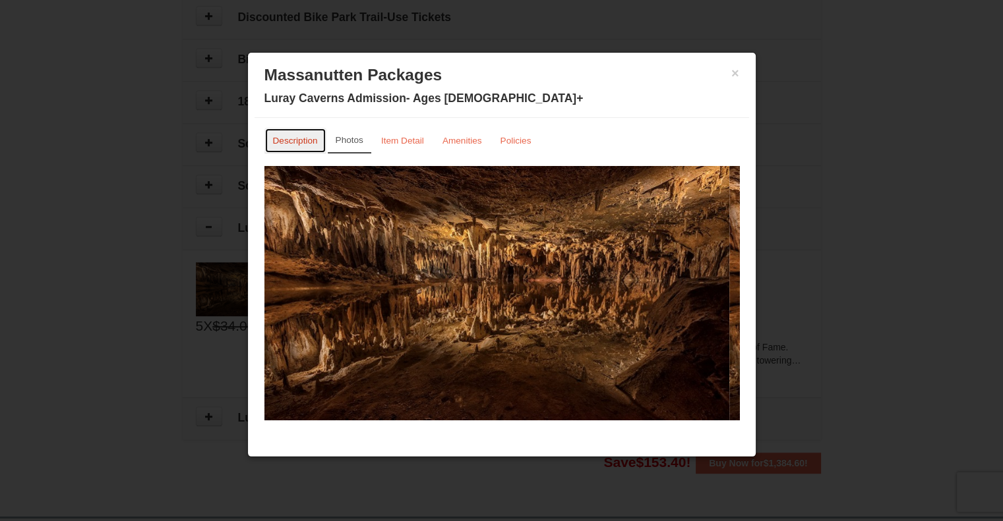
click at [290, 137] on small "Description" at bounding box center [295, 141] width 45 height 10
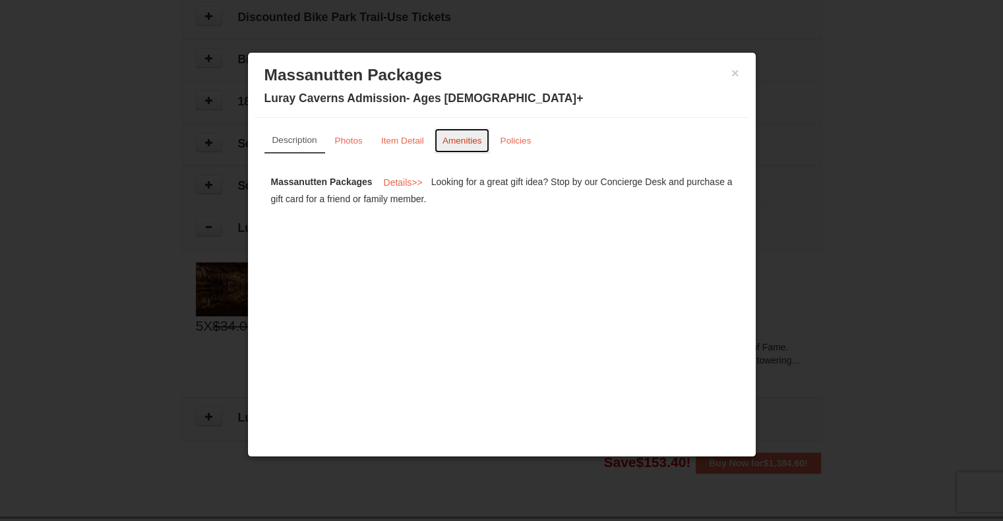
click at [451, 145] on small "Amenities" at bounding box center [462, 141] width 40 height 10
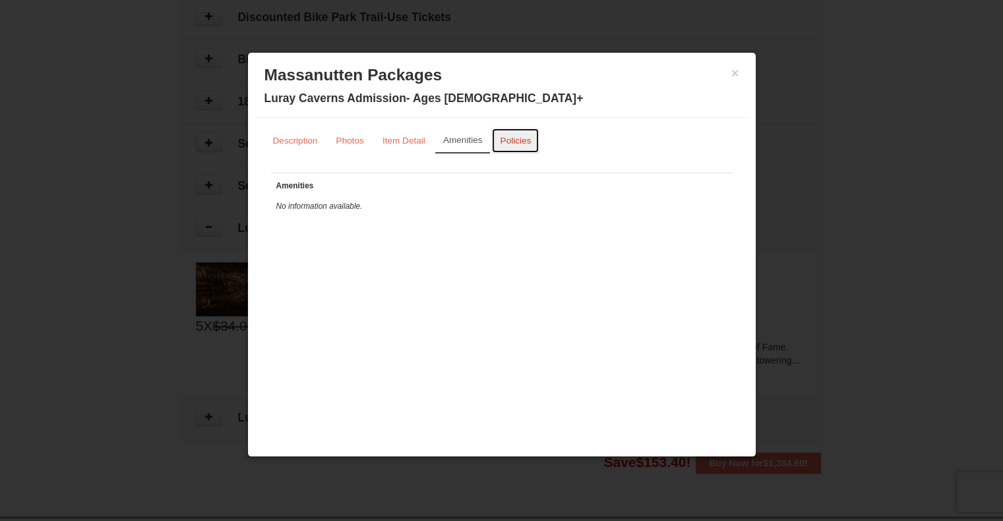
click at [505, 128] on link "Policies" at bounding box center [515, 141] width 48 height 26
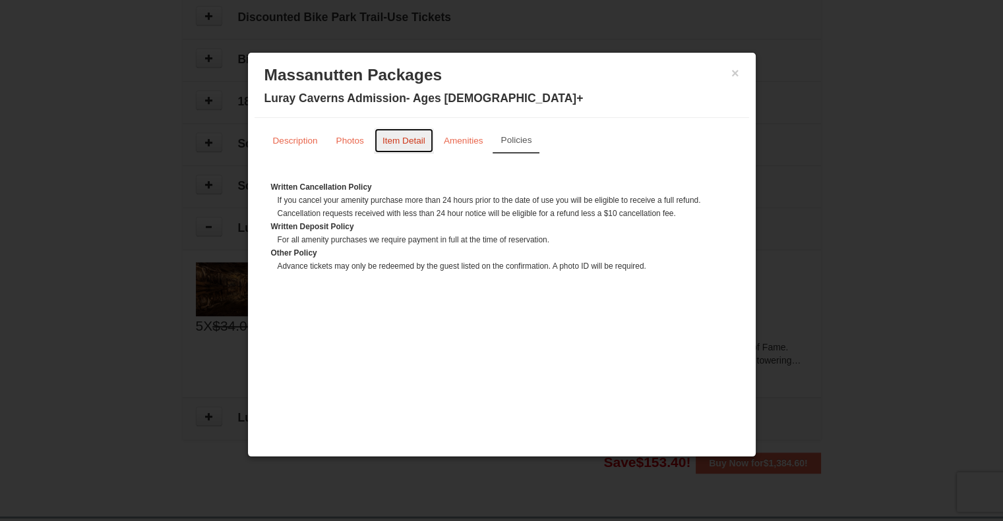
click at [395, 129] on link "Item Detail" at bounding box center [404, 141] width 60 height 26
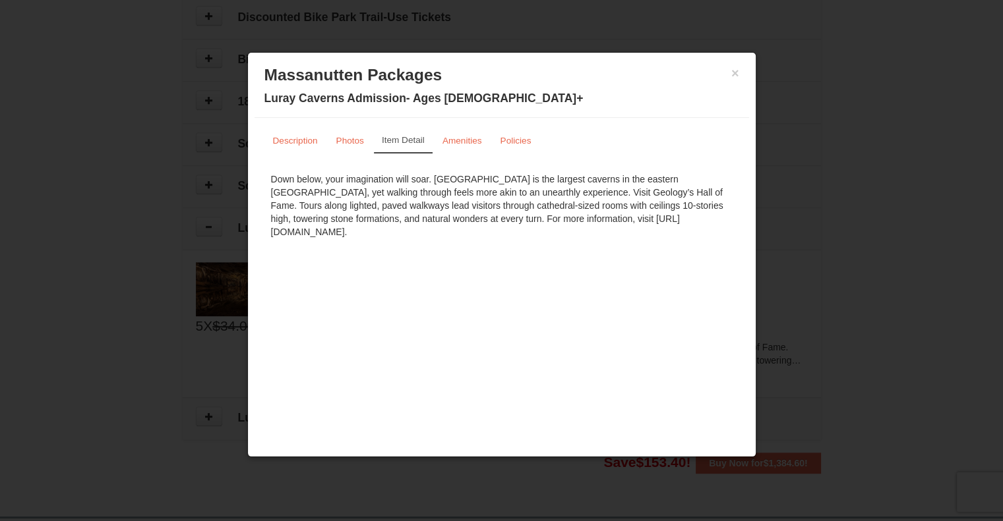
click at [734, 71] on button "×" at bounding box center [735, 73] width 8 height 13
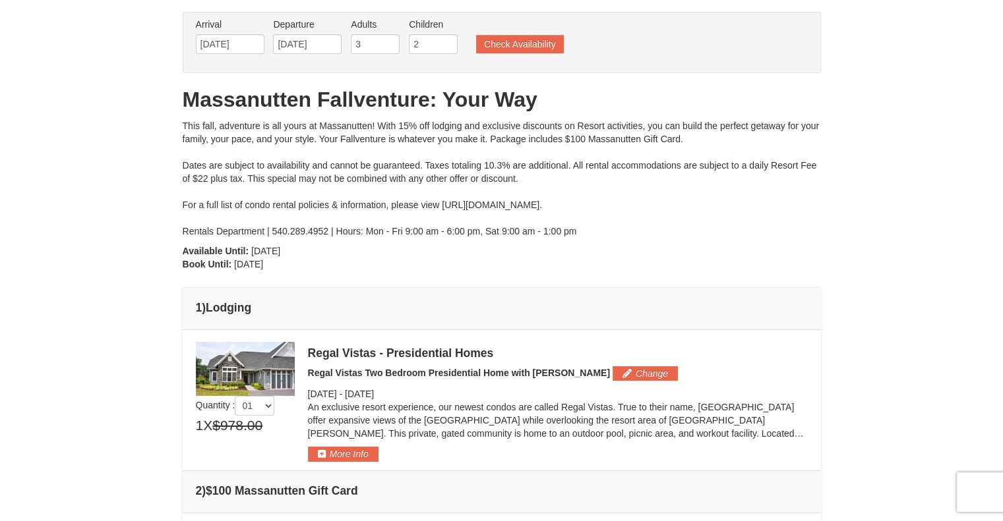
scroll to position [65, 0]
click at [359, 454] on button "More Info" at bounding box center [343, 453] width 71 height 15
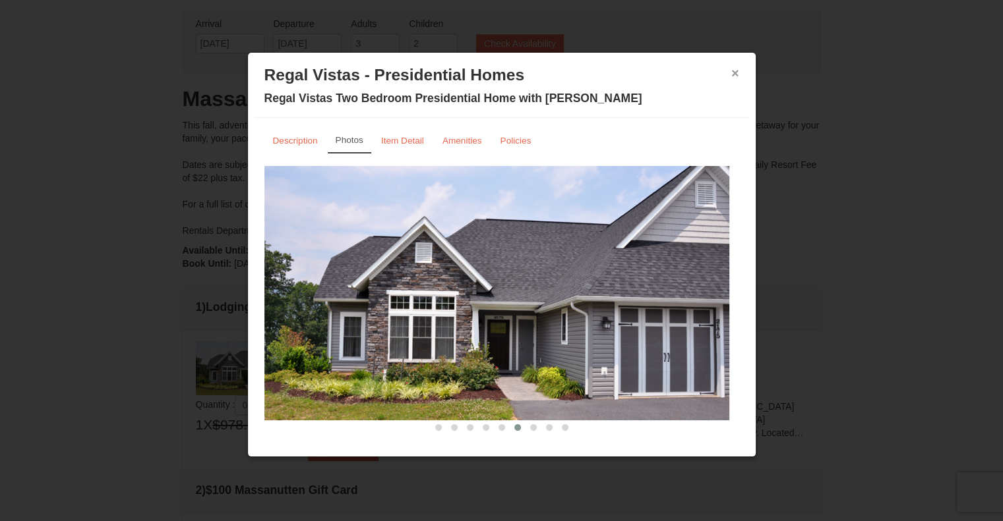
click at [731, 75] on button "×" at bounding box center [735, 73] width 8 height 13
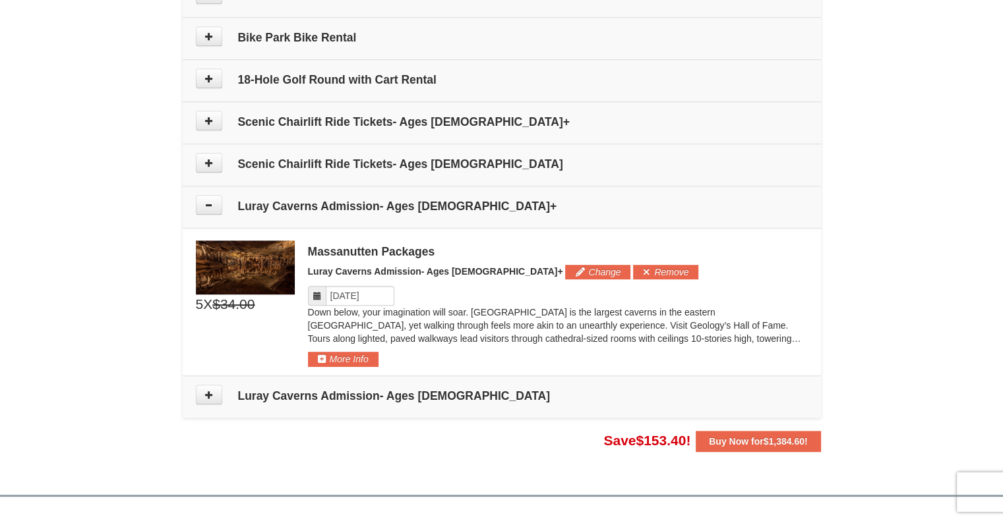
scroll to position [898, 0]
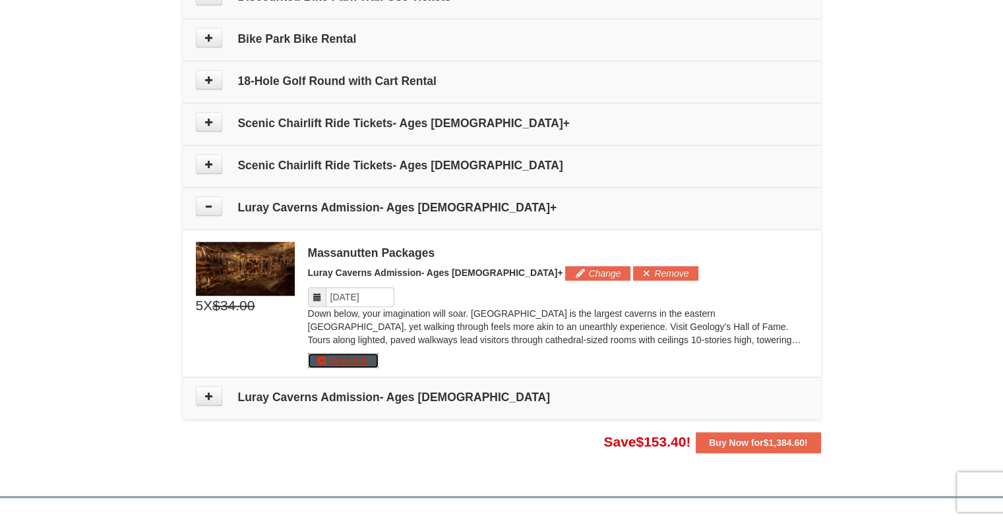
click at [349, 359] on button "More Info" at bounding box center [343, 360] width 71 height 15
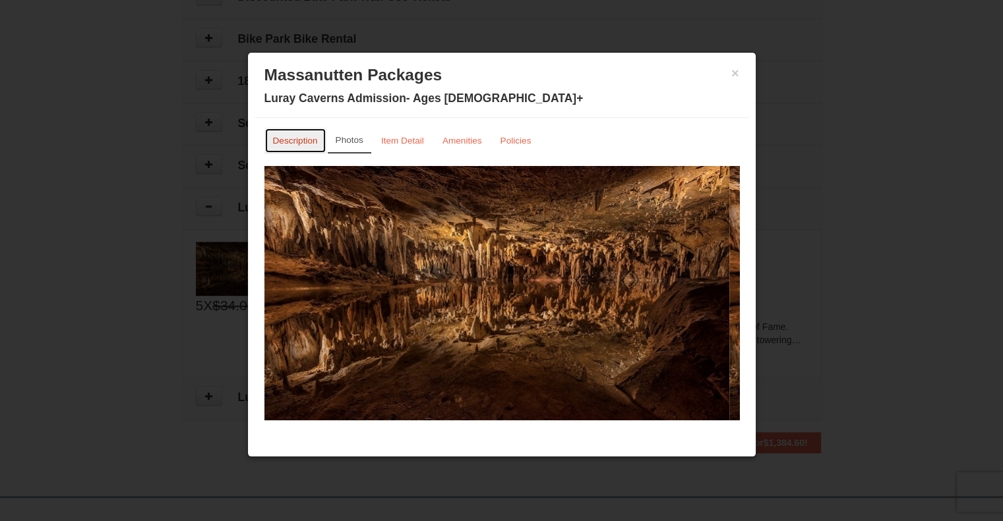
click at [295, 140] on small "Description" at bounding box center [295, 141] width 45 height 10
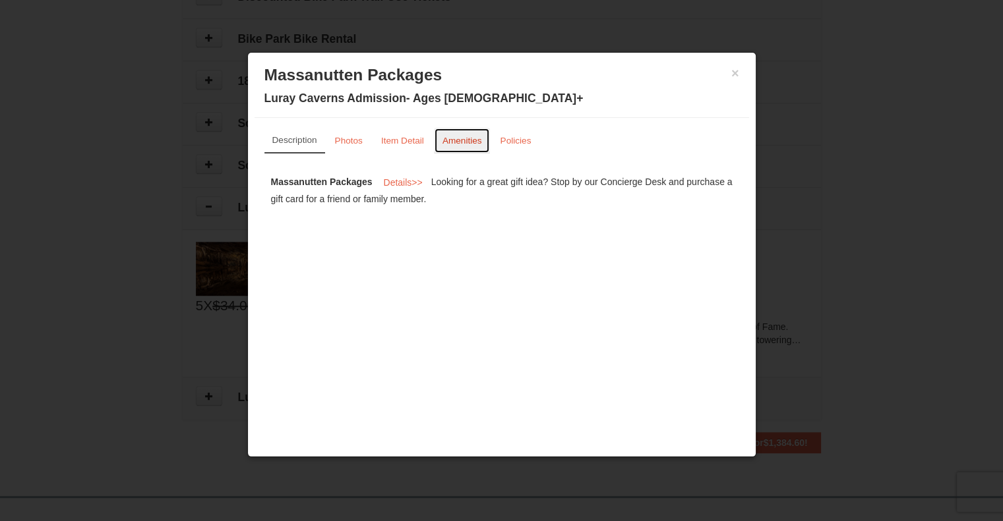
click at [461, 142] on small "Amenities" at bounding box center [462, 141] width 40 height 10
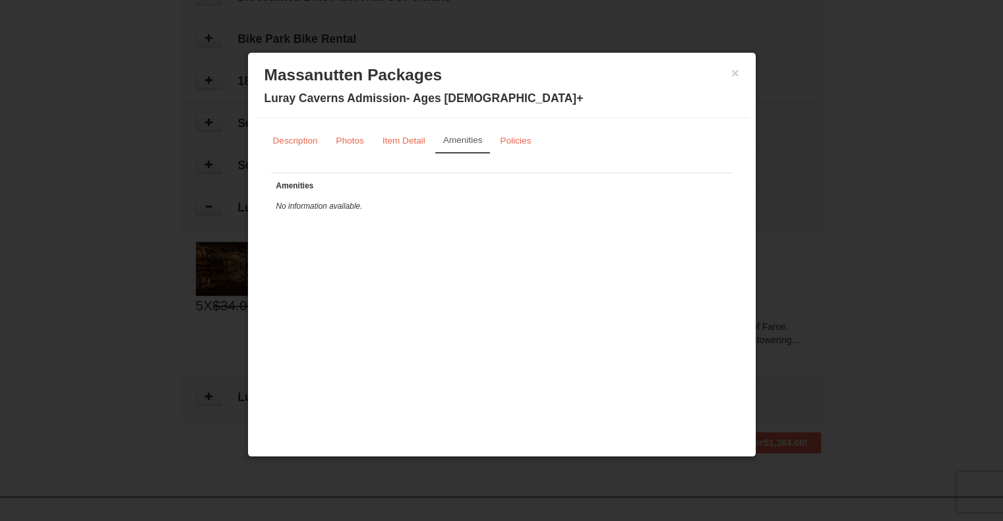
click at [733, 73] on button "×" at bounding box center [735, 73] width 8 height 13
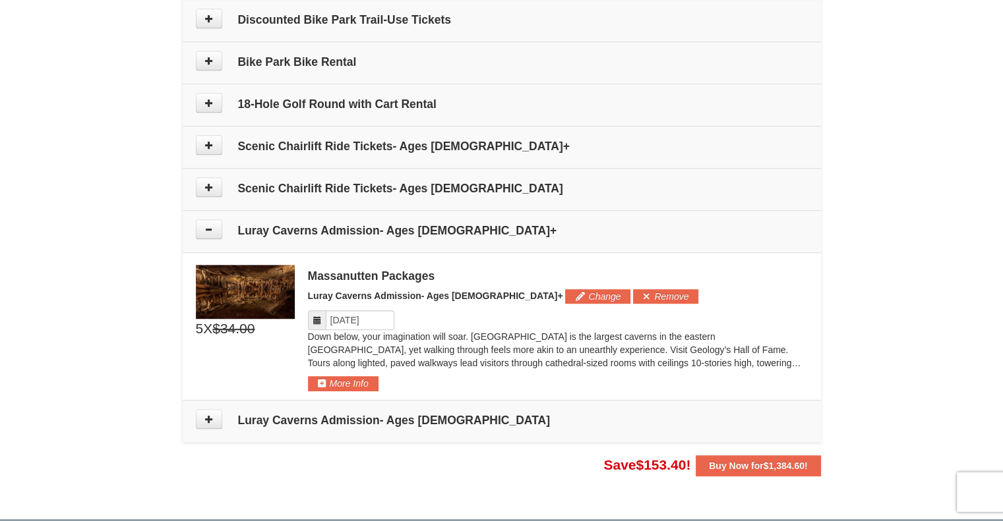
scroll to position [872, 0]
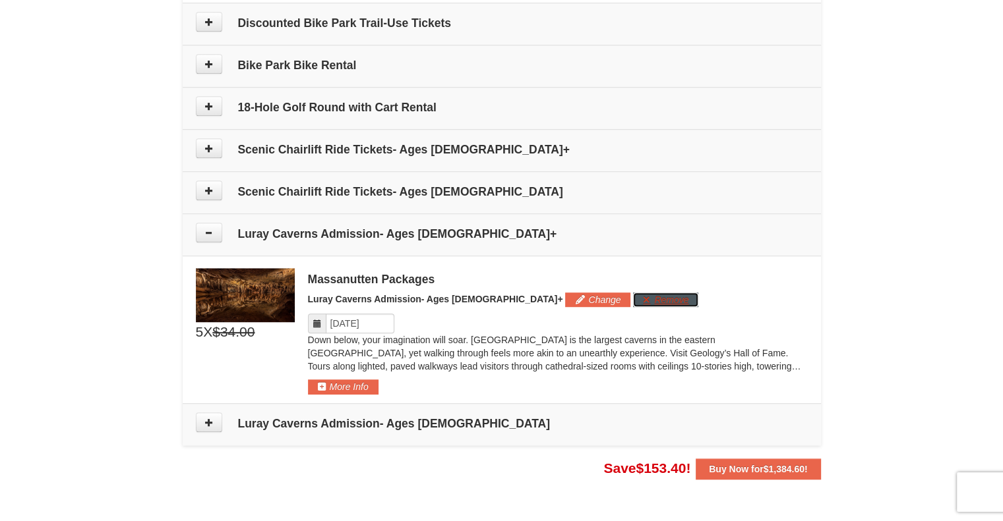
click at [633, 301] on button "Remove" at bounding box center [665, 300] width 65 height 15
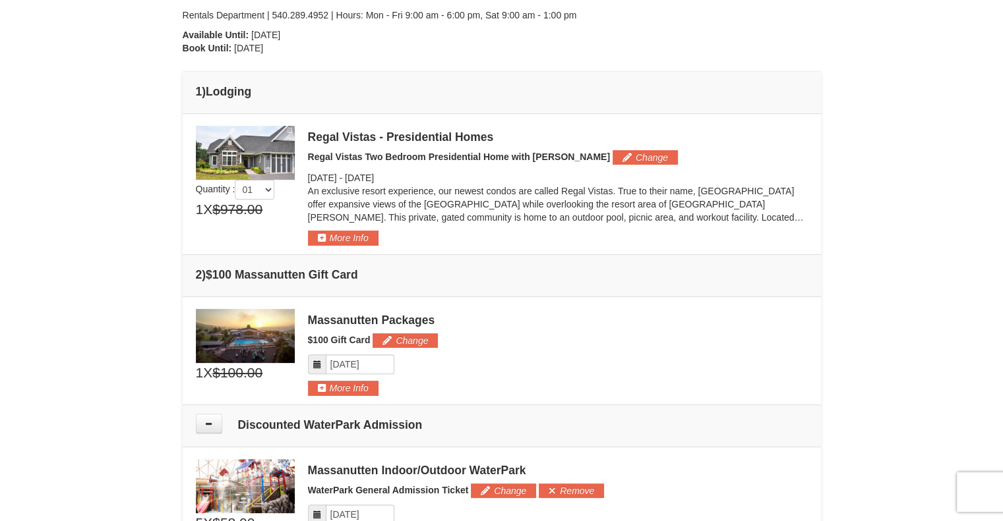
scroll to position [262, 0]
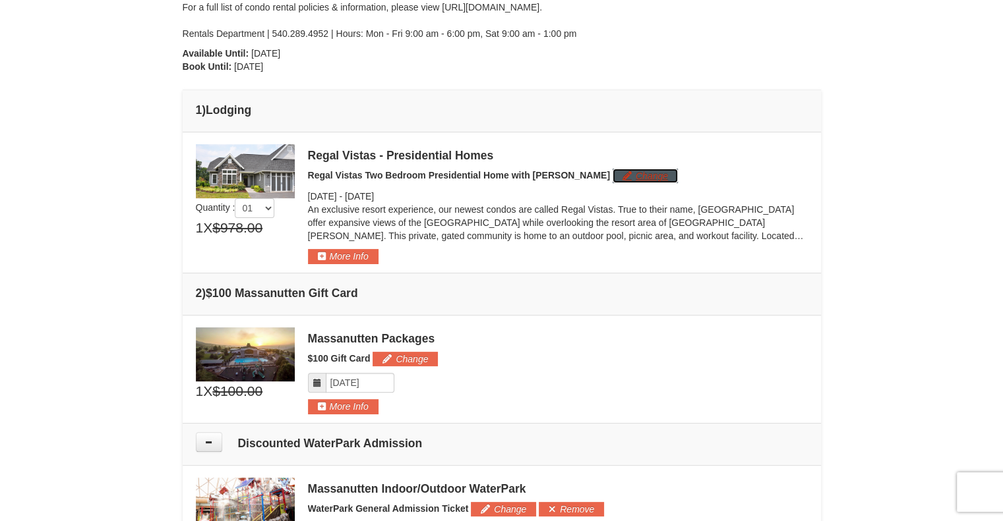
click at [612, 178] on button "Change" at bounding box center [644, 176] width 65 height 15
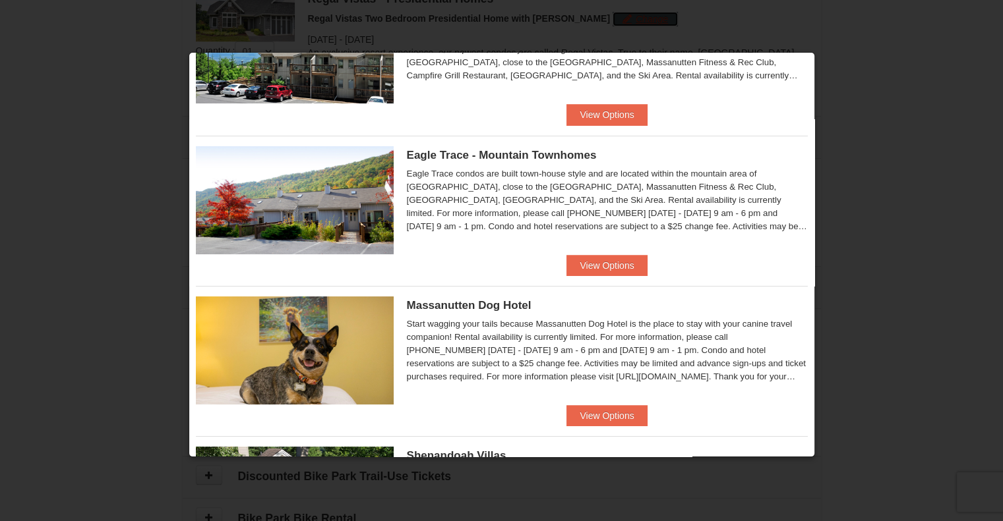
scroll to position [113, 0]
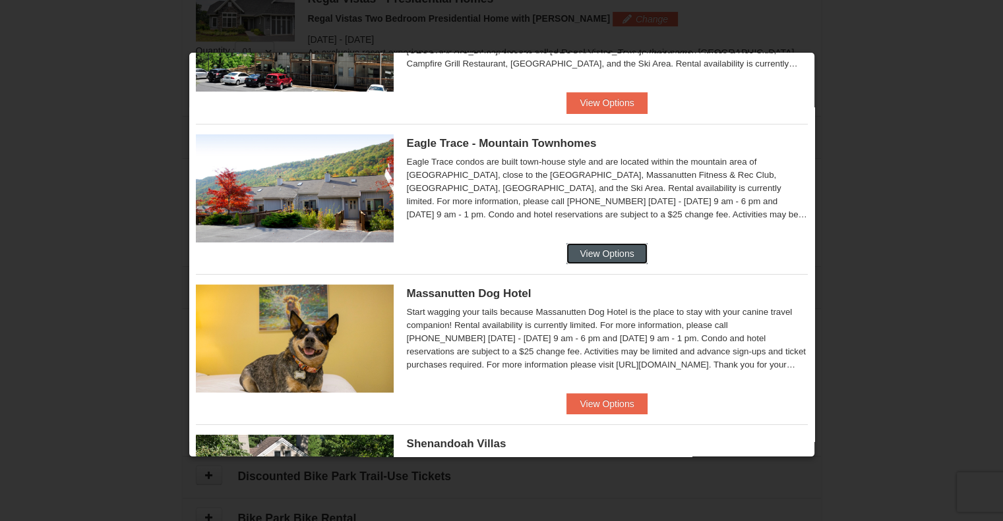
click at [616, 252] on button "View Options" at bounding box center [606, 253] width 80 height 21
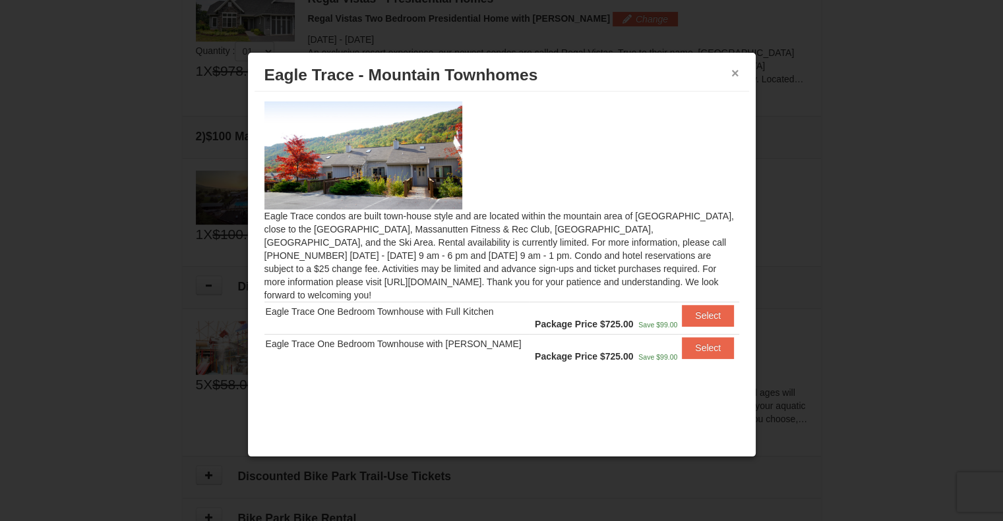
click at [734, 73] on button "×" at bounding box center [735, 73] width 8 height 13
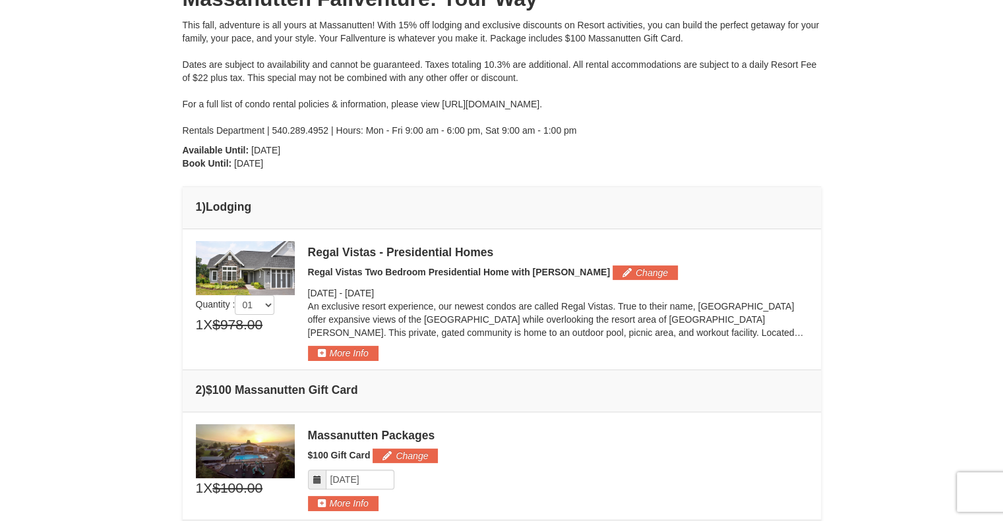
scroll to position [164, 0]
click at [612, 277] on button "Change" at bounding box center [644, 273] width 65 height 15
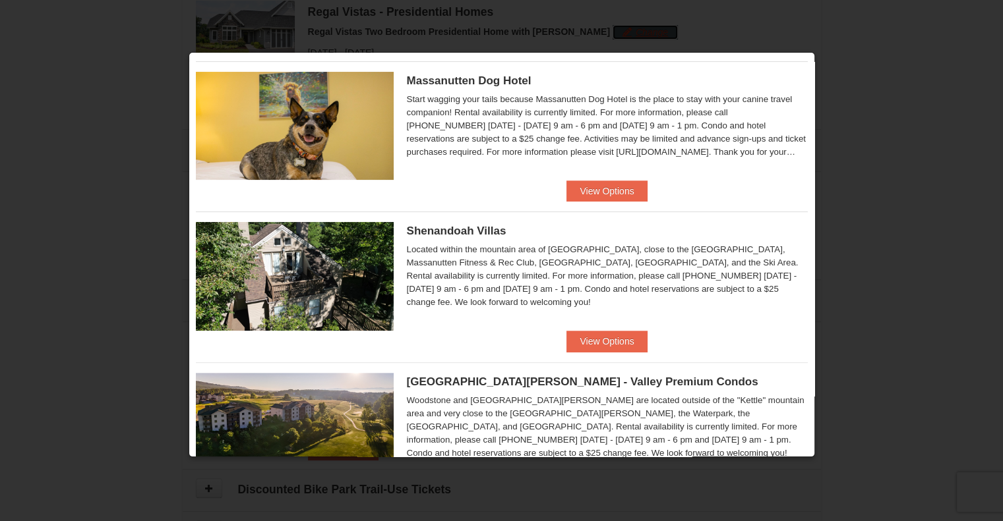
scroll to position [359, 0]
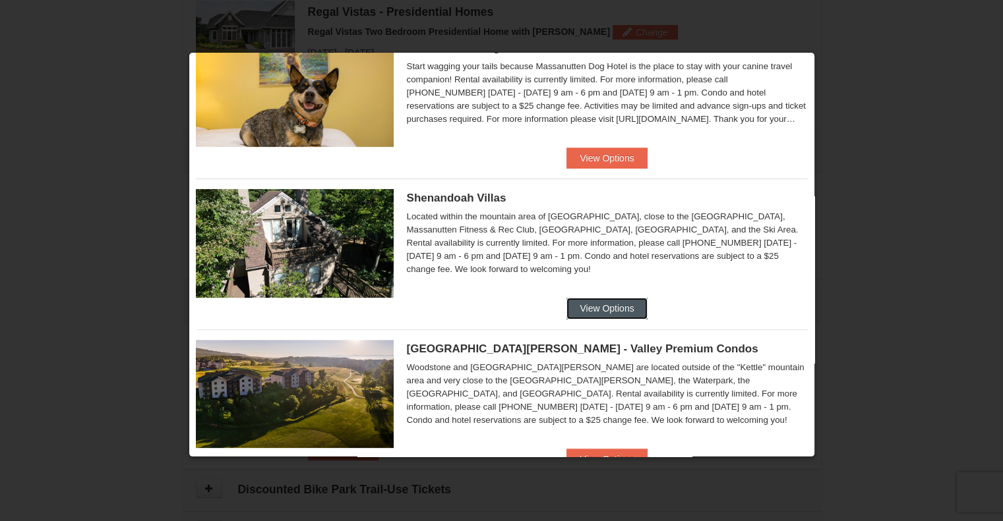
click at [620, 307] on button "View Options" at bounding box center [606, 308] width 80 height 21
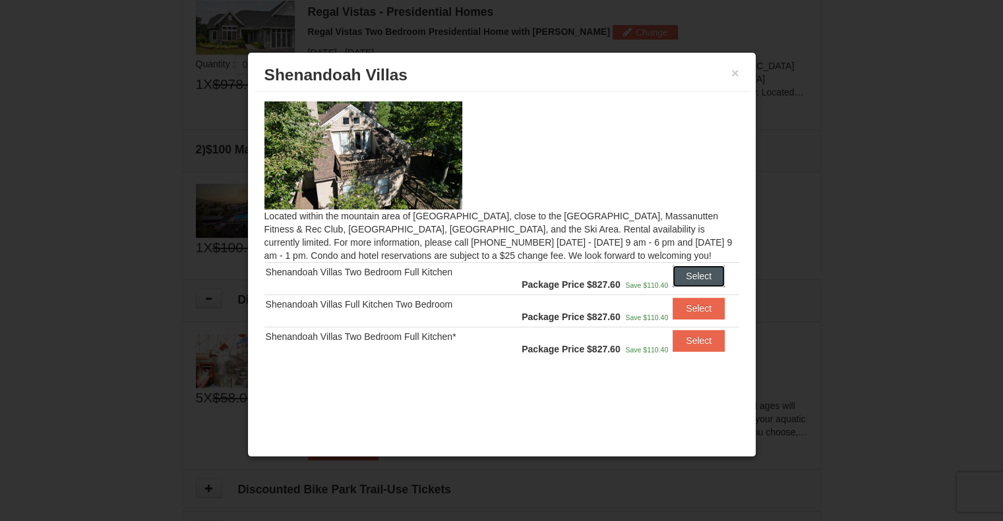
click at [700, 274] on button "Select" at bounding box center [698, 276] width 52 height 21
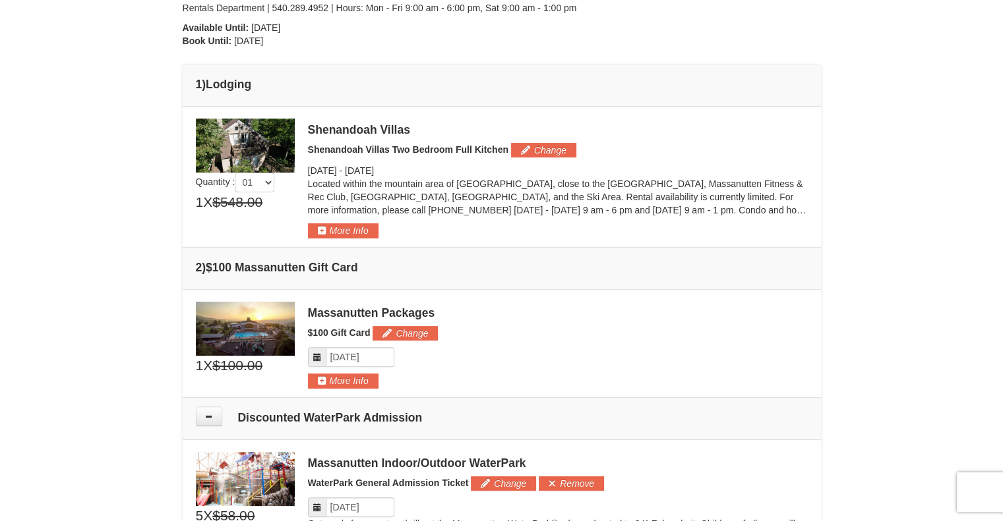
scroll to position [269, 0]
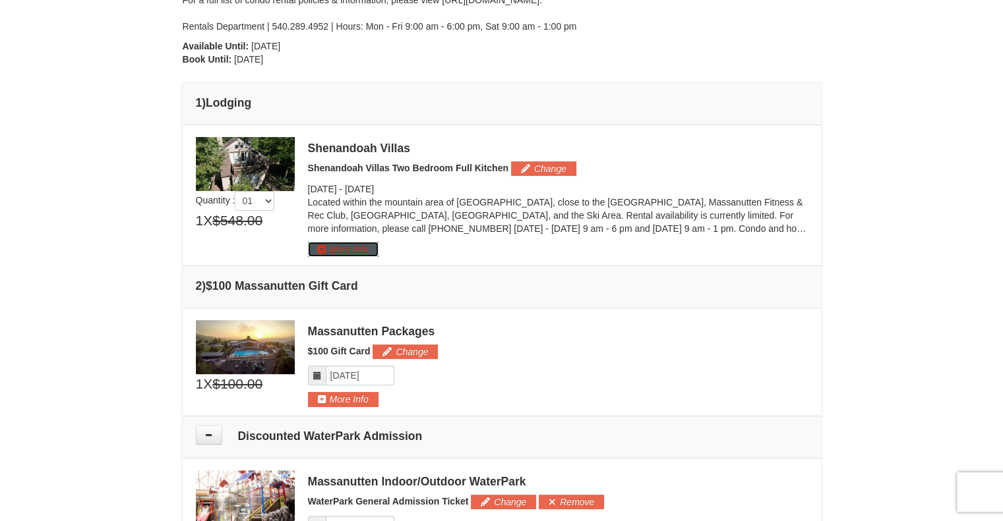
click at [355, 252] on button "More Info" at bounding box center [343, 249] width 71 height 15
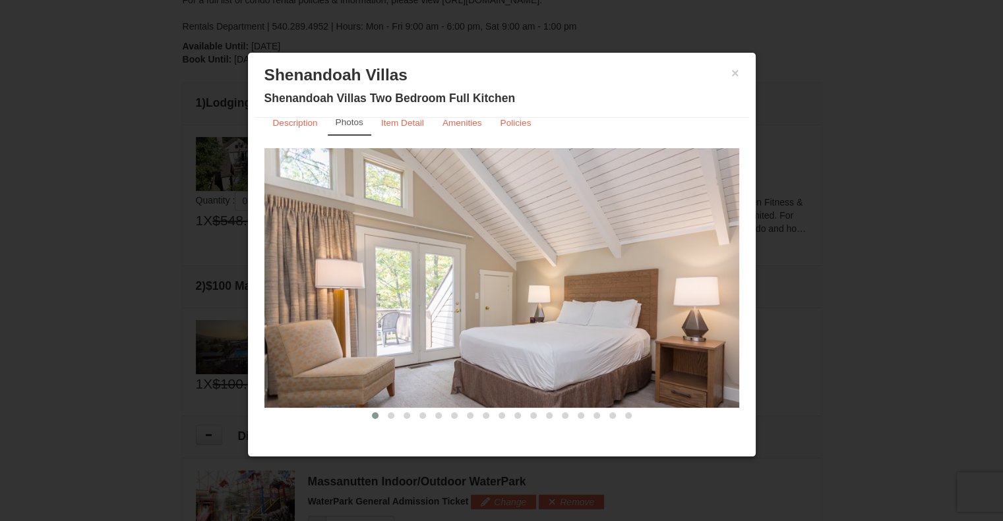
scroll to position [17, 0]
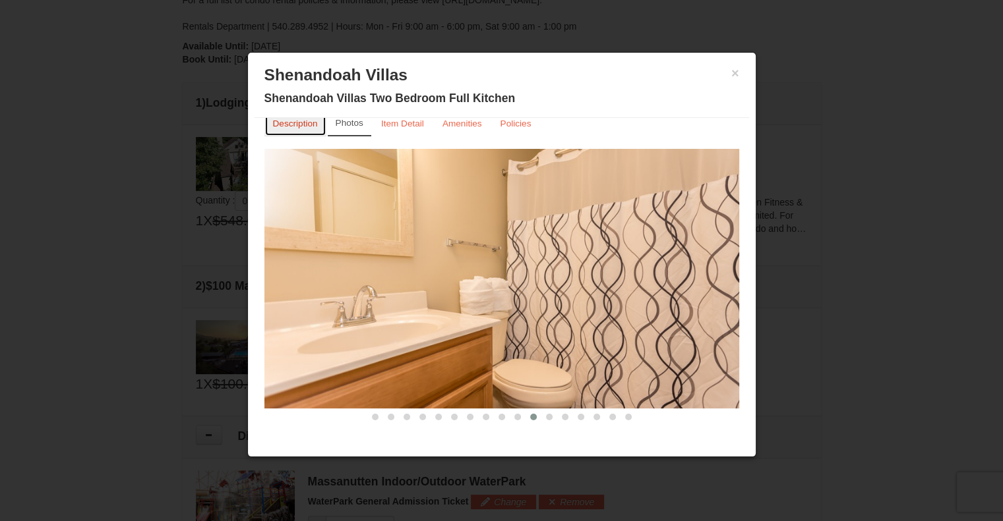
click at [298, 124] on small "Description" at bounding box center [295, 124] width 45 height 10
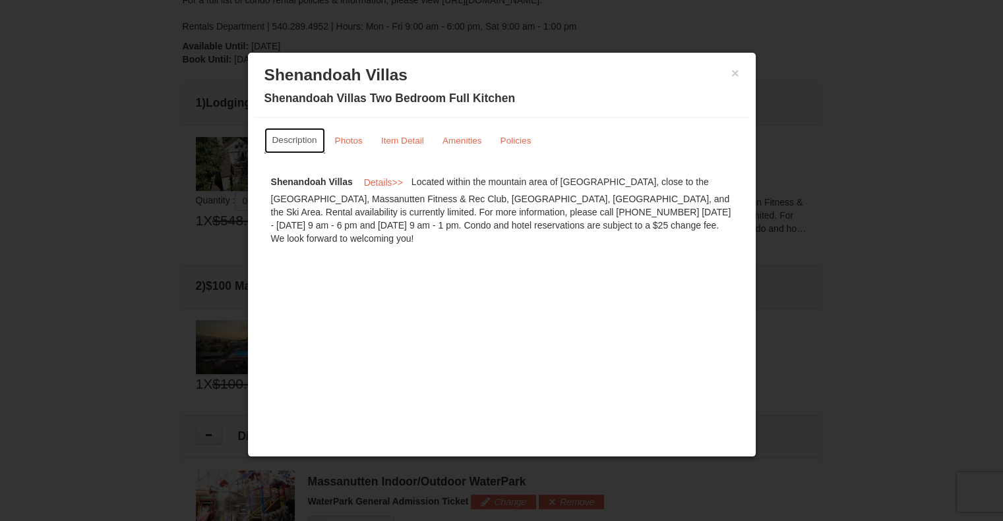
scroll to position [0, 0]
click at [409, 140] on small "Item Detail" at bounding box center [402, 141] width 43 height 10
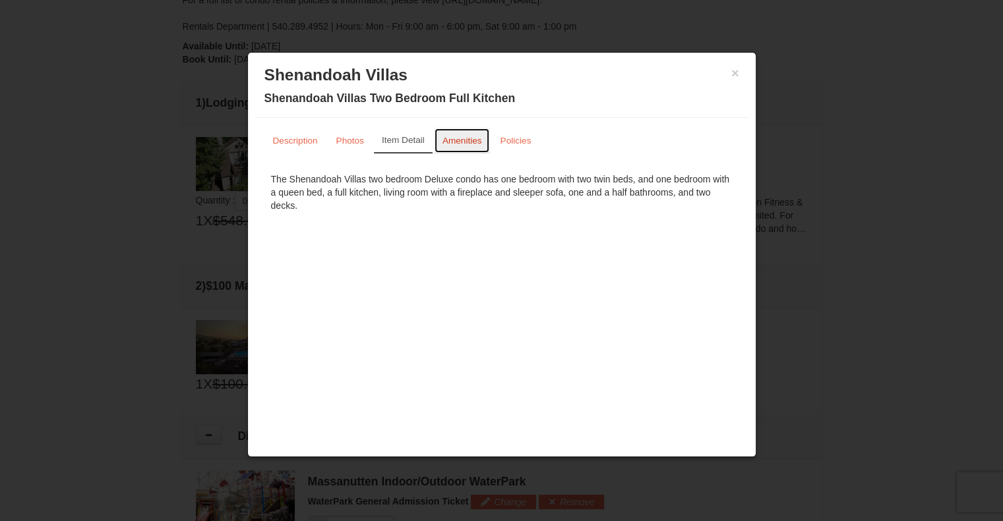
click at [455, 137] on small "Amenities" at bounding box center [462, 141] width 40 height 10
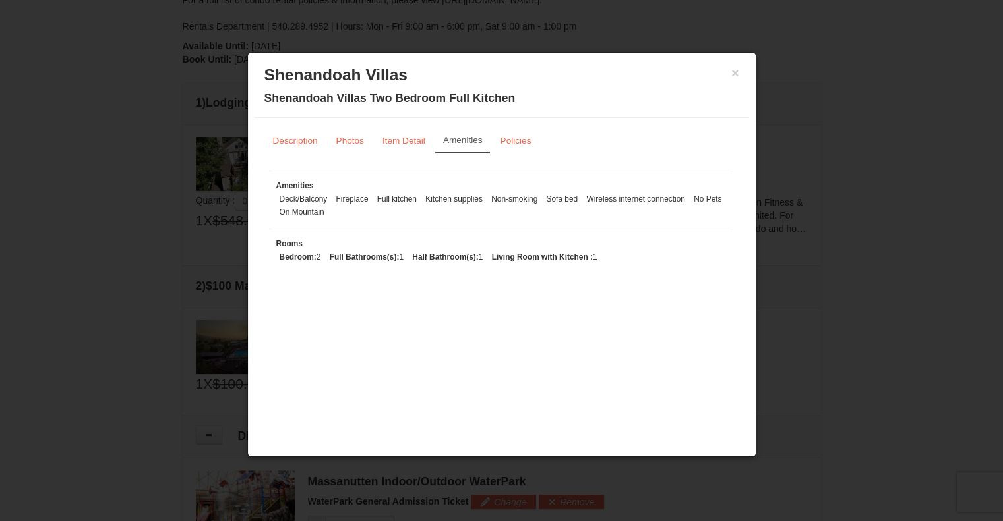
click at [734, 73] on button "×" at bounding box center [735, 73] width 8 height 13
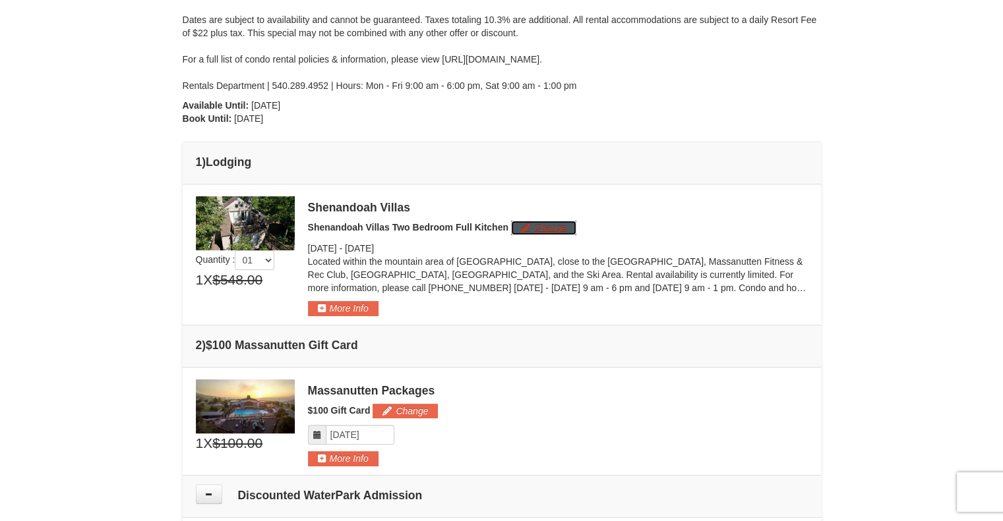
click at [550, 221] on button "Change" at bounding box center [543, 228] width 65 height 15
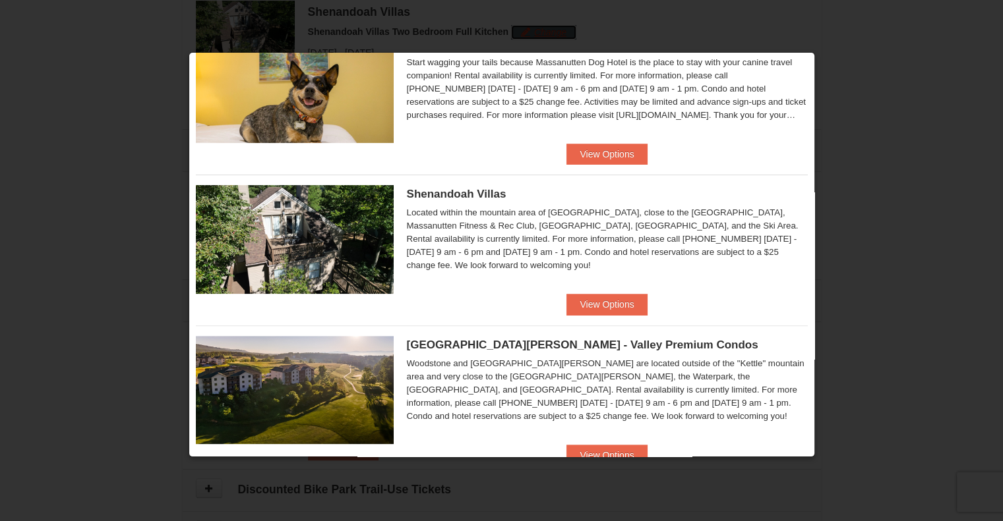
scroll to position [374, 0]
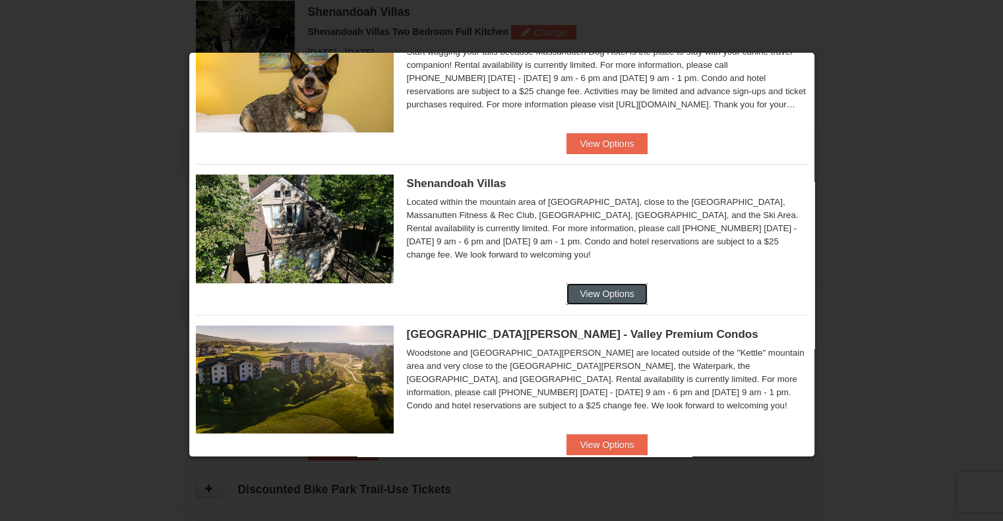
click at [617, 293] on button "View Options" at bounding box center [606, 293] width 80 height 21
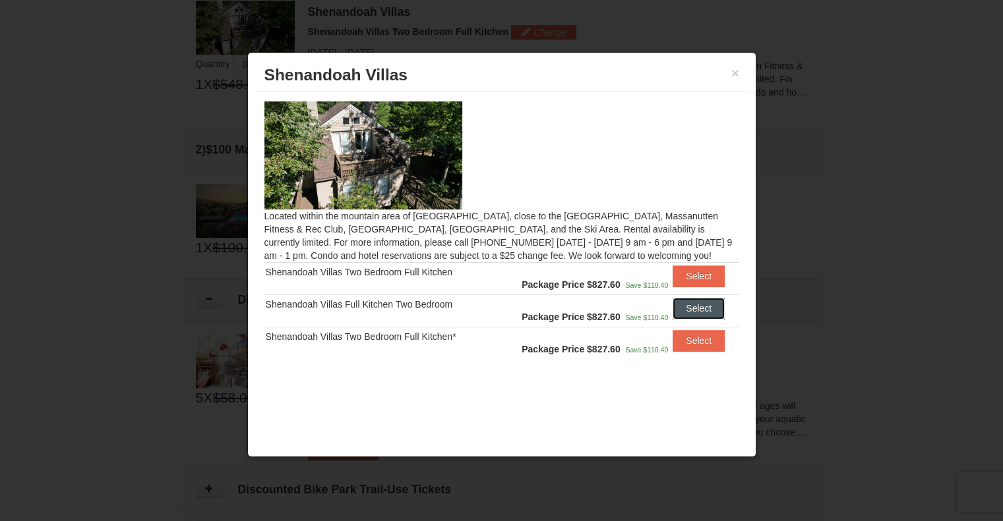
click at [701, 306] on button "Select" at bounding box center [698, 308] width 52 height 21
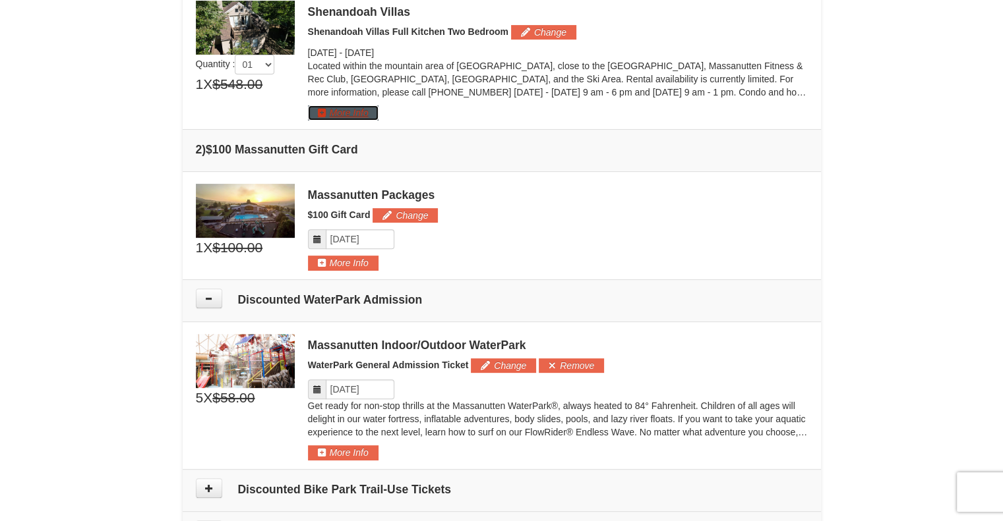
click at [356, 110] on button "More Info" at bounding box center [343, 112] width 71 height 15
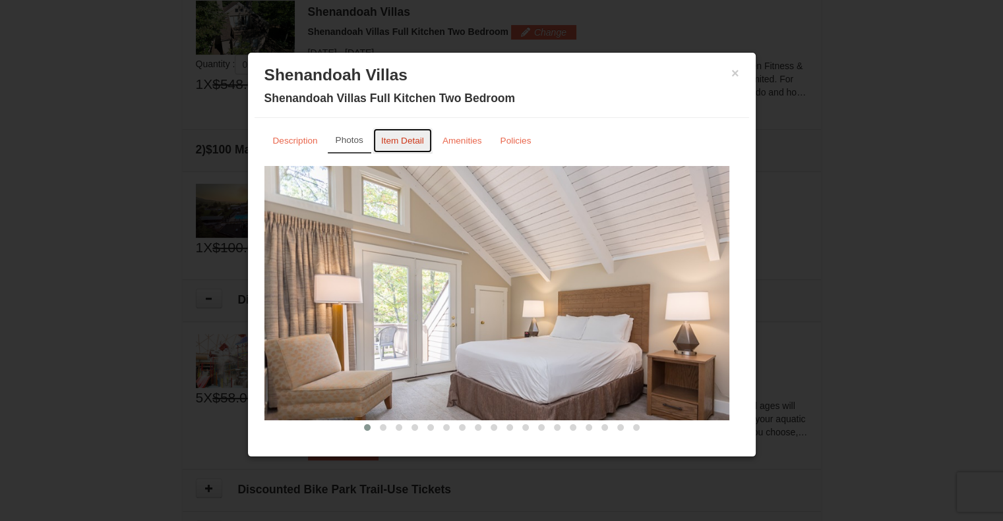
click at [401, 150] on link "Item Detail" at bounding box center [402, 141] width 60 height 26
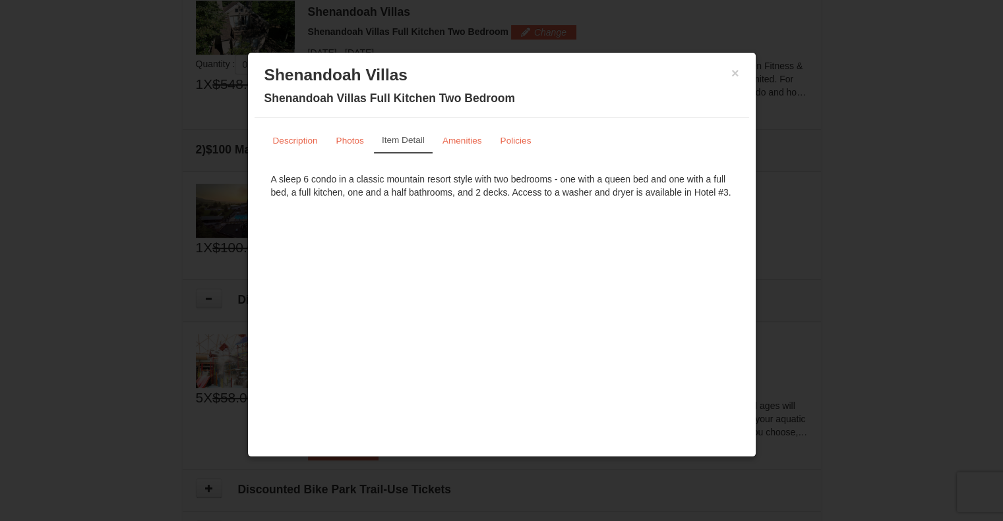
click at [734, 74] on button "×" at bounding box center [735, 73] width 8 height 13
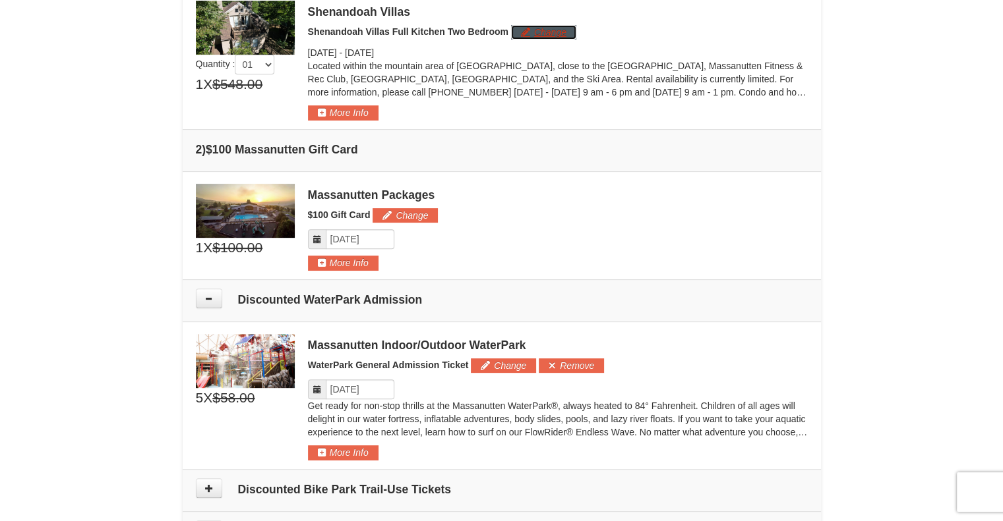
click at [544, 29] on button "Change" at bounding box center [543, 32] width 65 height 15
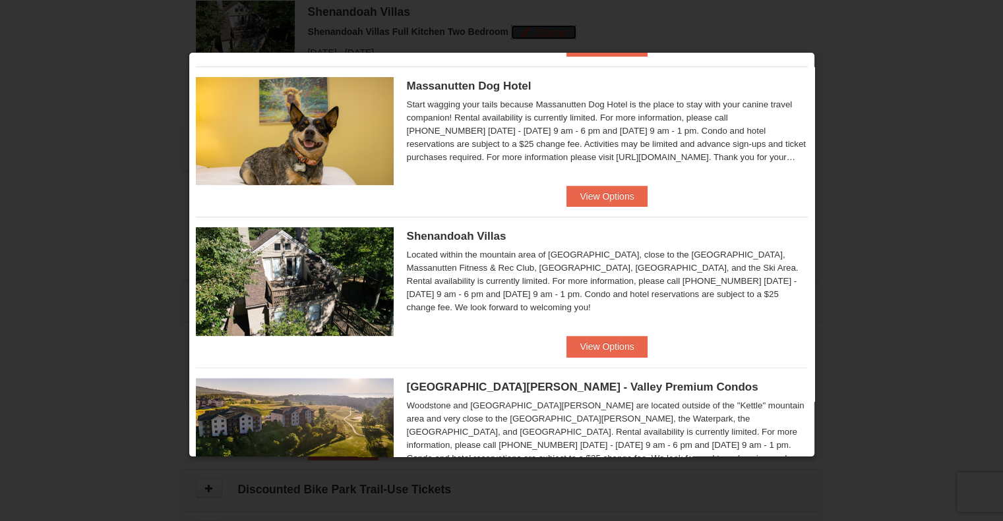
scroll to position [330, 0]
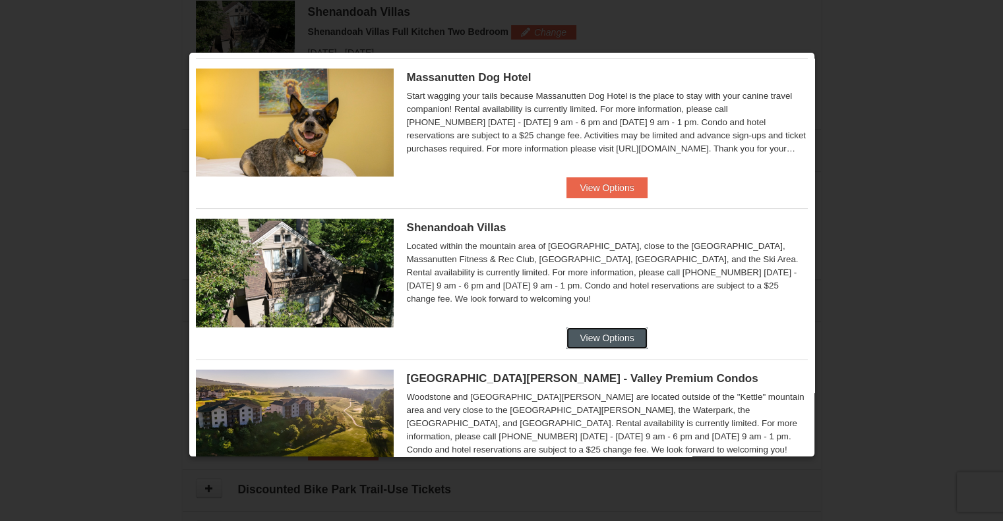
click at [604, 335] on button "View Options" at bounding box center [606, 338] width 80 height 21
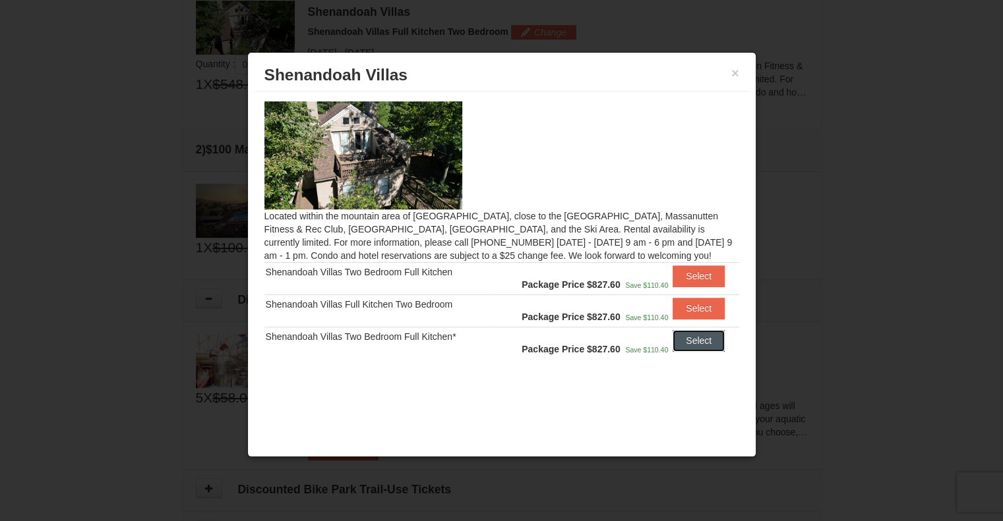
click at [699, 341] on button "Select" at bounding box center [698, 340] width 52 height 21
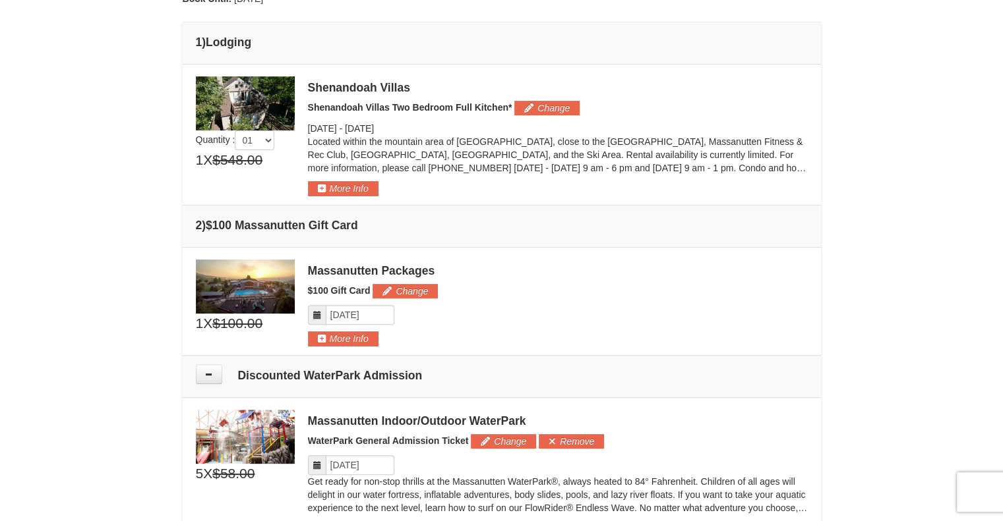
click at [357, 187] on button "More Info" at bounding box center [343, 188] width 71 height 15
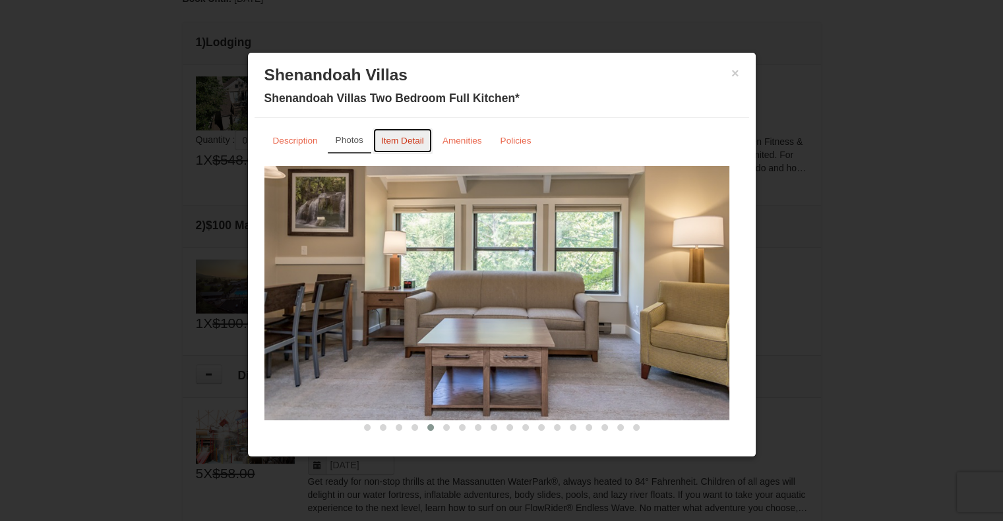
click at [415, 149] on link "Item Detail" at bounding box center [402, 141] width 60 height 26
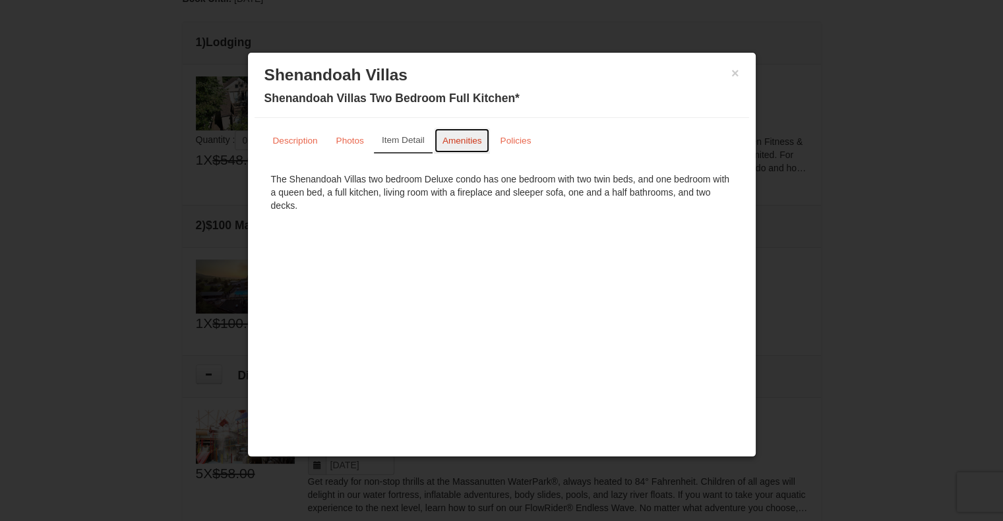
click at [454, 140] on small "Amenities" at bounding box center [462, 141] width 40 height 10
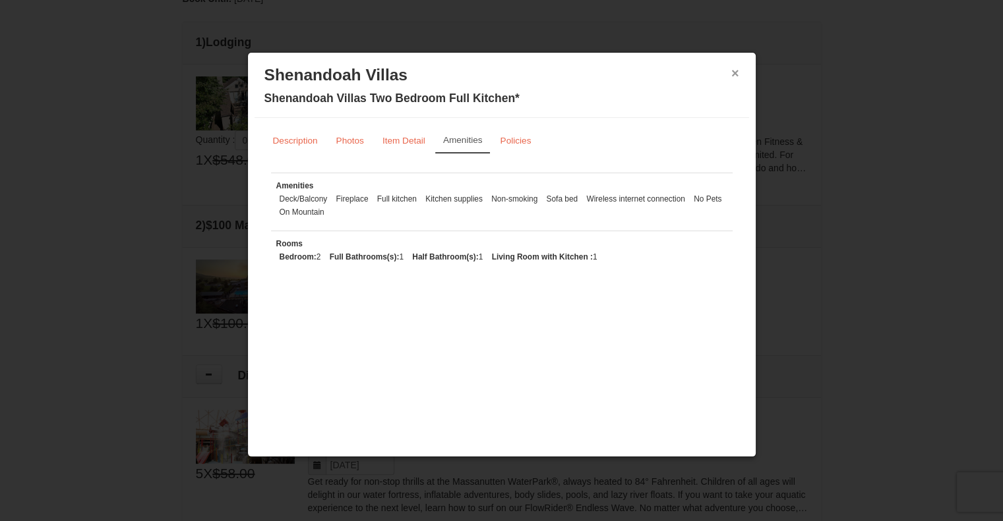
click at [734, 73] on button "×" at bounding box center [735, 73] width 8 height 13
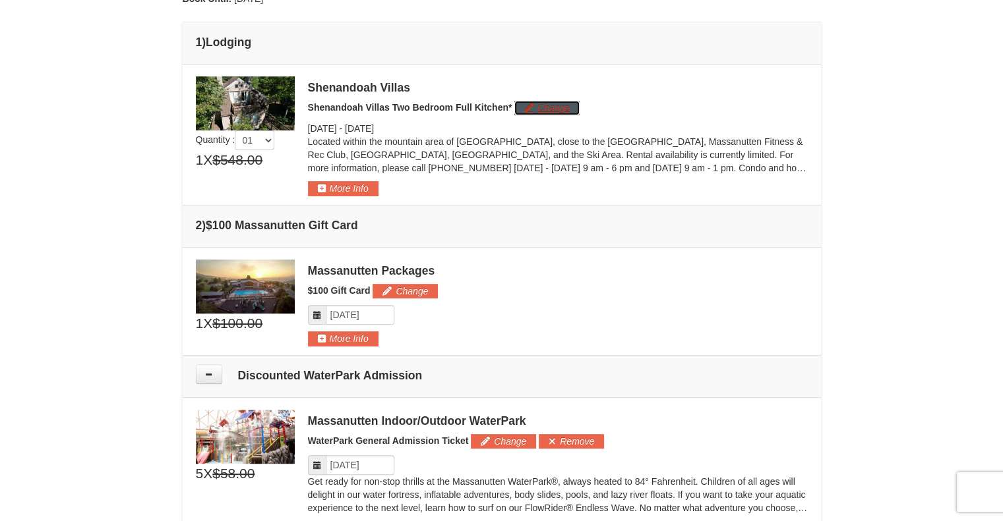
click at [554, 102] on button "Change" at bounding box center [546, 108] width 65 height 15
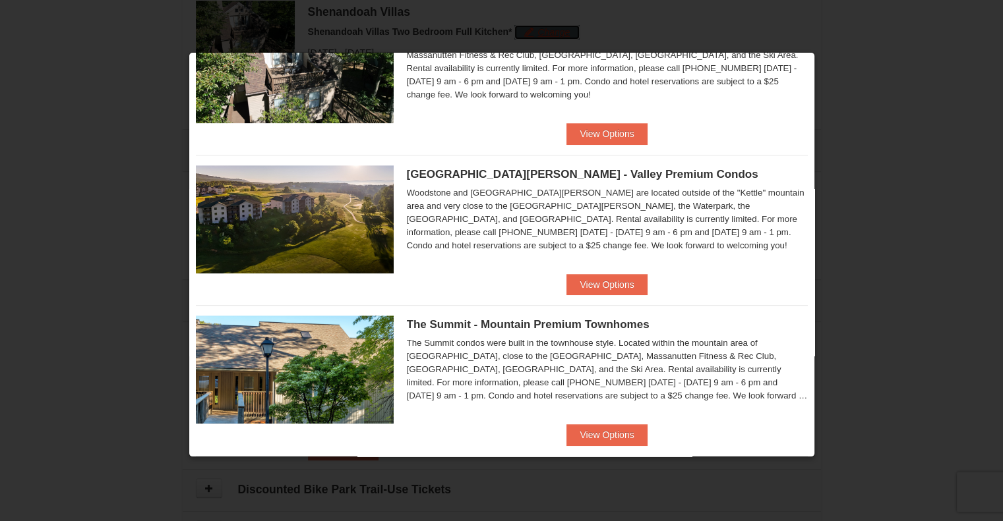
scroll to position [538, 0]
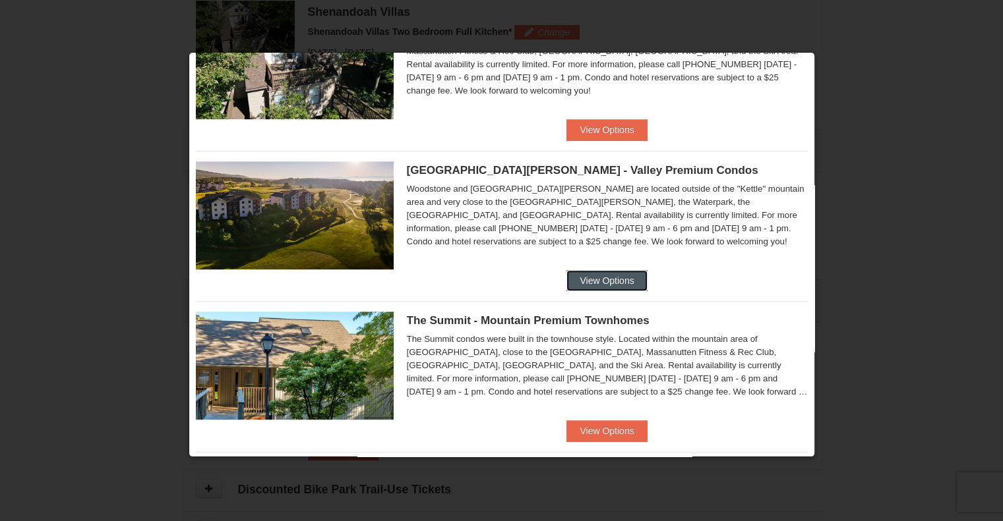
click at [617, 283] on button "View Options" at bounding box center [606, 280] width 80 height 21
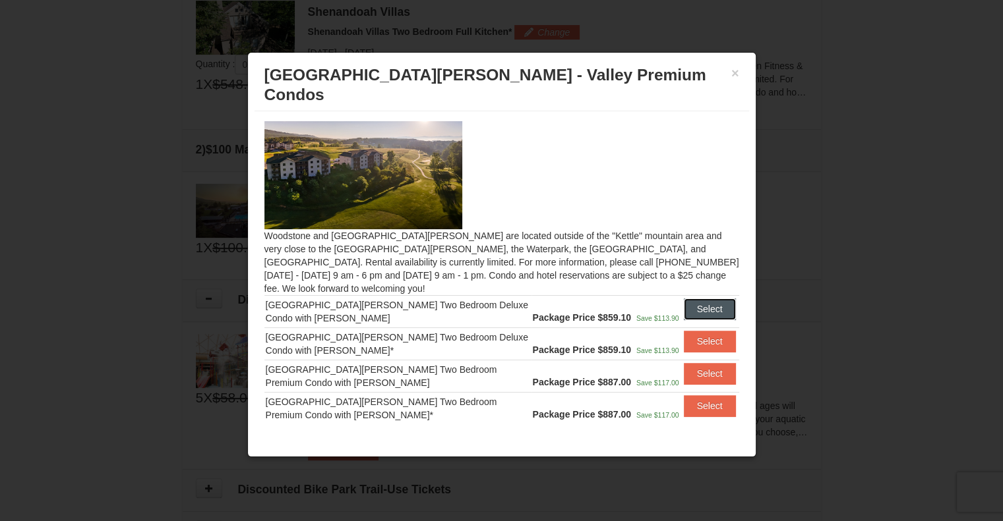
click at [708, 299] on button "Select" at bounding box center [710, 309] width 52 height 21
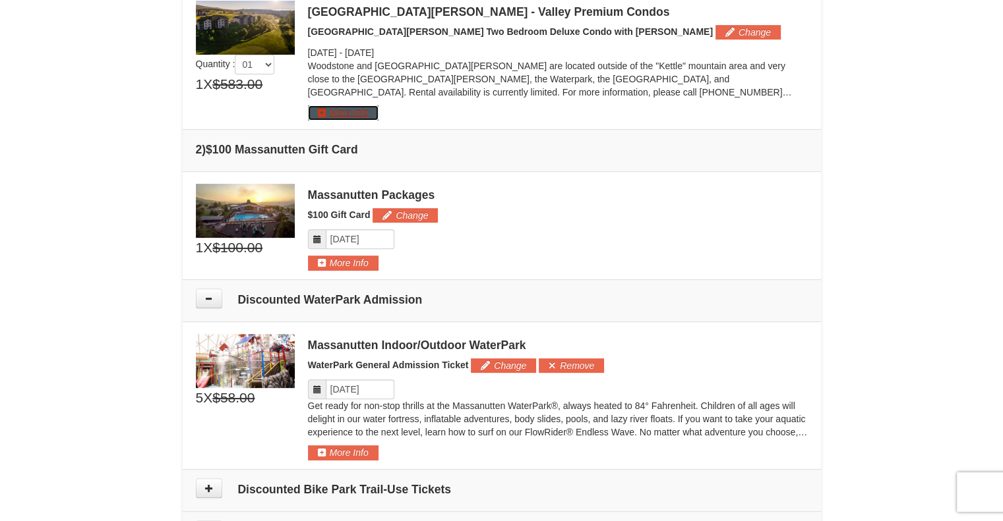
click at [356, 113] on button "More Info" at bounding box center [343, 112] width 71 height 15
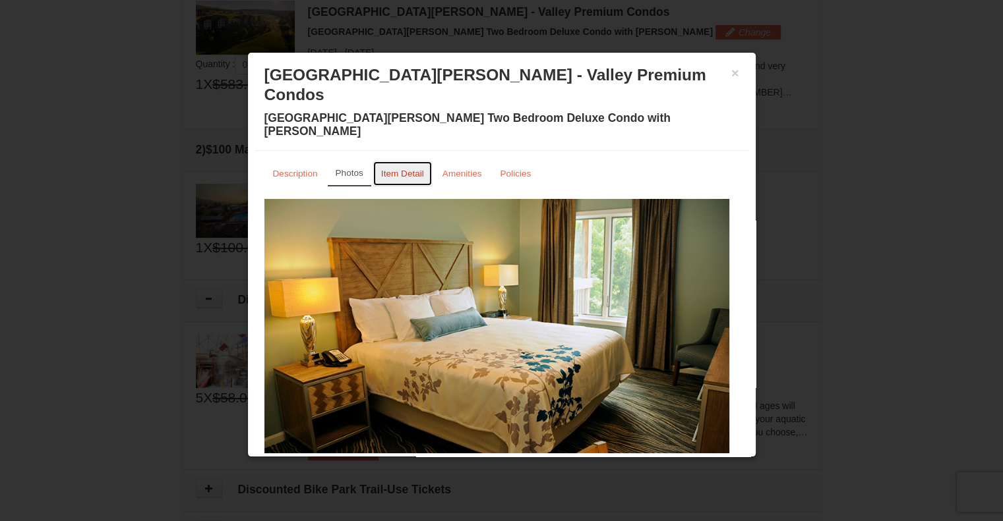
click at [403, 169] on small "Item Detail" at bounding box center [402, 174] width 43 height 10
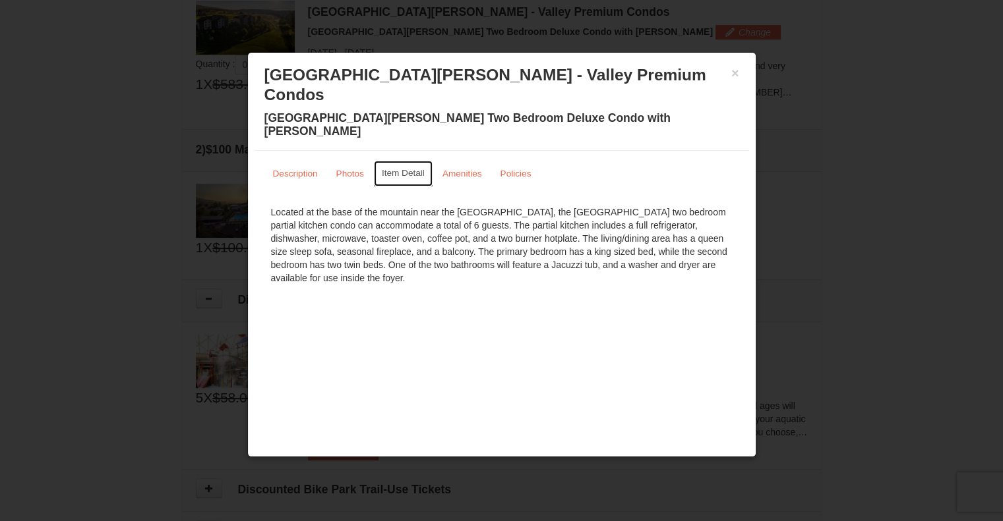
scroll to position [862, 0]
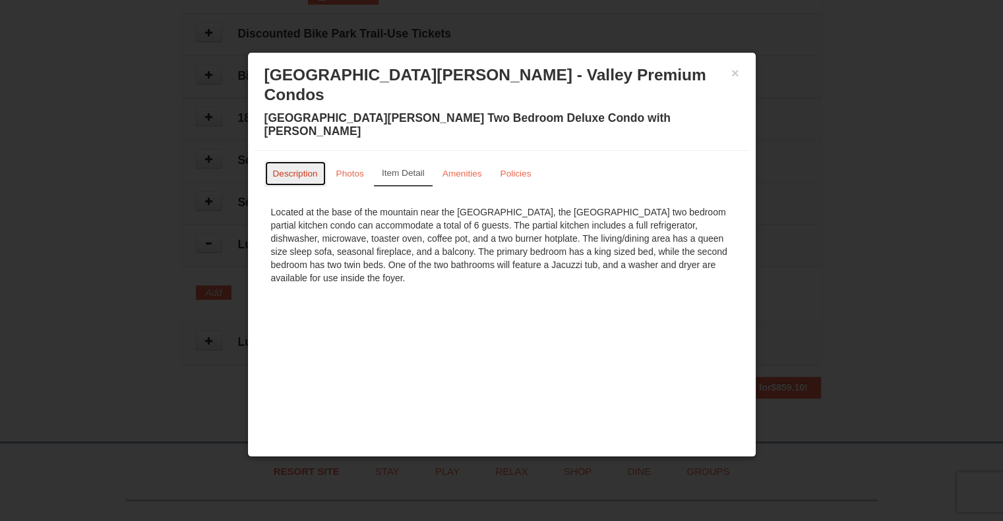
click at [308, 169] on small "Description" at bounding box center [295, 174] width 45 height 10
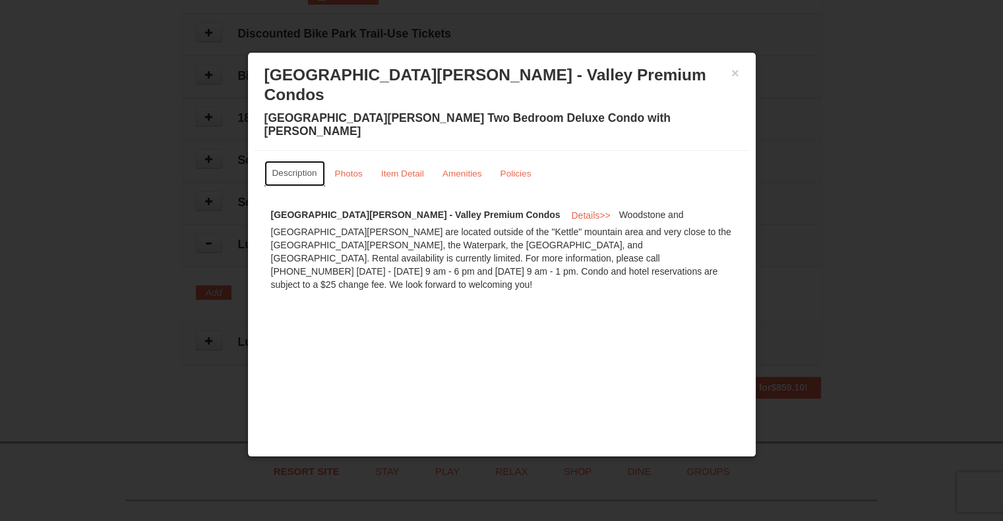
click at [349, 169] on small "Photos" at bounding box center [349, 174] width 28 height 10
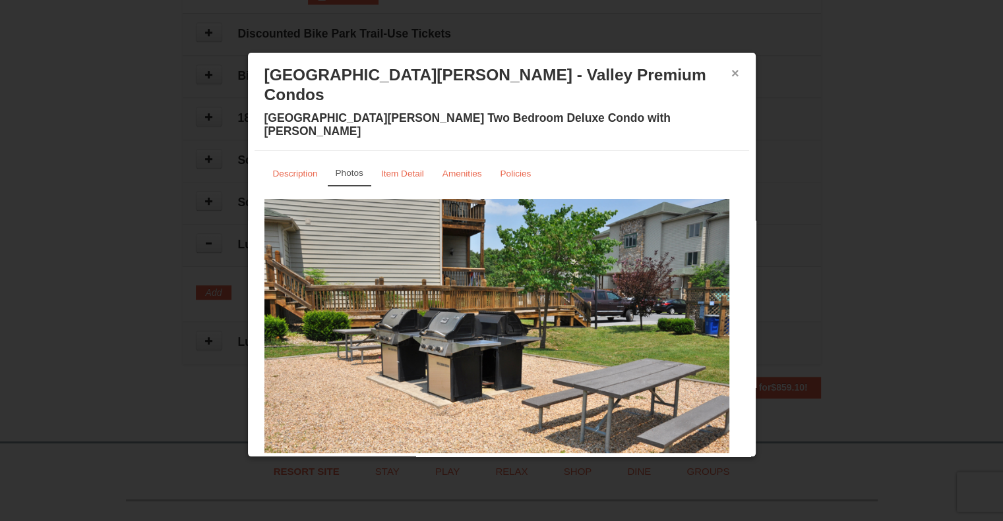
click at [731, 71] on button "×" at bounding box center [735, 73] width 8 height 13
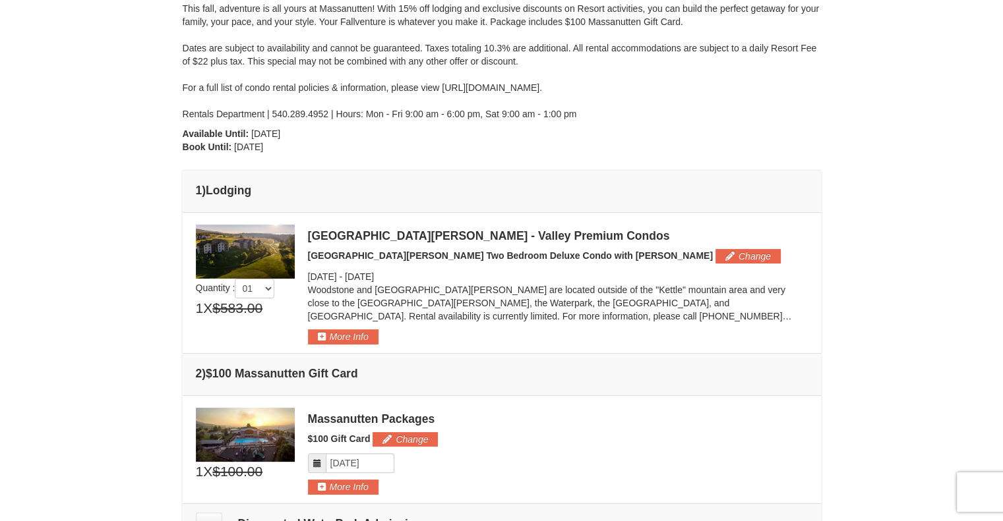
scroll to position [179, 0]
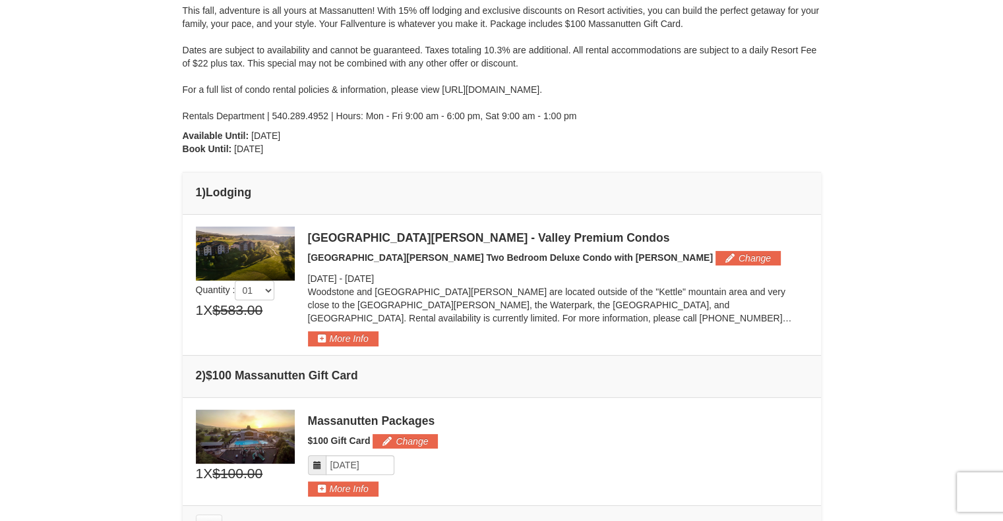
click at [715, 262] on button "Change" at bounding box center [747, 258] width 65 height 15
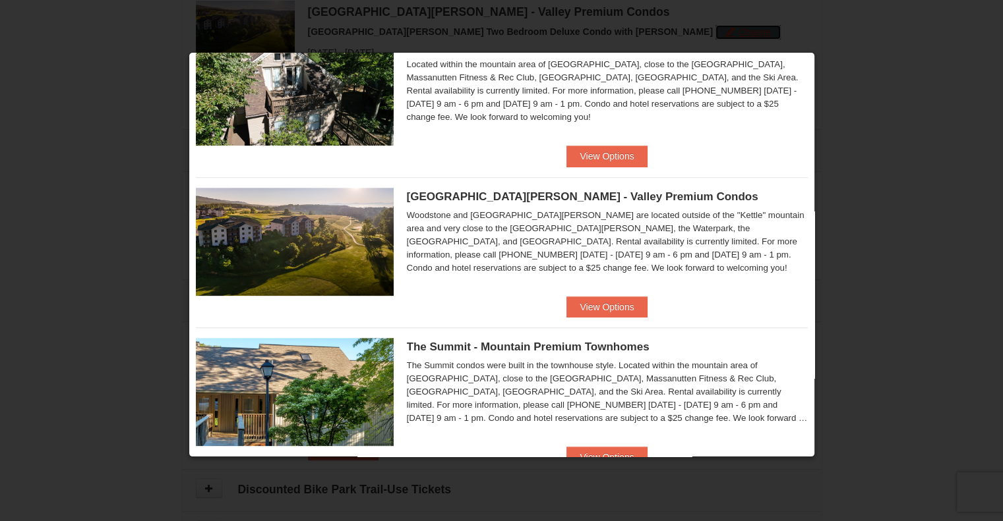
scroll to position [510, 0]
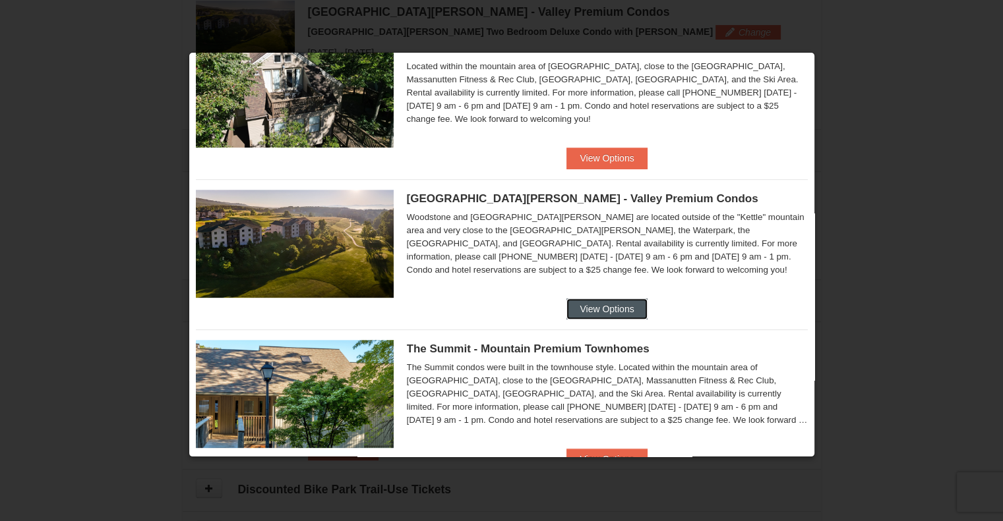
click at [618, 305] on button "View Options" at bounding box center [606, 309] width 80 height 21
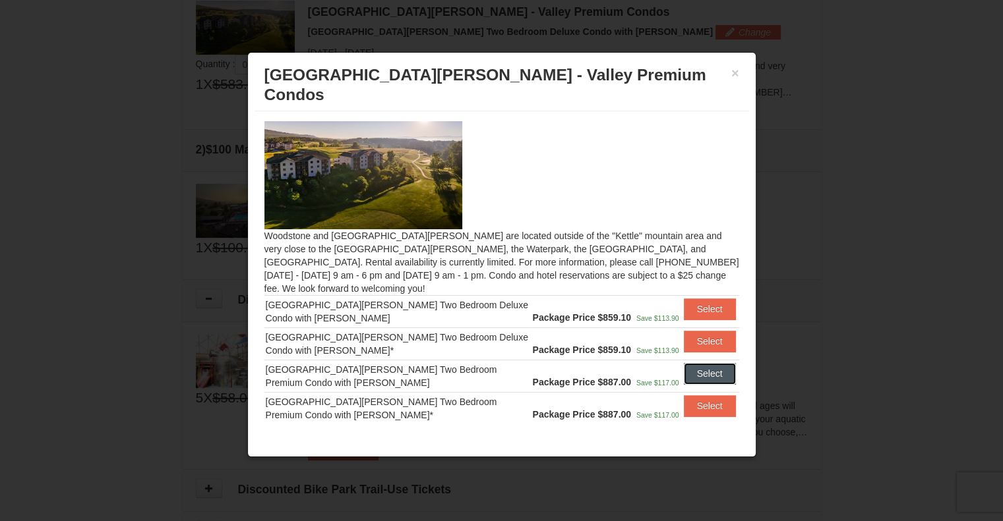
click at [709, 363] on button "Select" at bounding box center [710, 373] width 52 height 21
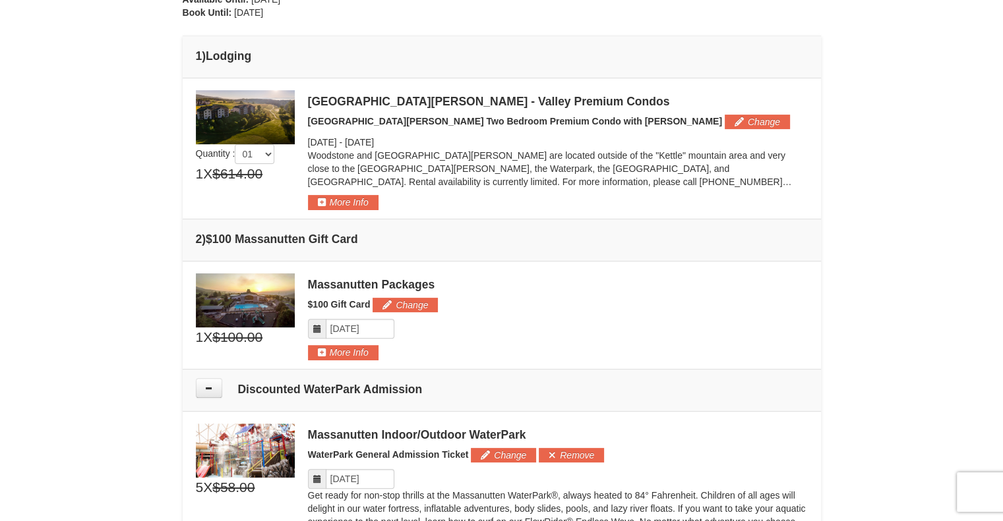
scroll to position [314, 0]
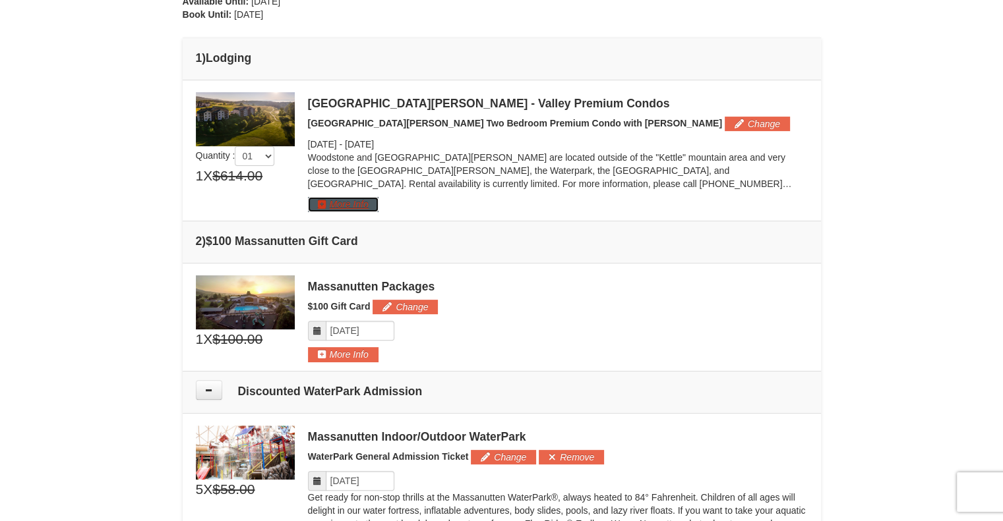
click at [353, 202] on button "More Info" at bounding box center [343, 204] width 71 height 15
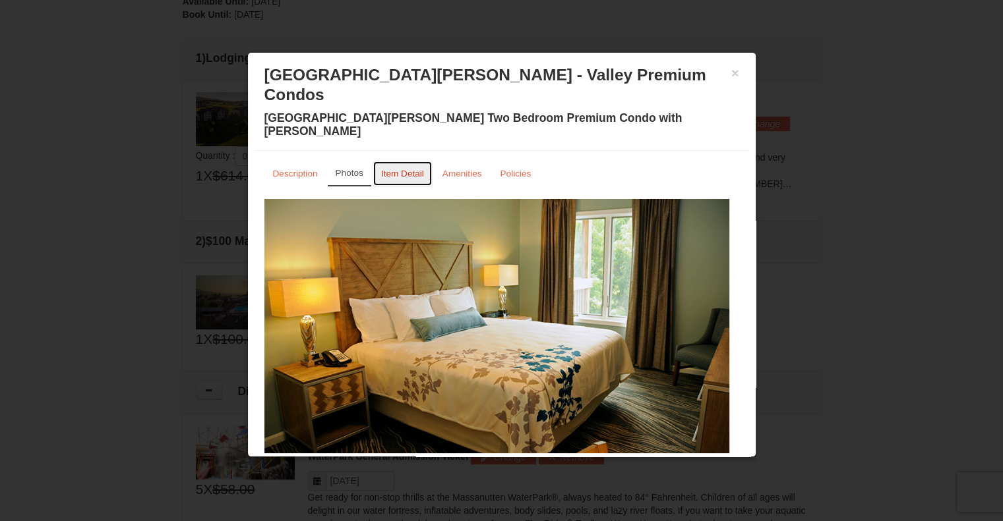
click at [399, 169] on small "Item Detail" at bounding box center [402, 174] width 43 height 10
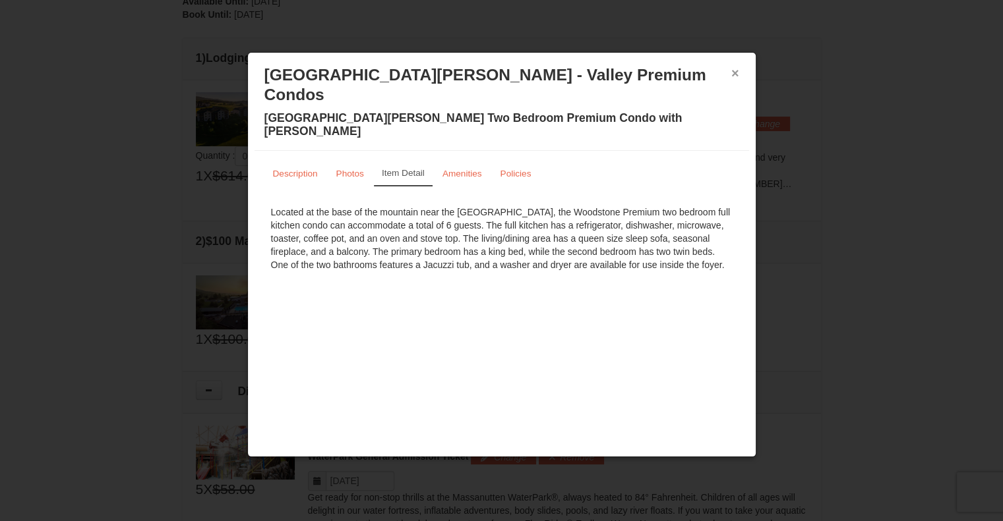
click at [734, 76] on button "×" at bounding box center [735, 73] width 8 height 13
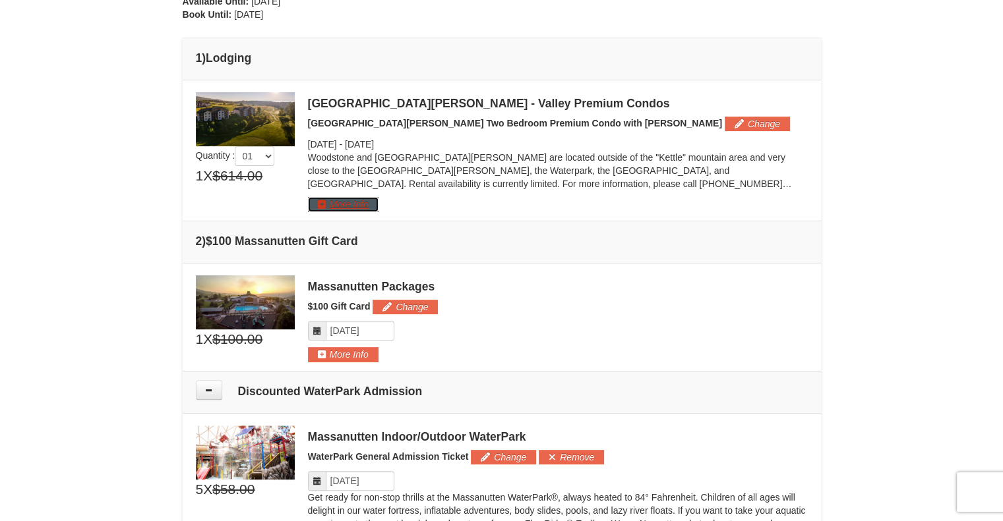
click at [358, 204] on button "More Info" at bounding box center [343, 204] width 71 height 15
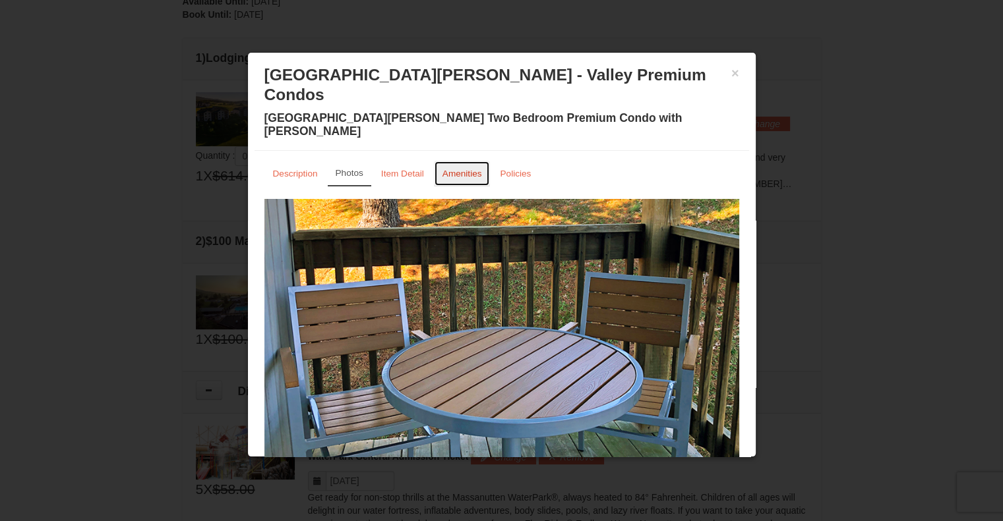
click at [461, 169] on small "Amenities" at bounding box center [462, 174] width 40 height 10
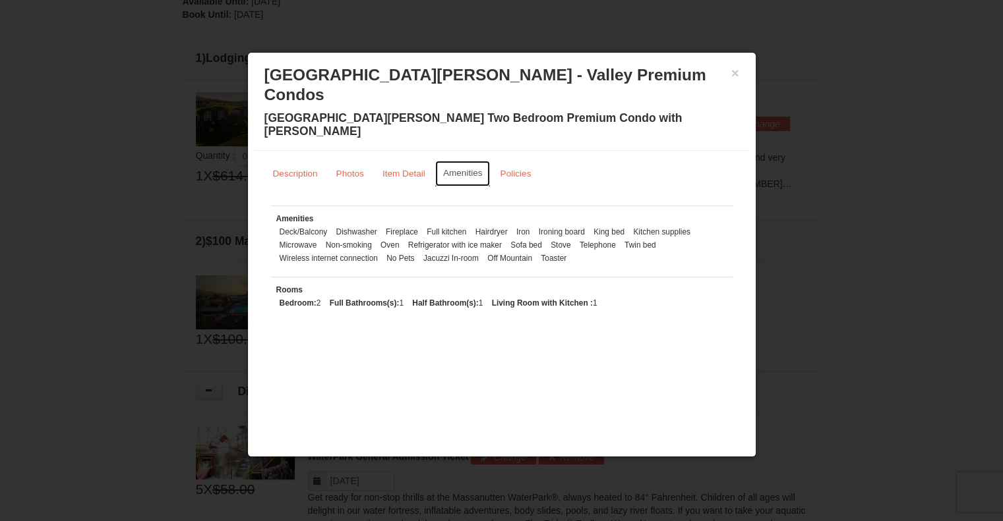
click at [293, 169] on small "Description" at bounding box center [295, 174] width 45 height 10
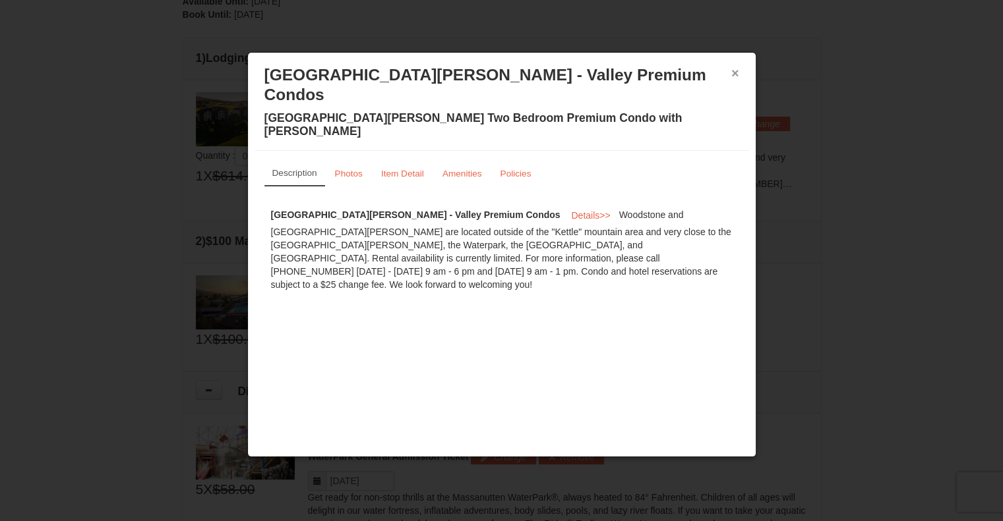
click at [734, 74] on button "×" at bounding box center [735, 73] width 8 height 13
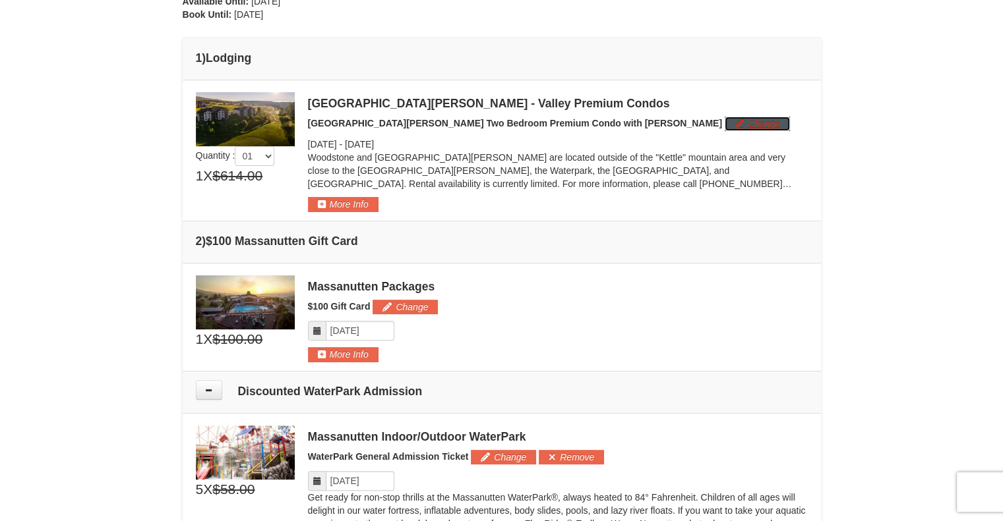
click at [724, 126] on button "Change" at bounding box center [756, 124] width 65 height 15
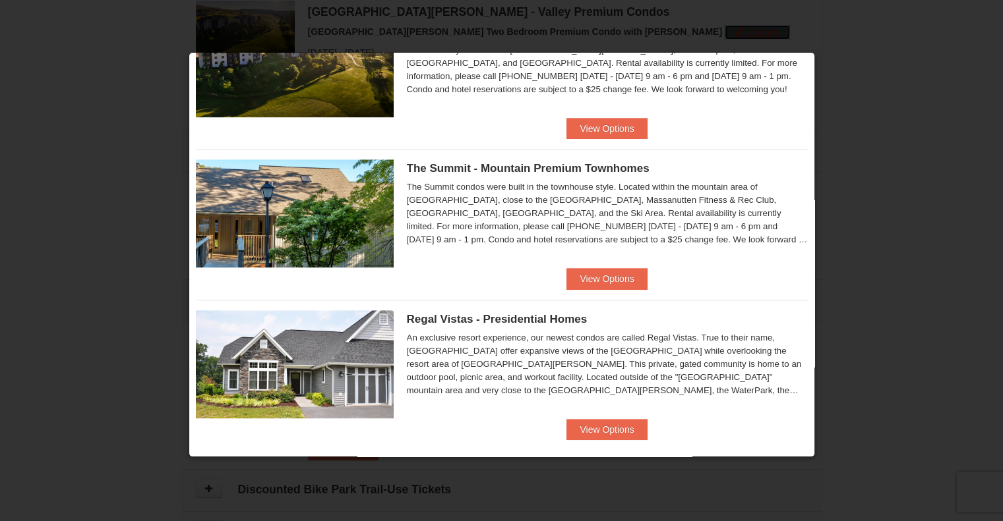
scroll to position [701, 0]
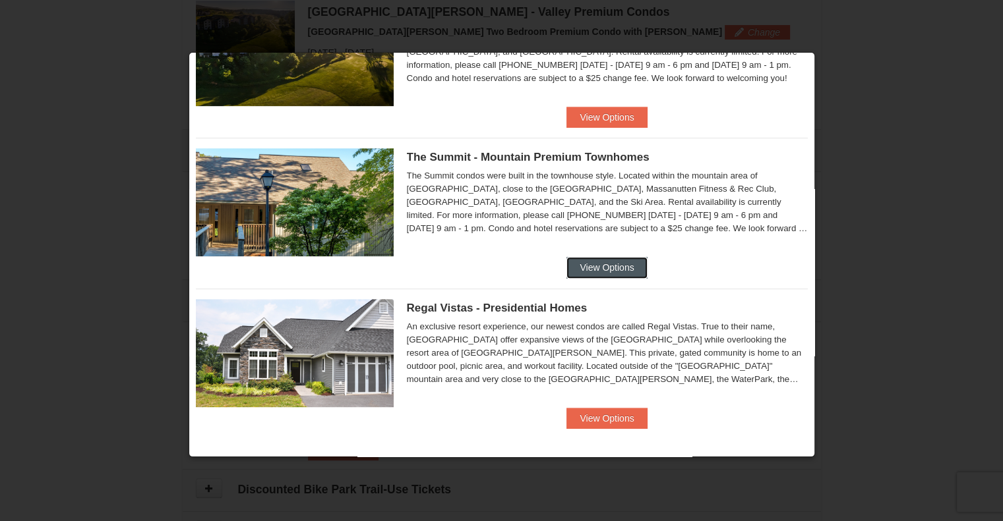
click at [621, 266] on button "View Options" at bounding box center [606, 267] width 80 height 21
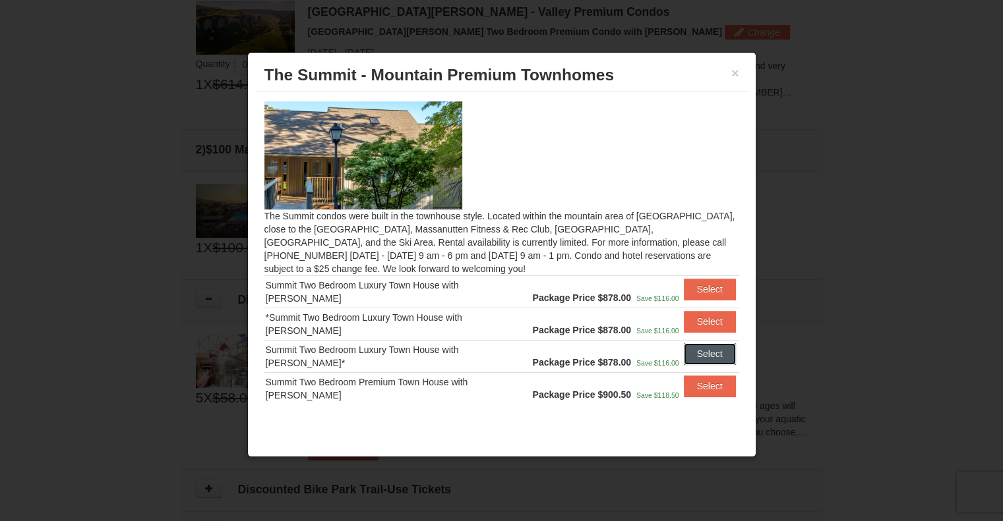
click at [704, 354] on button "Select" at bounding box center [710, 353] width 52 height 21
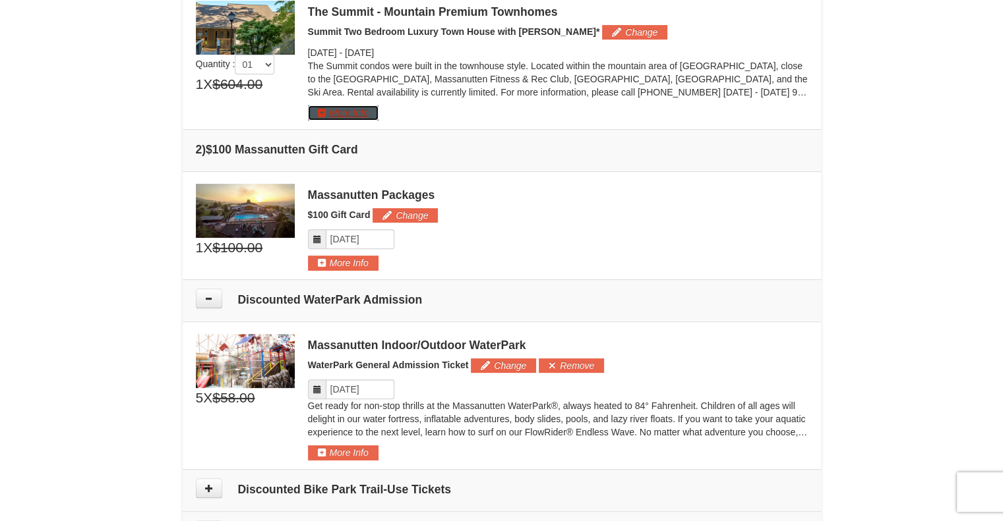
click at [352, 111] on button "More Info" at bounding box center [343, 112] width 71 height 15
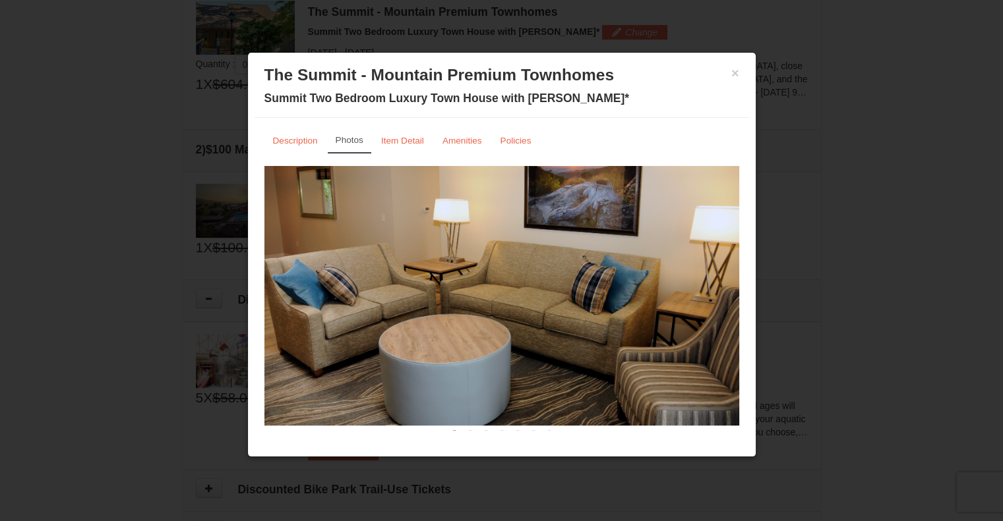
click at [401, 136] on small "Item Detail" at bounding box center [402, 141] width 43 height 10
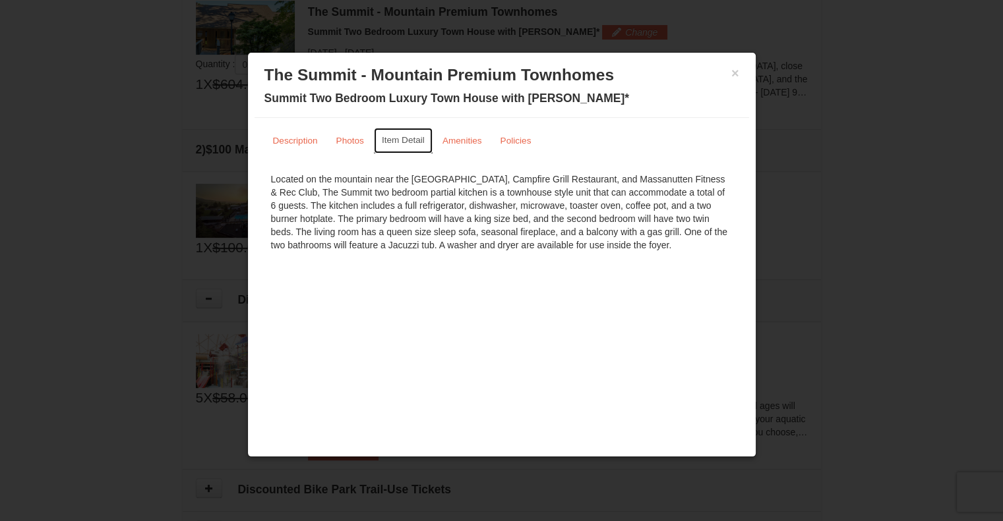
click at [733, 73] on button "×" at bounding box center [735, 73] width 8 height 13
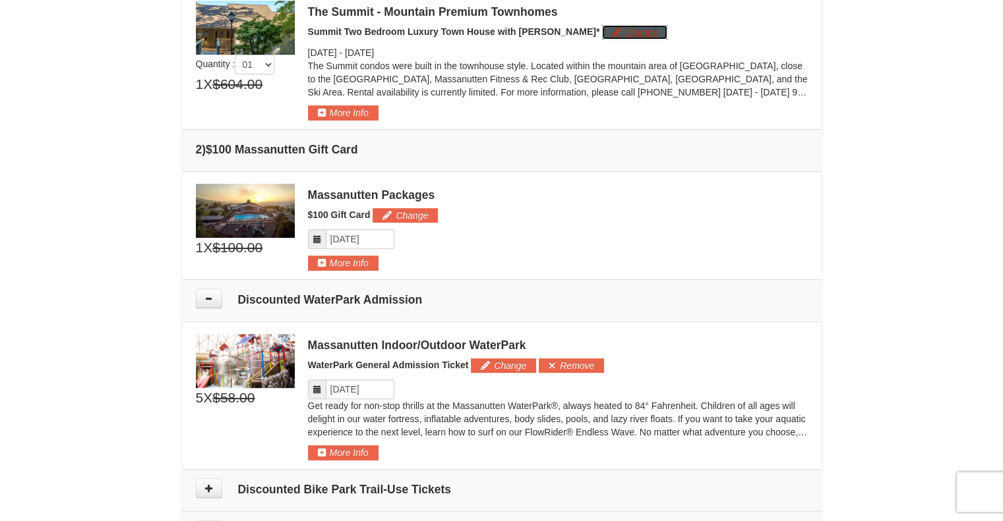
click at [602, 31] on button "Change" at bounding box center [634, 32] width 65 height 15
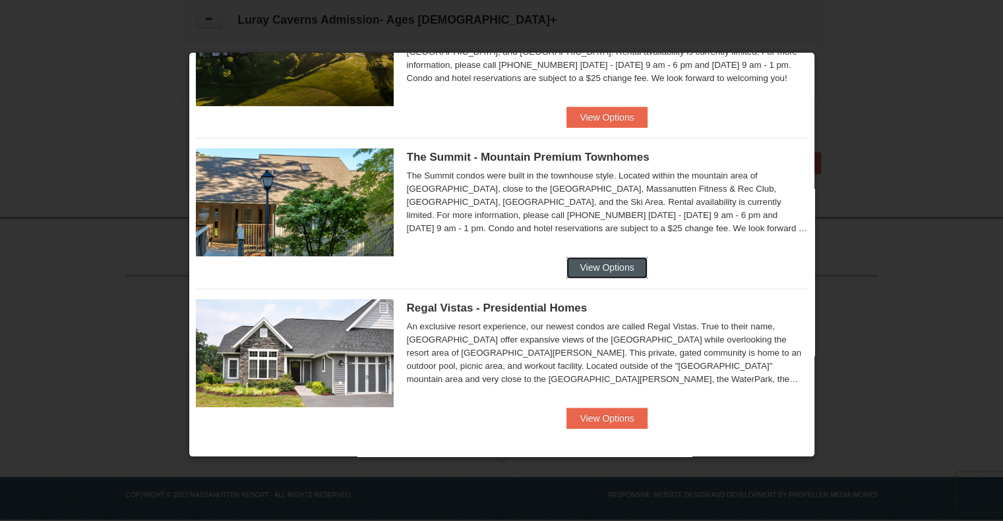
click at [579, 272] on button "View Options" at bounding box center [606, 267] width 80 height 21
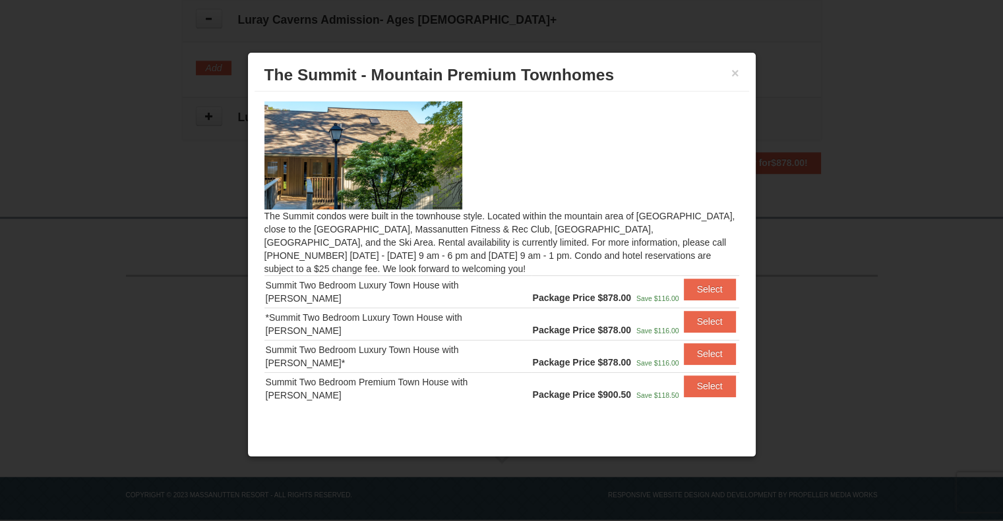
click at [686, 382] on button "Select" at bounding box center [710, 386] width 52 height 21
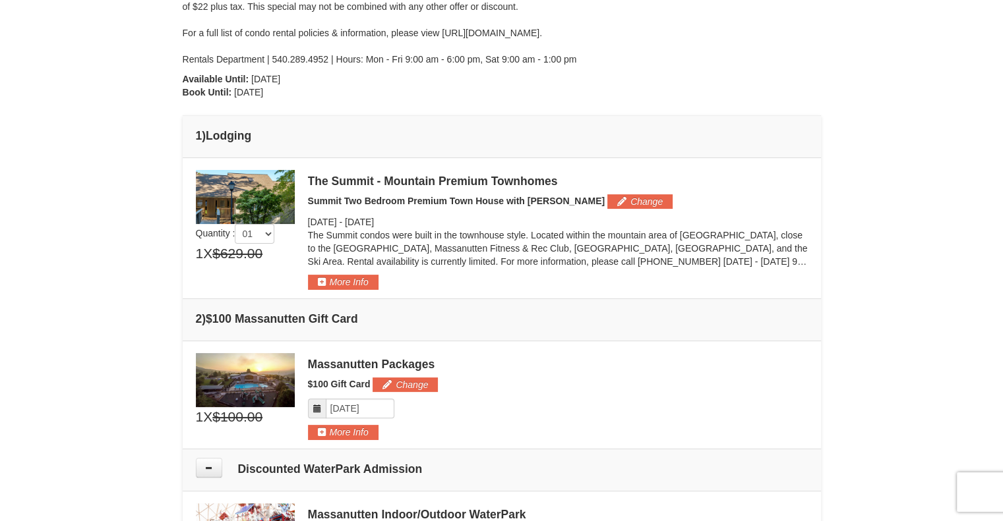
scroll to position [225, 0]
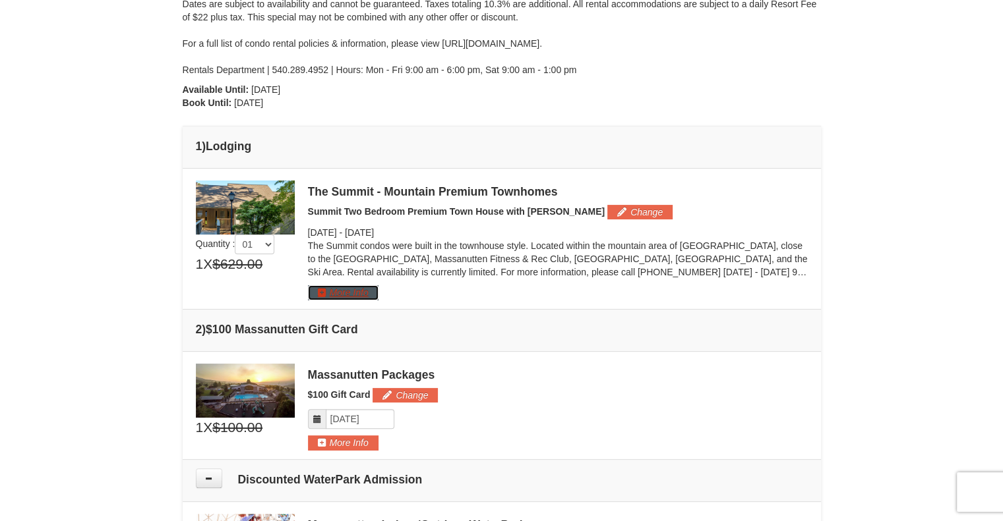
click at [361, 293] on button "More Info" at bounding box center [343, 292] width 71 height 15
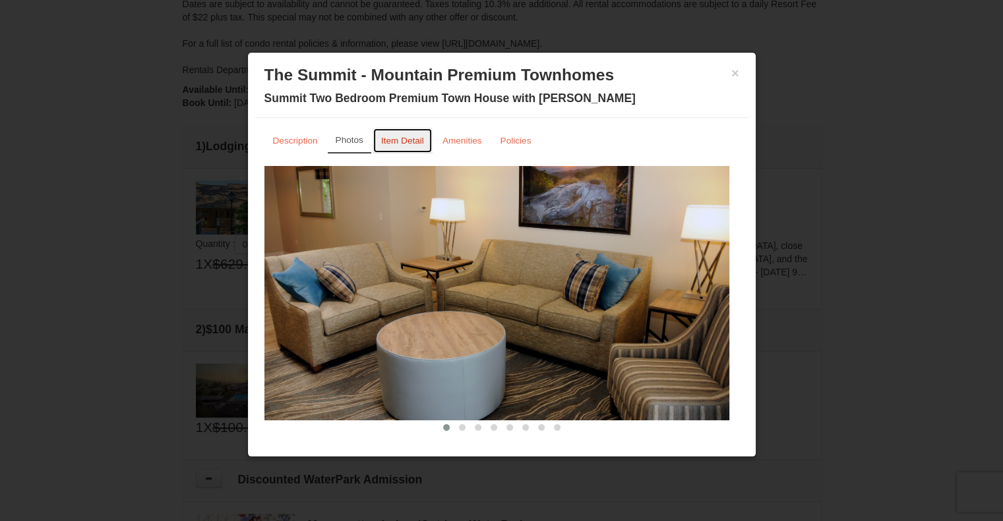
click at [401, 140] on small "Item Detail" at bounding box center [402, 141] width 43 height 10
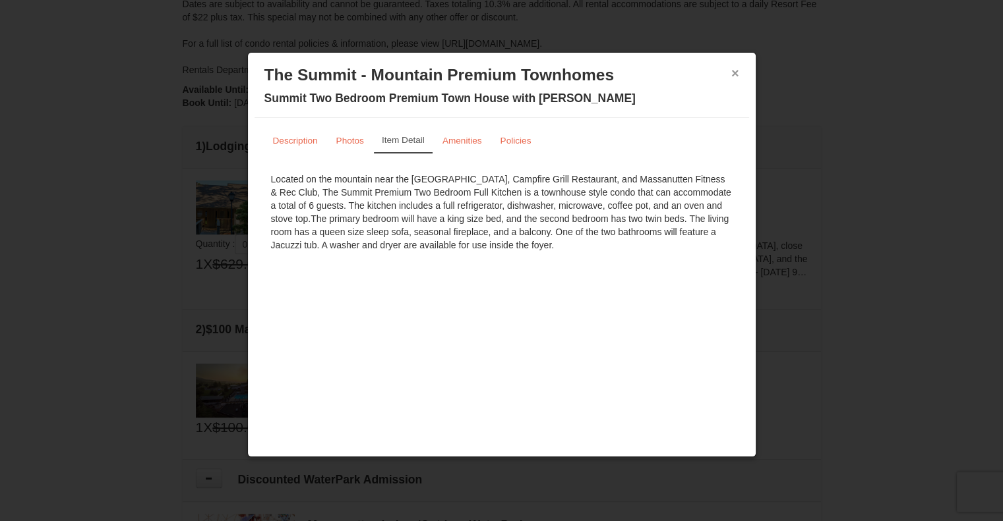
click at [734, 70] on button "×" at bounding box center [735, 73] width 8 height 13
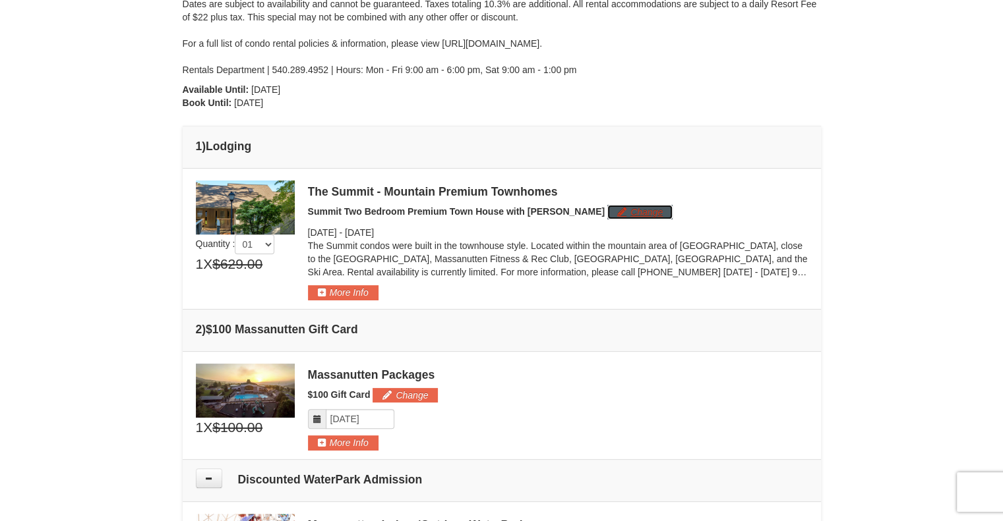
click at [607, 212] on button "Change" at bounding box center [639, 212] width 65 height 15
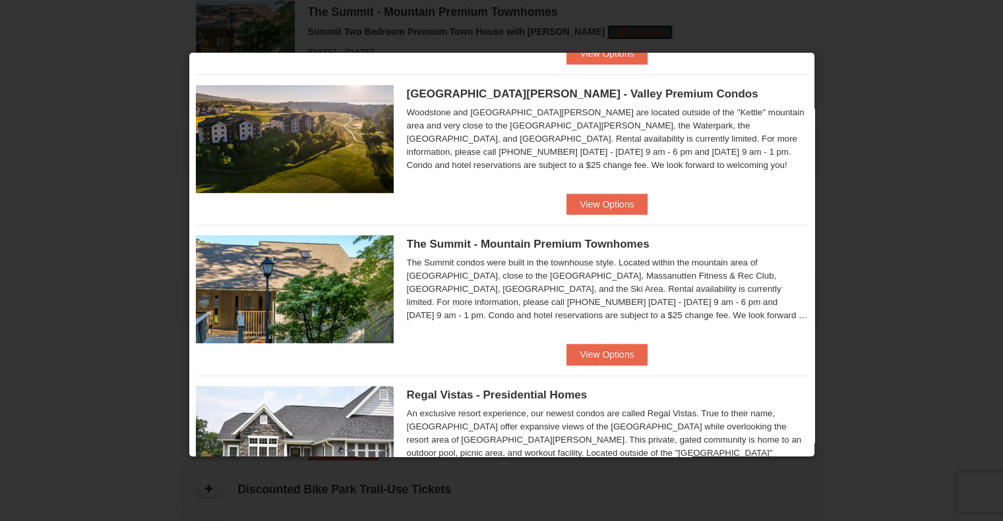
scroll to position [615, 0]
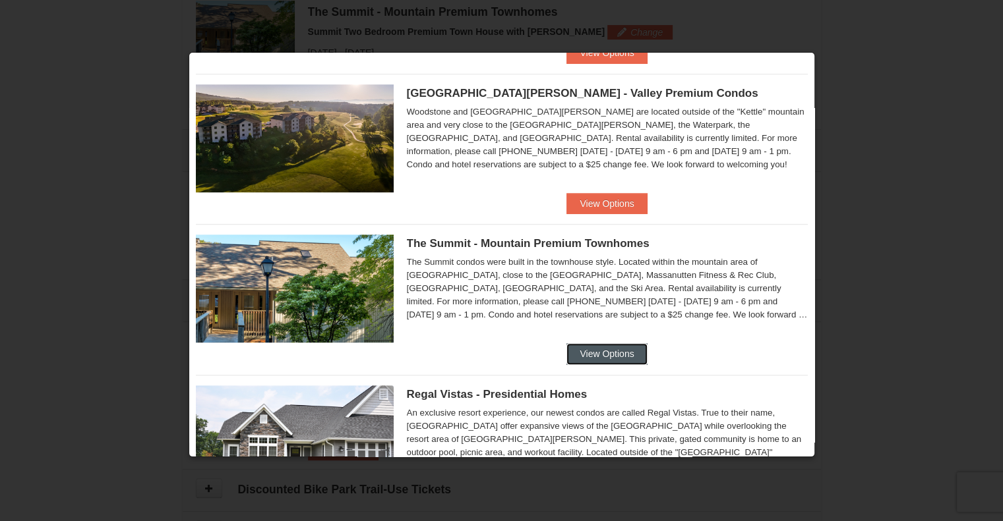
click at [612, 353] on button "View Options" at bounding box center [606, 353] width 80 height 21
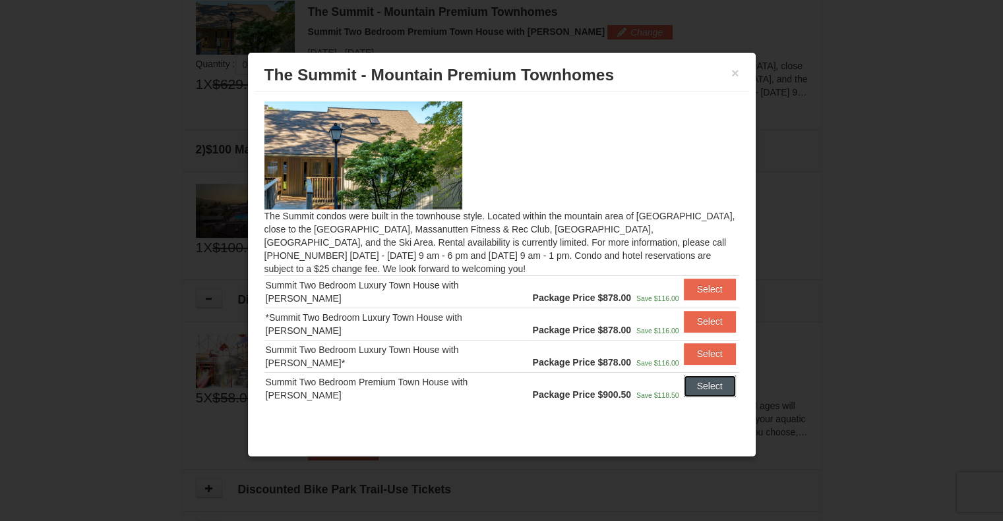
click at [697, 389] on button "Select" at bounding box center [710, 386] width 52 height 21
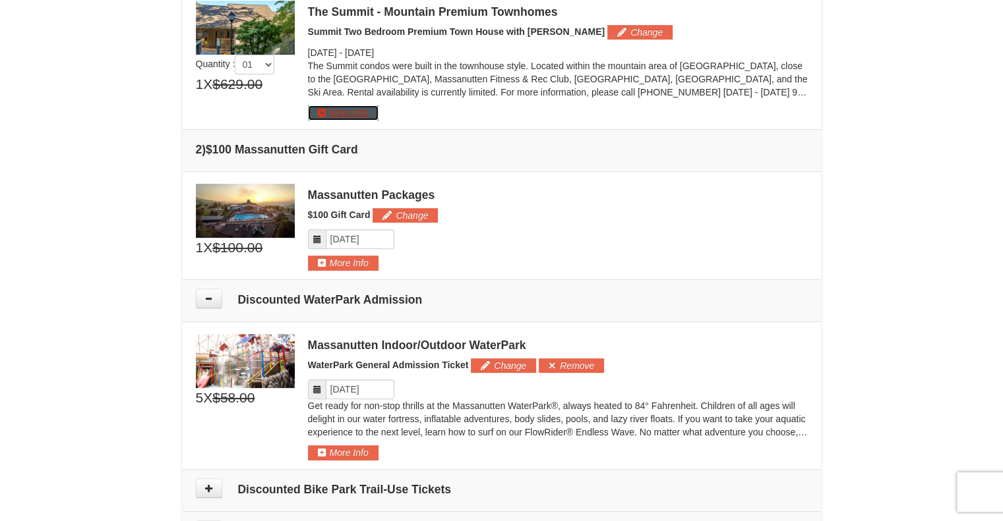
click at [362, 109] on button "More Info" at bounding box center [343, 112] width 71 height 15
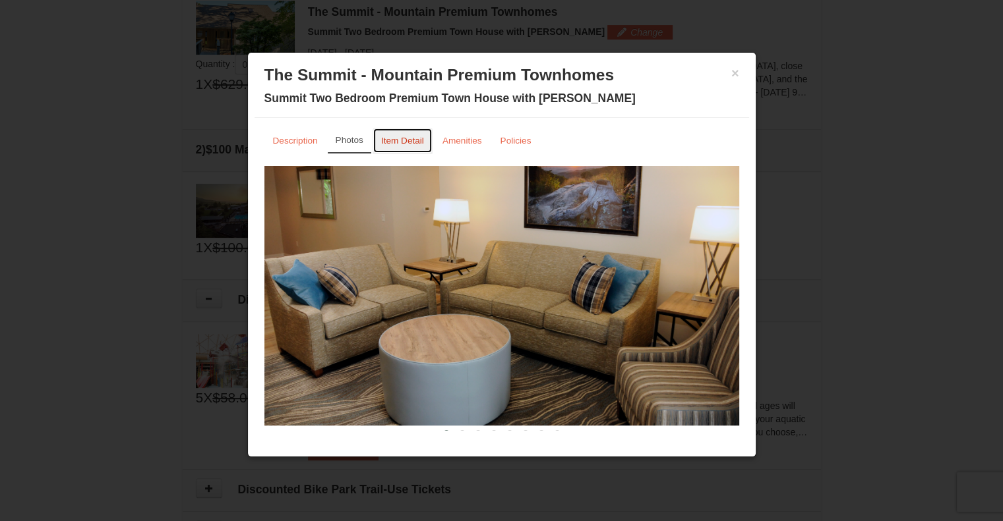
click at [396, 142] on small "Item Detail" at bounding box center [402, 141] width 43 height 10
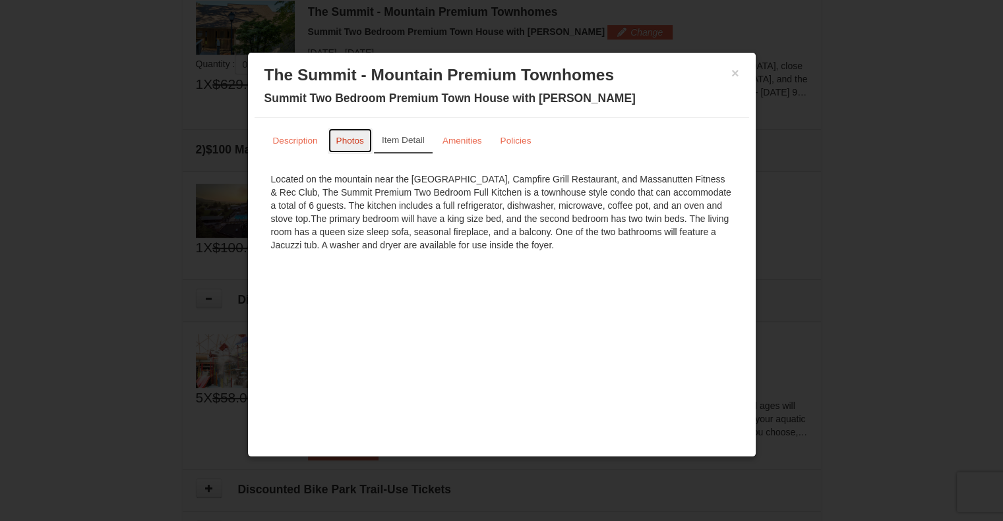
click at [344, 137] on small "Photos" at bounding box center [350, 141] width 28 height 10
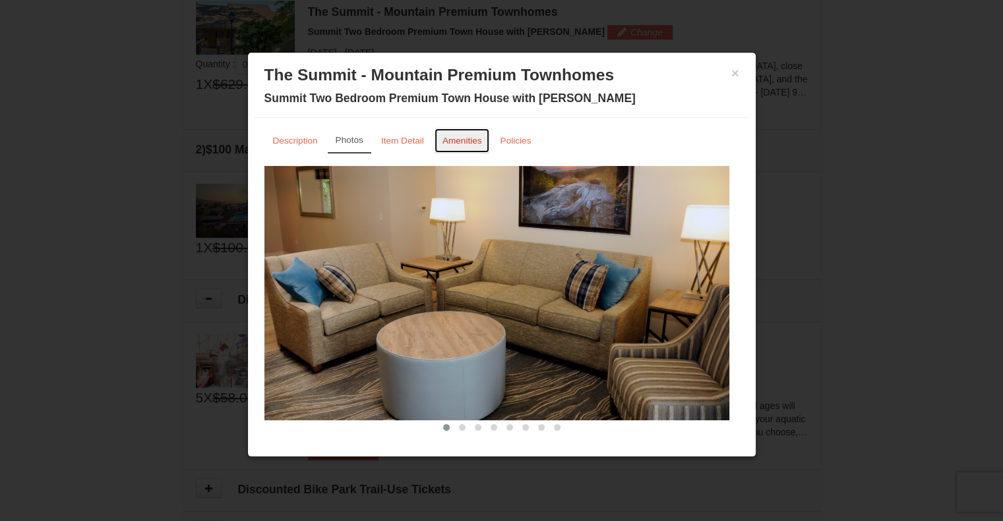
click at [451, 144] on small "Amenities" at bounding box center [462, 141] width 40 height 10
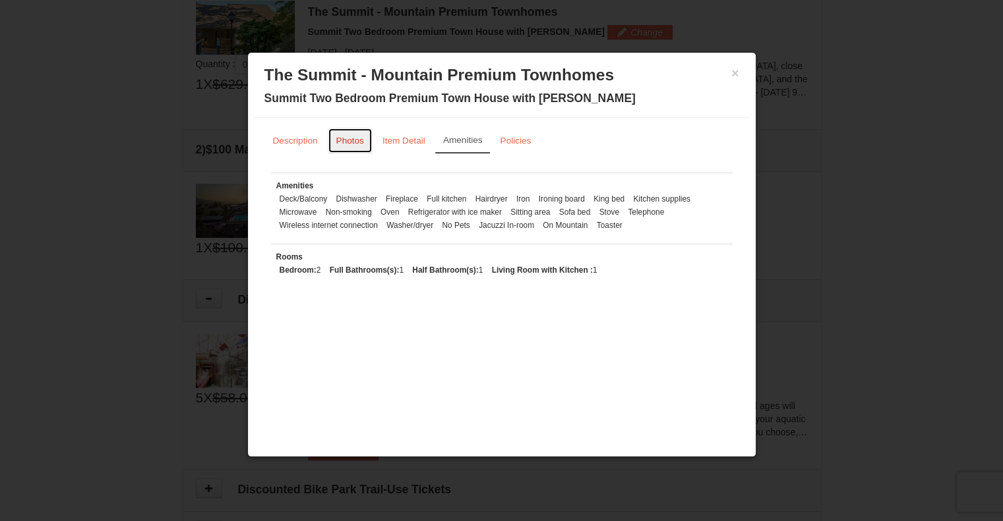
click at [345, 133] on link "Photos" at bounding box center [350, 141] width 45 height 26
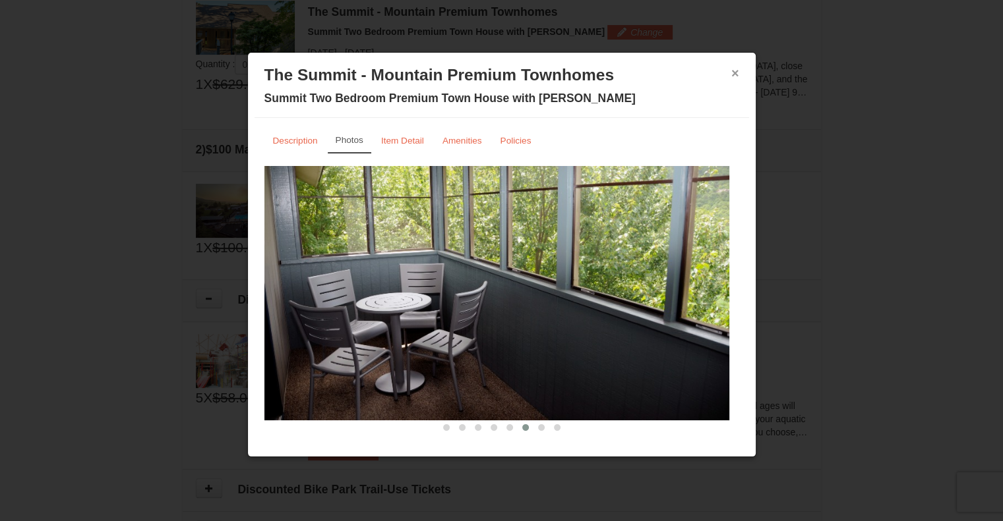
click at [733, 76] on button "×" at bounding box center [735, 73] width 8 height 13
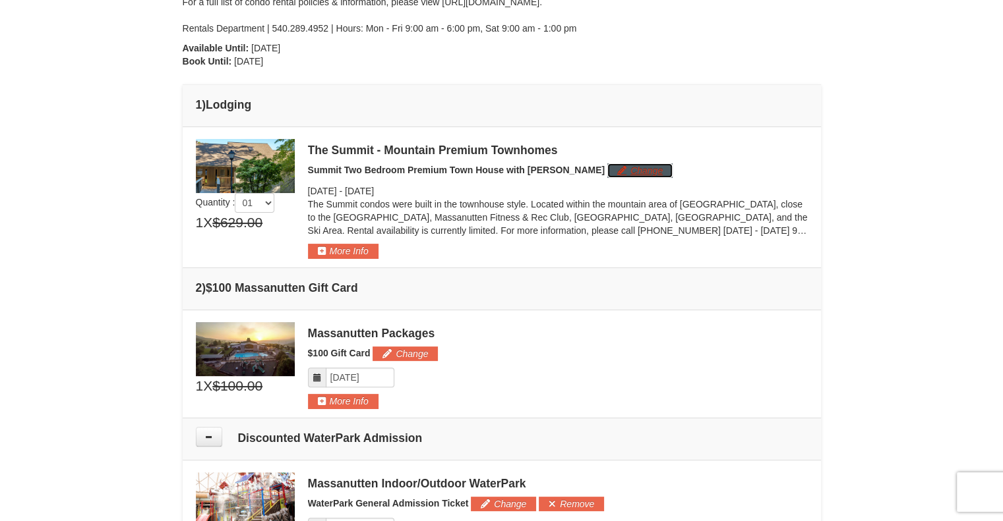
click at [607, 169] on button "Change" at bounding box center [639, 170] width 65 height 15
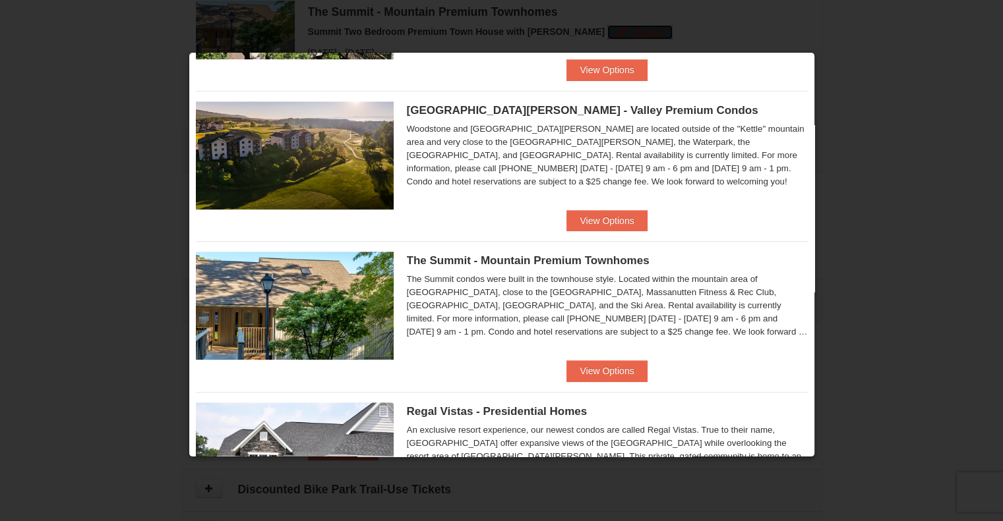
scroll to position [701, 0]
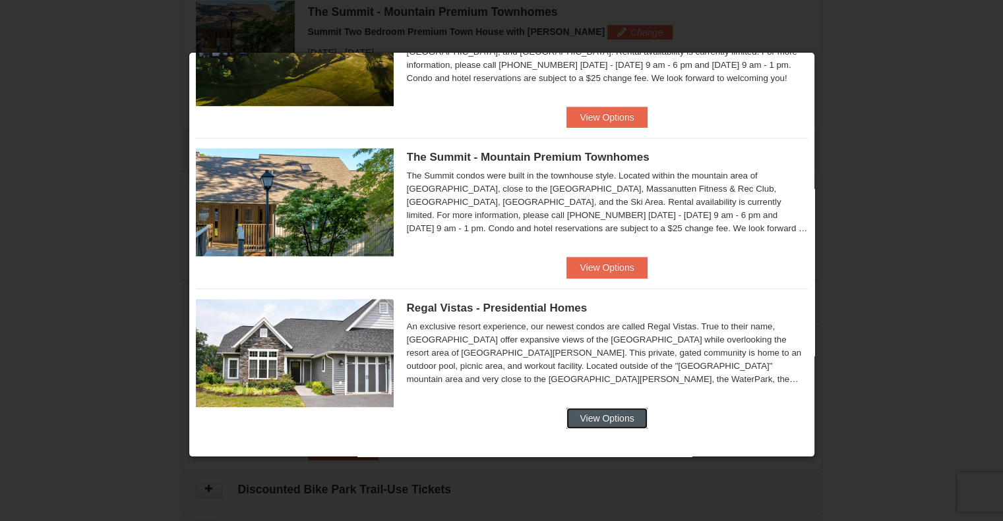
click at [615, 414] on button "View Options" at bounding box center [606, 418] width 80 height 21
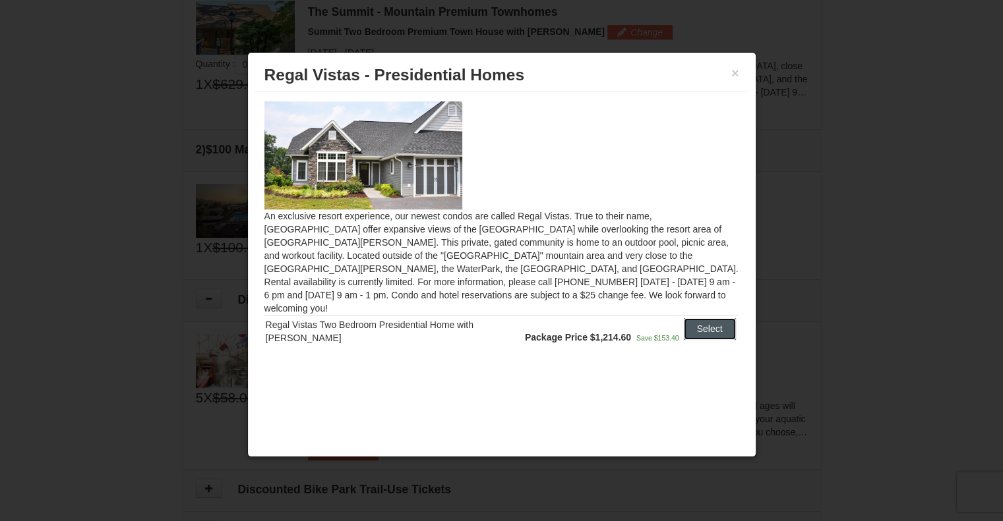
click at [710, 318] on button "Select" at bounding box center [710, 328] width 52 height 21
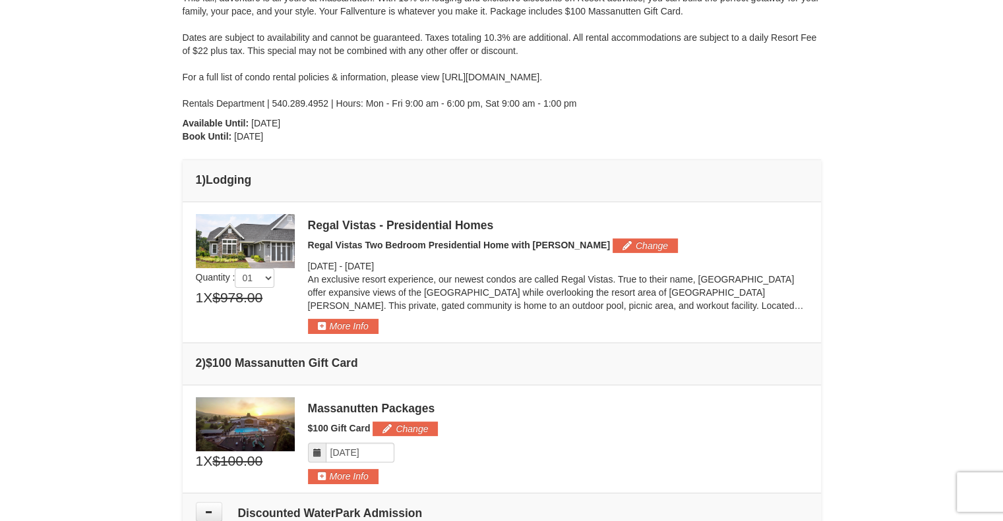
scroll to position [191, 0]
click at [343, 329] on button "More Info" at bounding box center [343, 327] width 71 height 15
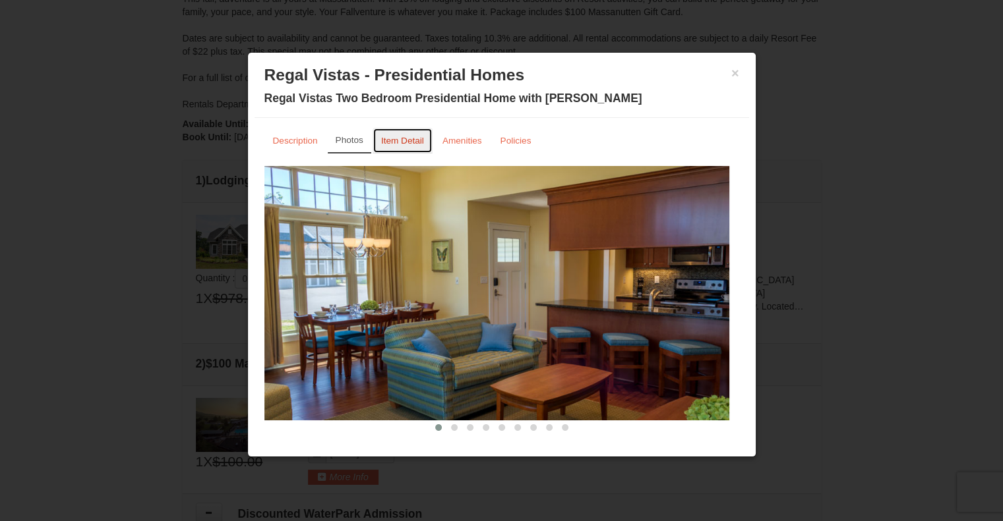
click at [401, 140] on small "Item Detail" at bounding box center [402, 141] width 43 height 10
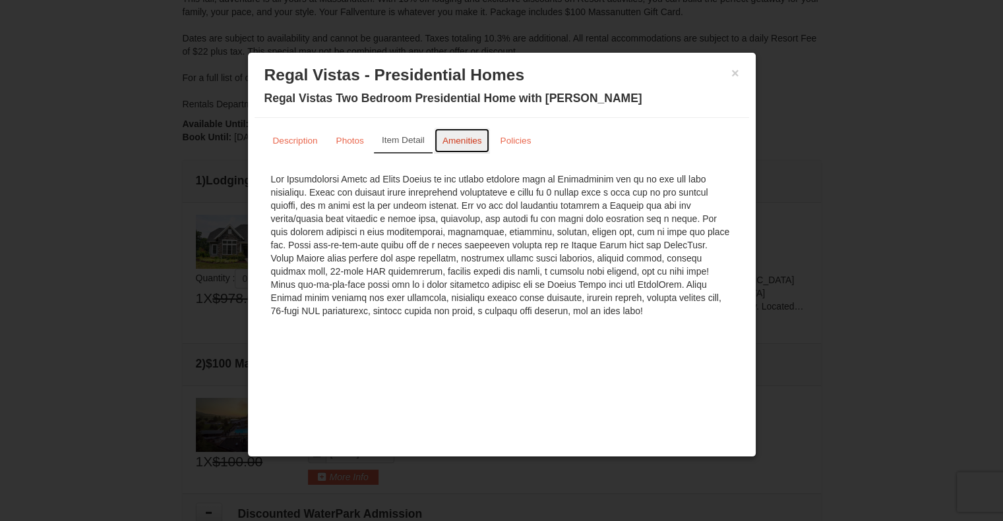
click at [463, 140] on small "Amenities" at bounding box center [462, 141] width 40 height 10
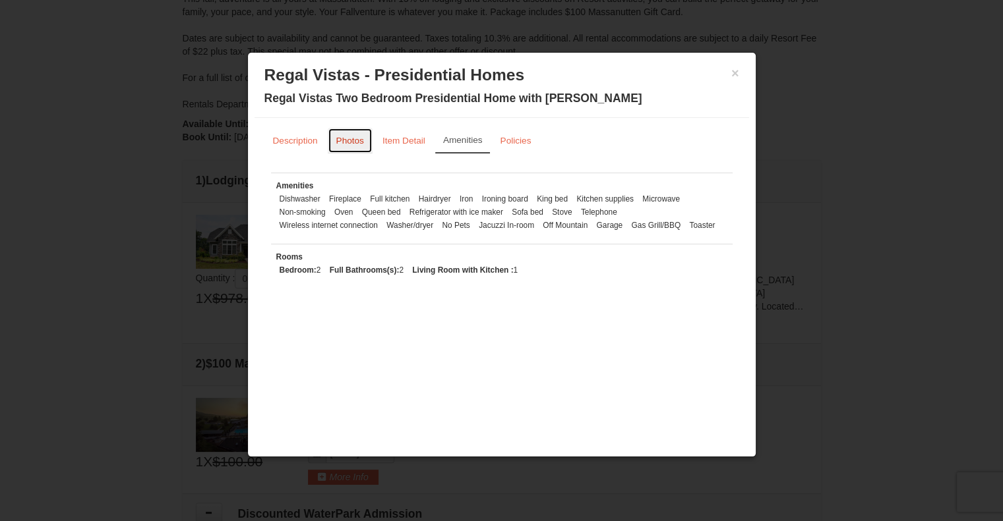
click at [339, 149] on link "Photos" at bounding box center [350, 141] width 45 height 26
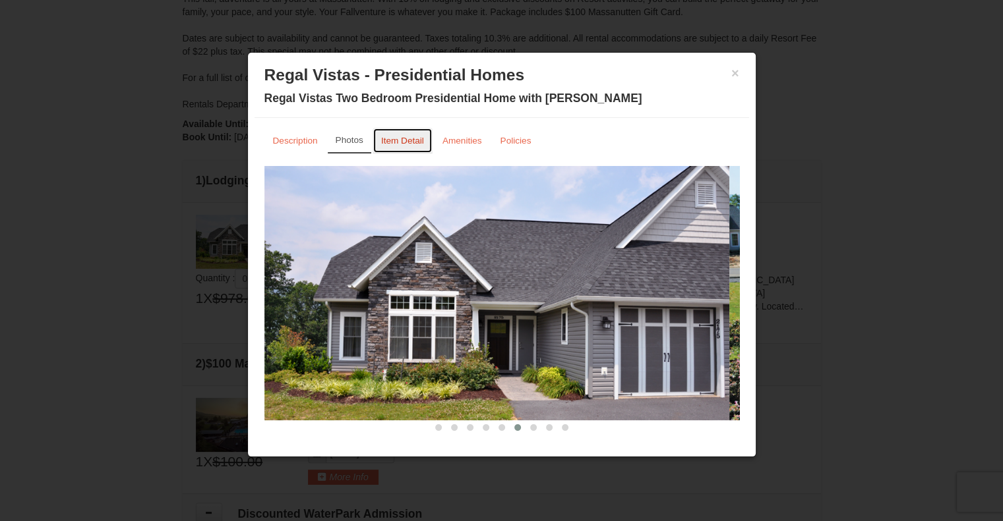
click at [403, 137] on small "Item Detail" at bounding box center [402, 141] width 43 height 10
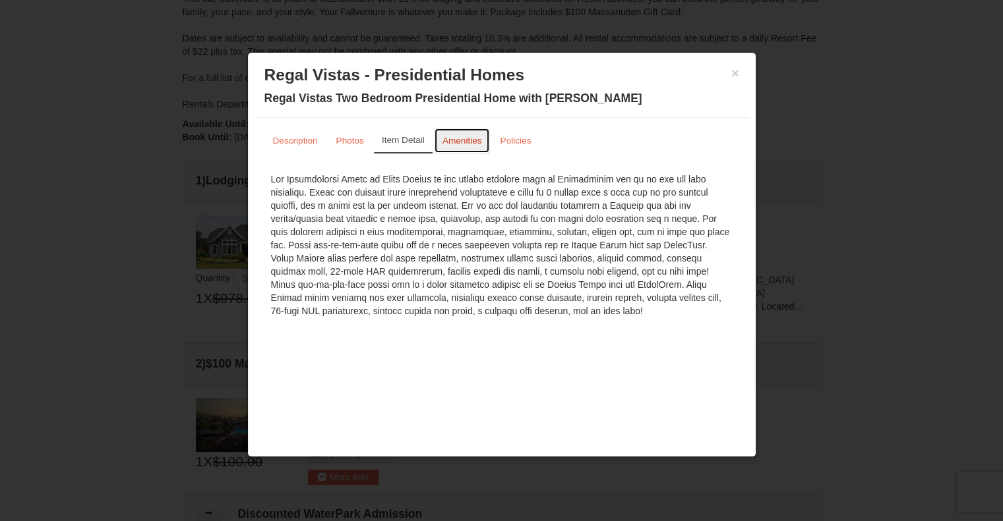
click at [457, 142] on small "Amenities" at bounding box center [462, 141] width 40 height 10
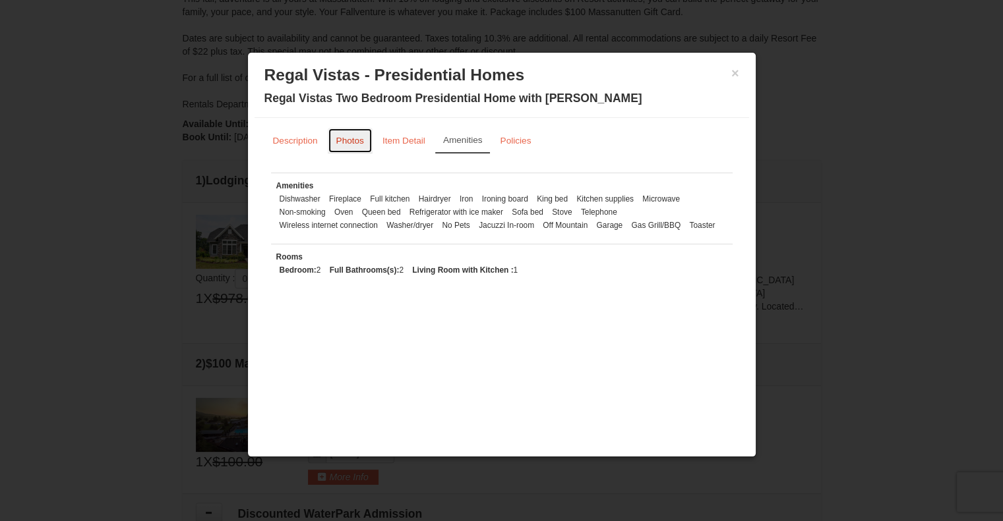
click at [343, 144] on small "Photos" at bounding box center [350, 141] width 28 height 10
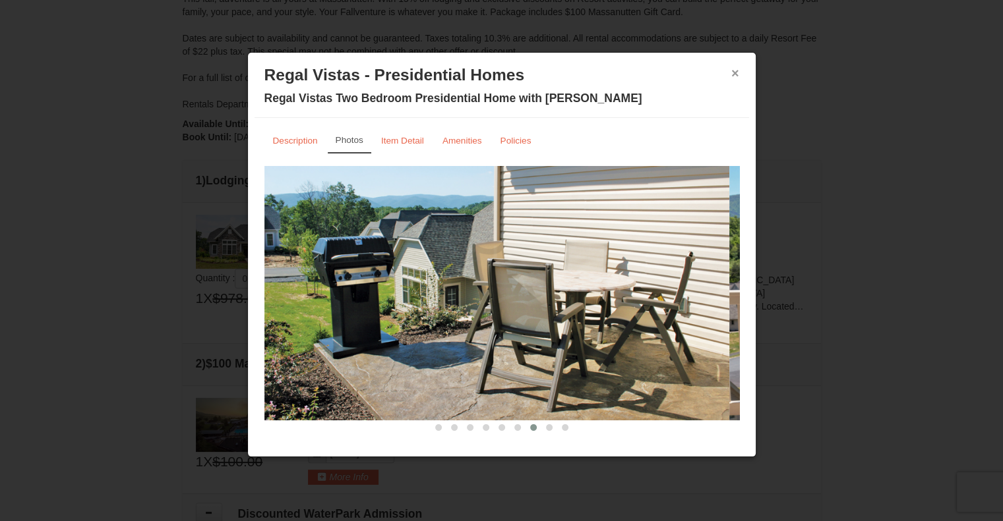
click at [734, 76] on button "×" at bounding box center [735, 73] width 8 height 13
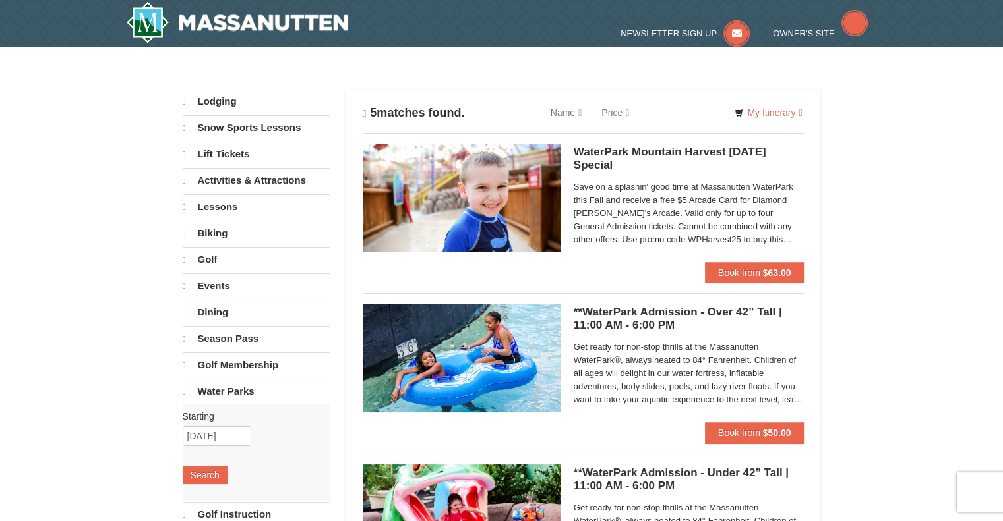
select select "10"
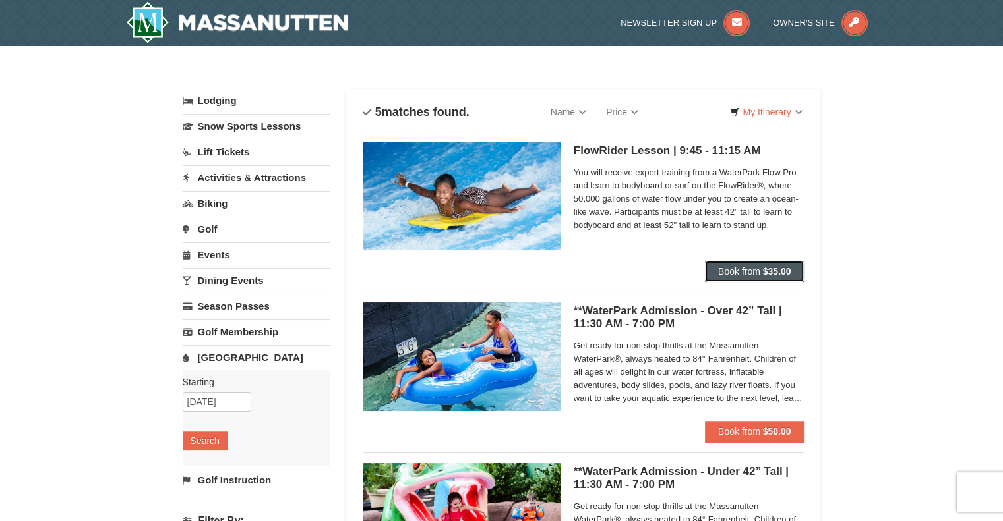
click at [761, 274] on button "Book from $35.00" at bounding box center [755, 271] width 100 height 21
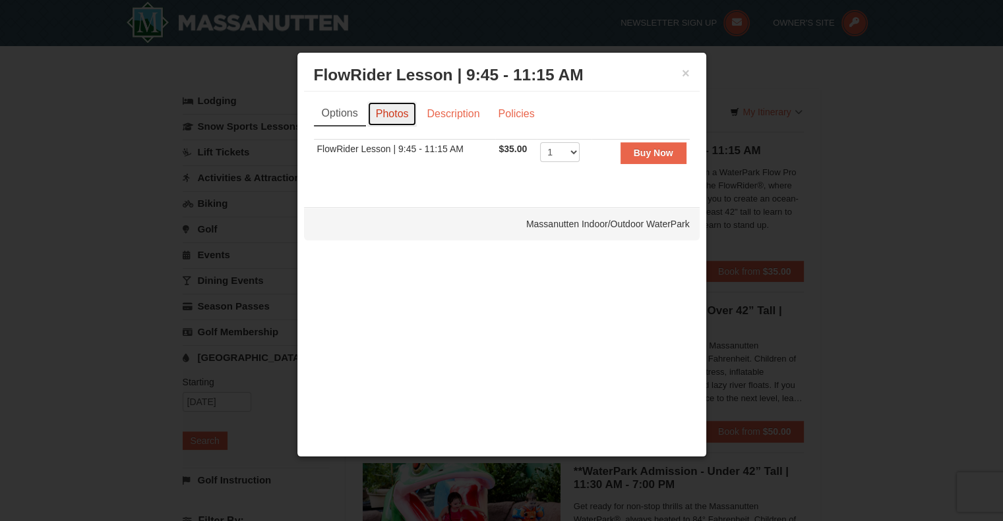
click at [390, 113] on link "Photos" at bounding box center [392, 114] width 50 height 25
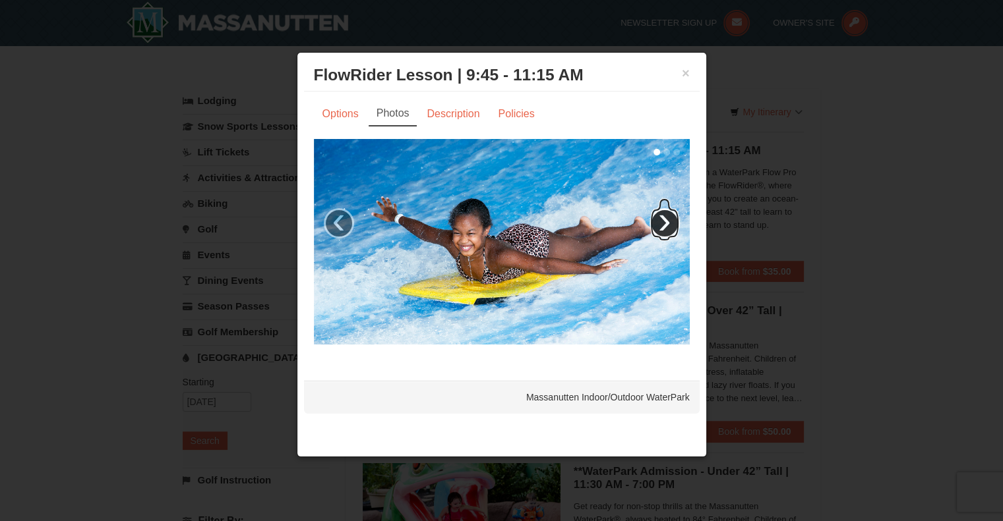
click at [667, 222] on link "›" at bounding box center [664, 223] width 30 height 30
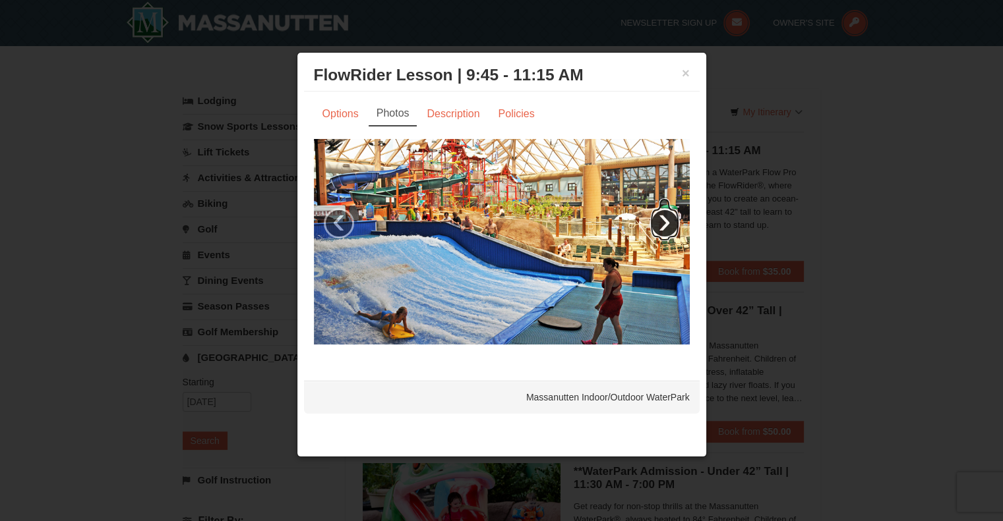
click at [667, 223] on link "›" at bounding box center [664, 223] width 30 height 30
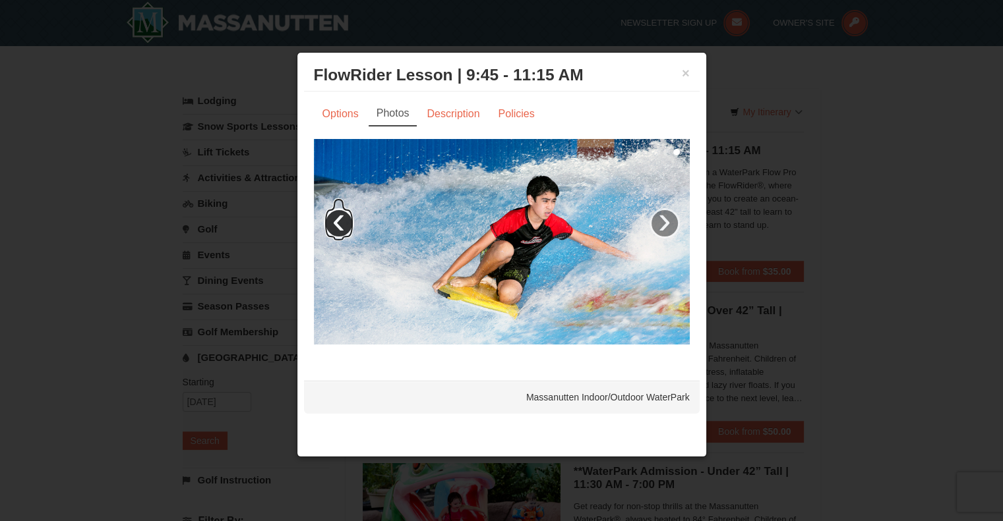
click at [338, 223] on link "‹" at bounding box center [339, 223] width 30 height 30
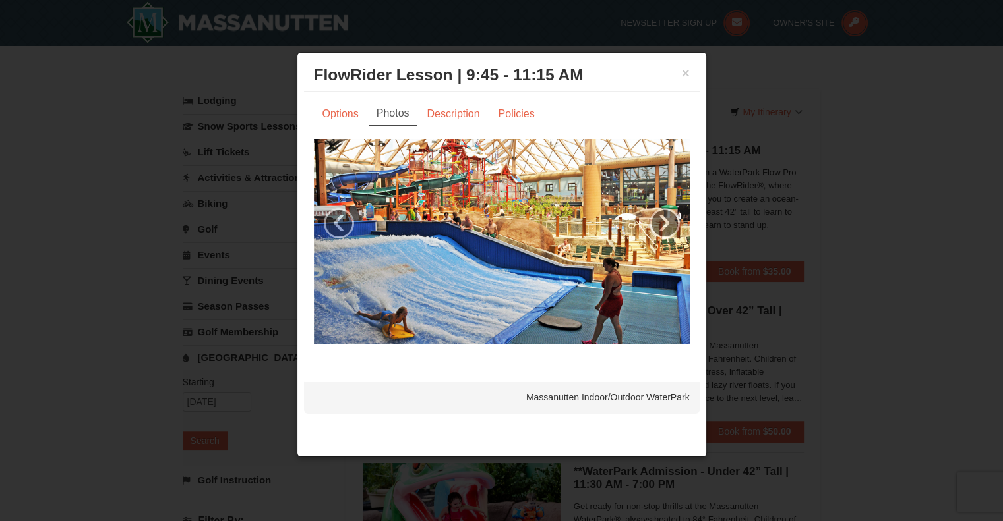
click at [666, 221] on link "›" at bounding box center [664, 223] width 30 height 30
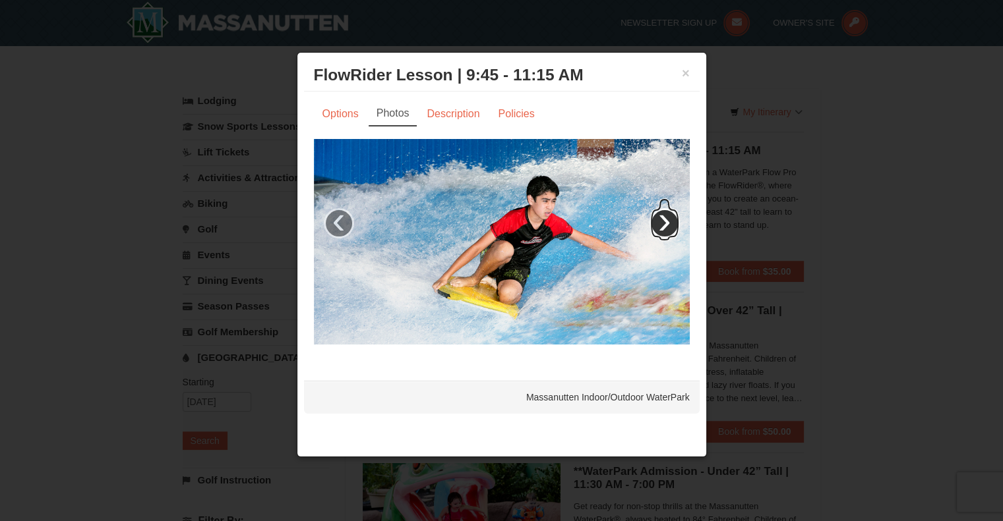
click at [664, 224] on link "›" at bounding box center [664, 223] width 30 height 30
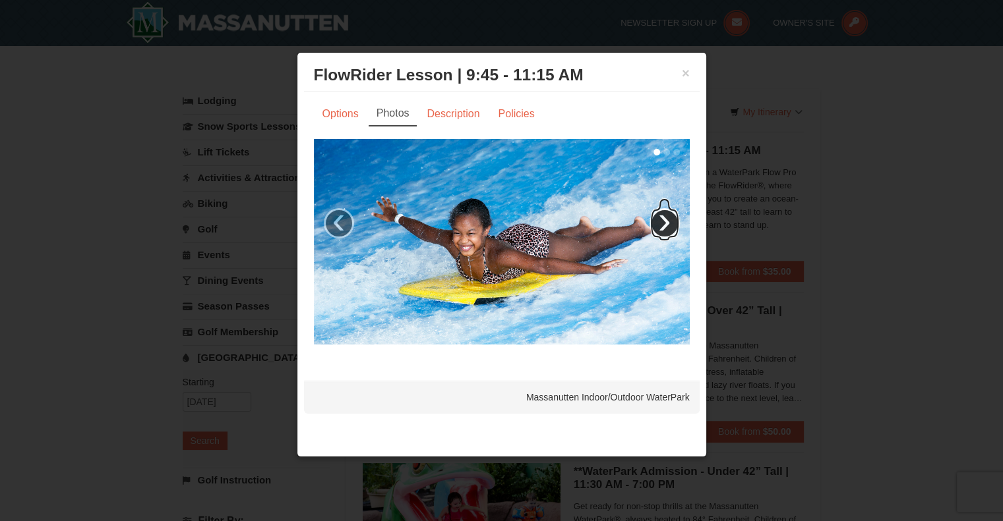
click at [662, 222] on link "›" at bounding box center [664, 223] width 30 height 30
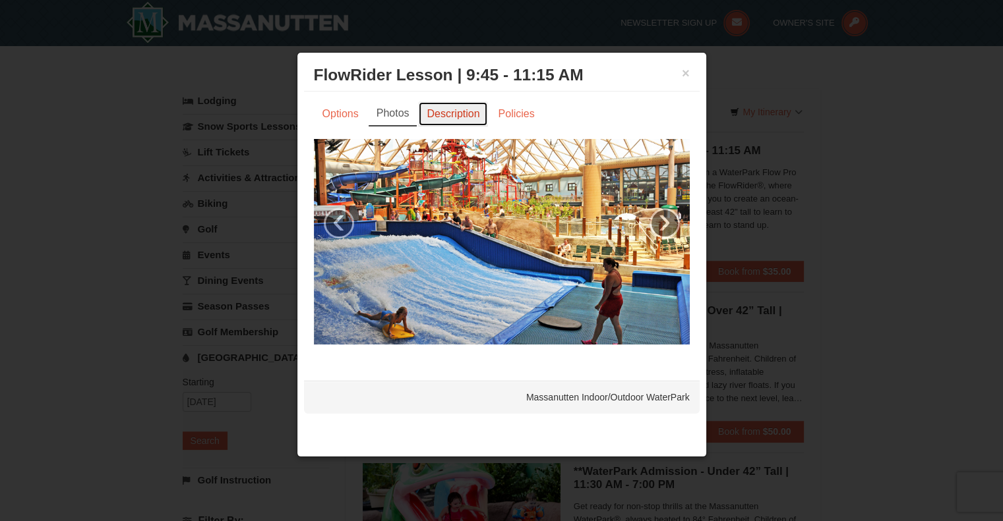
click at [448, 119] on link "Description" at bounding box center [453, 114] width 70 height 25
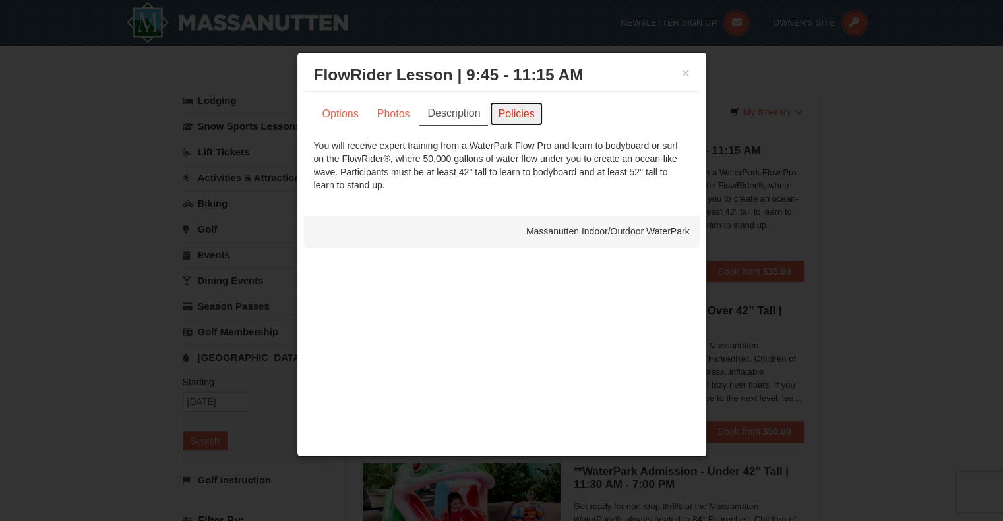
click at [520, 113] on link "Policies" at bounding box center [515, 114] width 53 height 25
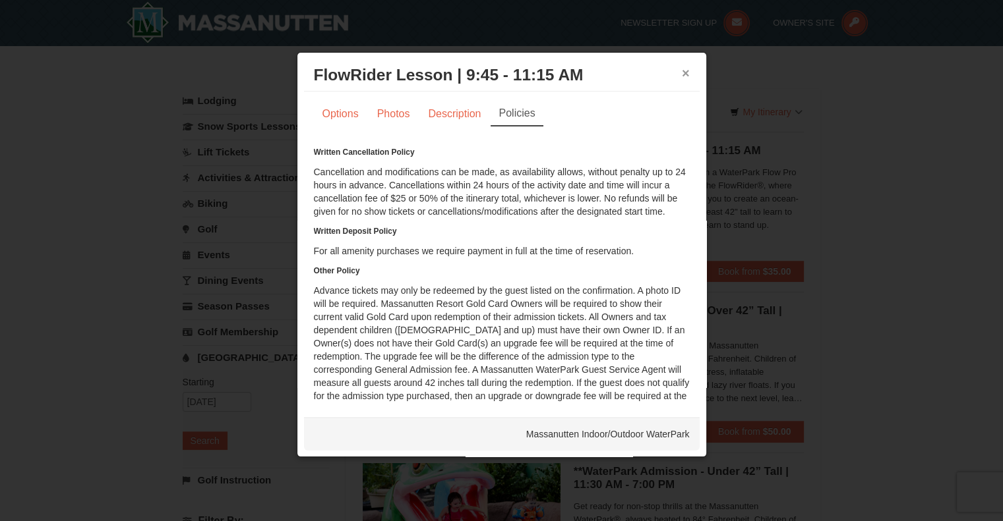
click at [685, 75] on button "×" at bounding box center [686, 73] width 8 height 13
